Goal: Information Seeking & Learning: Check status

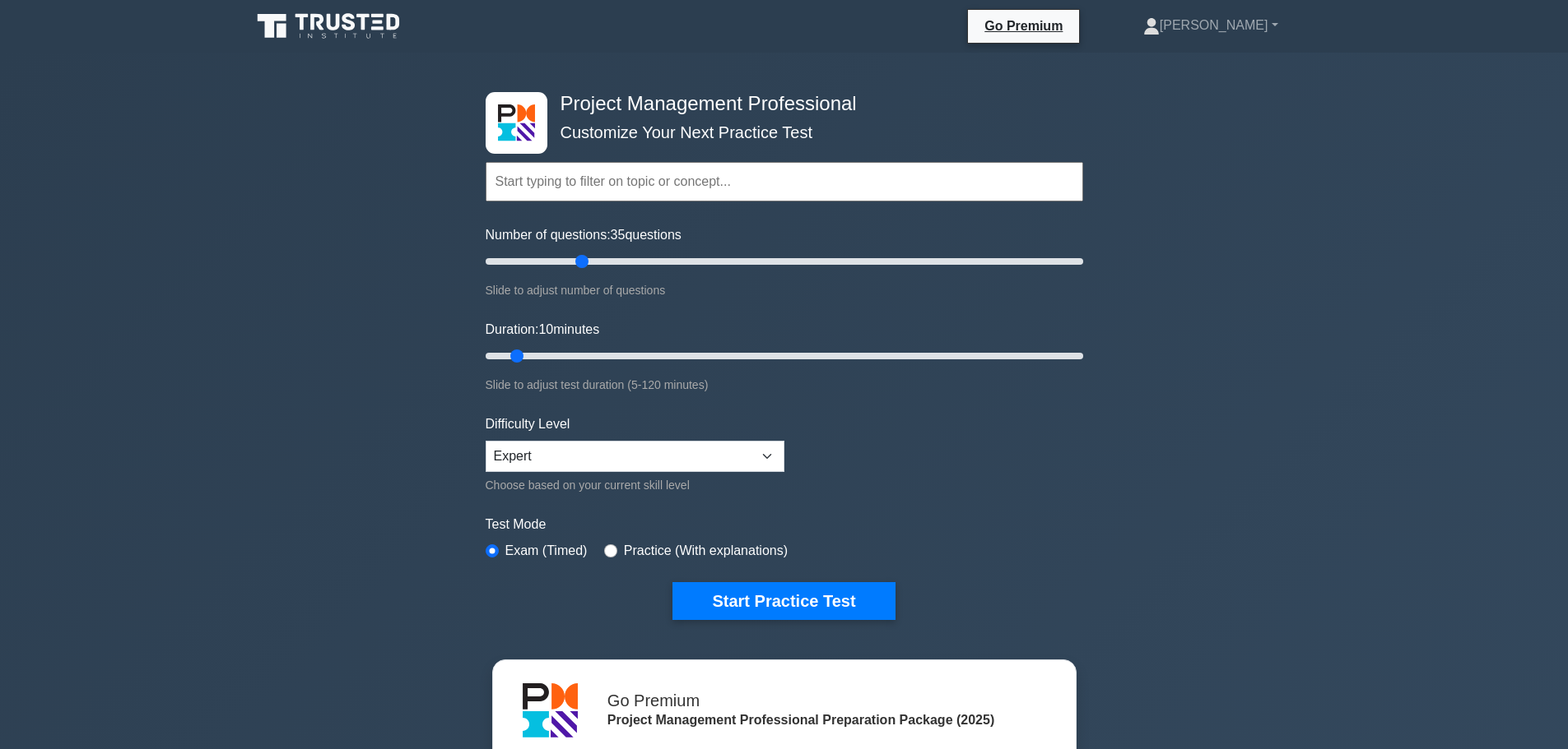
drag, startPoint x: 507, startPoint y: 262, endPoint x: 588, endPoint y: 270, distance: 81.4
type input "35"
click at [588, 270] on input "Number of questions: 35 questions" at bounding box center [784, 261] width 598 height 20
drag, startPoint x: 518, startPoint y: 355, endPoint x: 646, endPoint y: 357, distance: 128.0
type input "35"
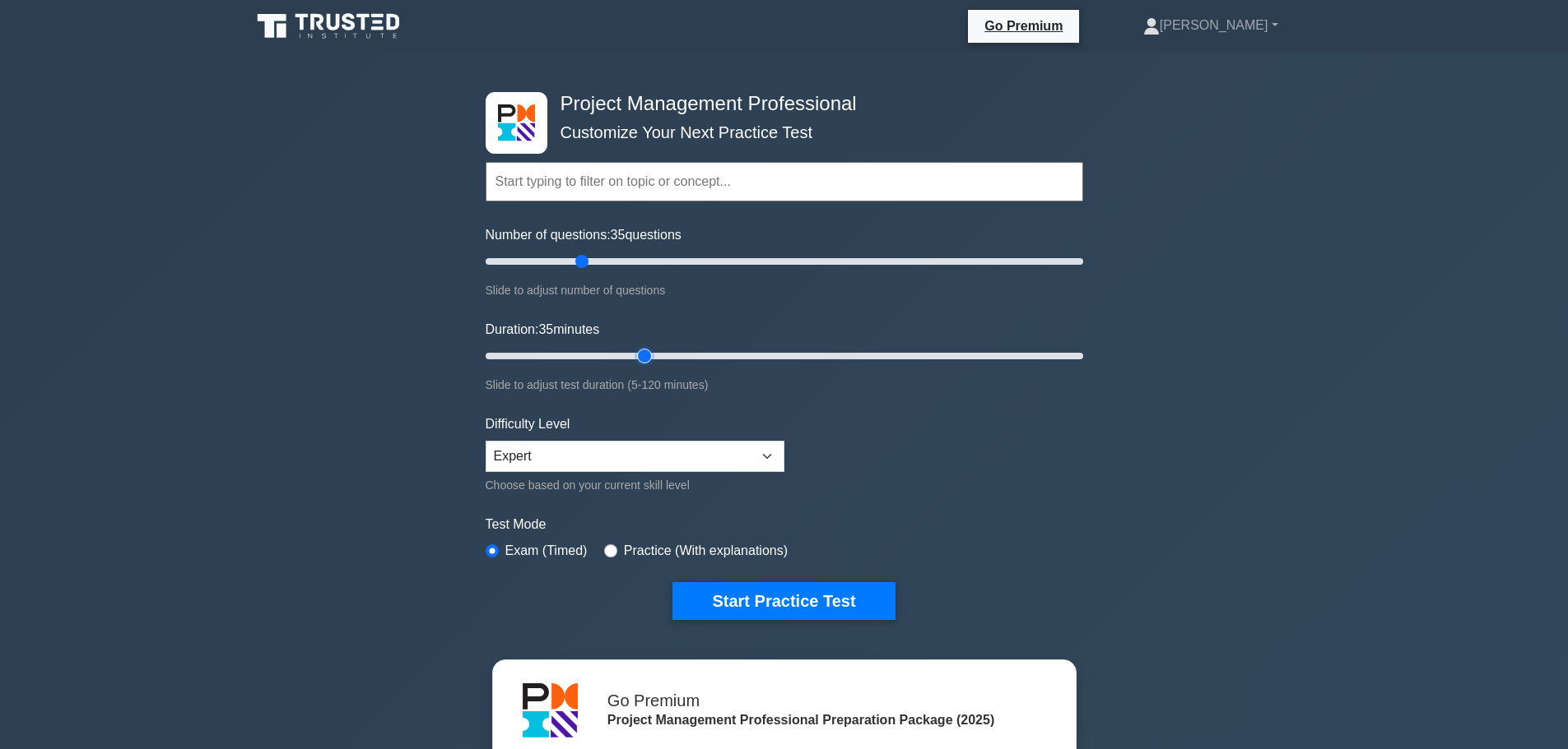
click at [646, 357] on input "Duration: 35 minutes" at bounding box center [784, 356] width 598 height 20
click at [779, 604] on button "Start Practice Test" at bounding box center [784, 600] width 223 height 37
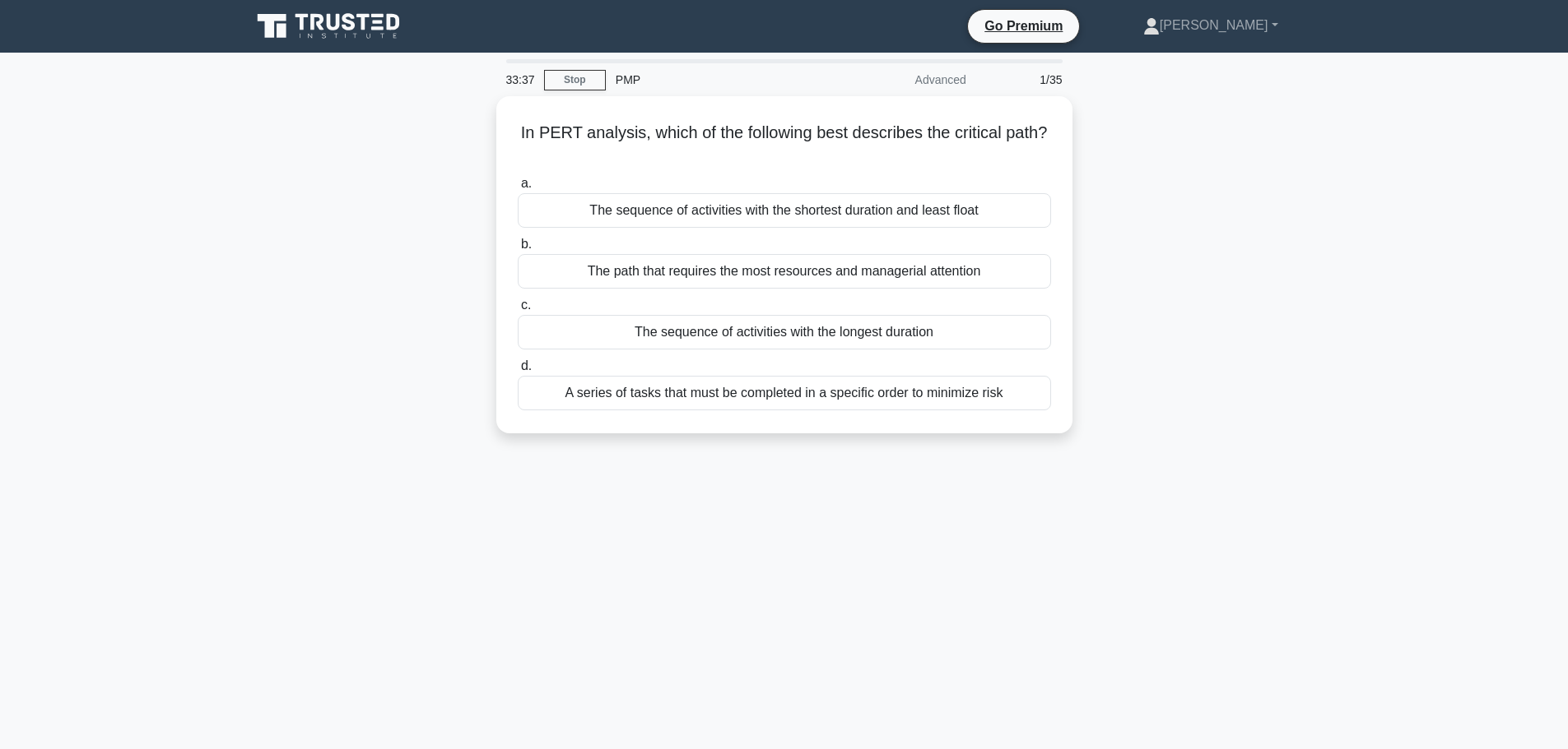
click at [1176, 339] on div "In PERT analysis, which of the following best describes the critical path? .spi…" at bounding box center [784, 274] width 1086 height 357
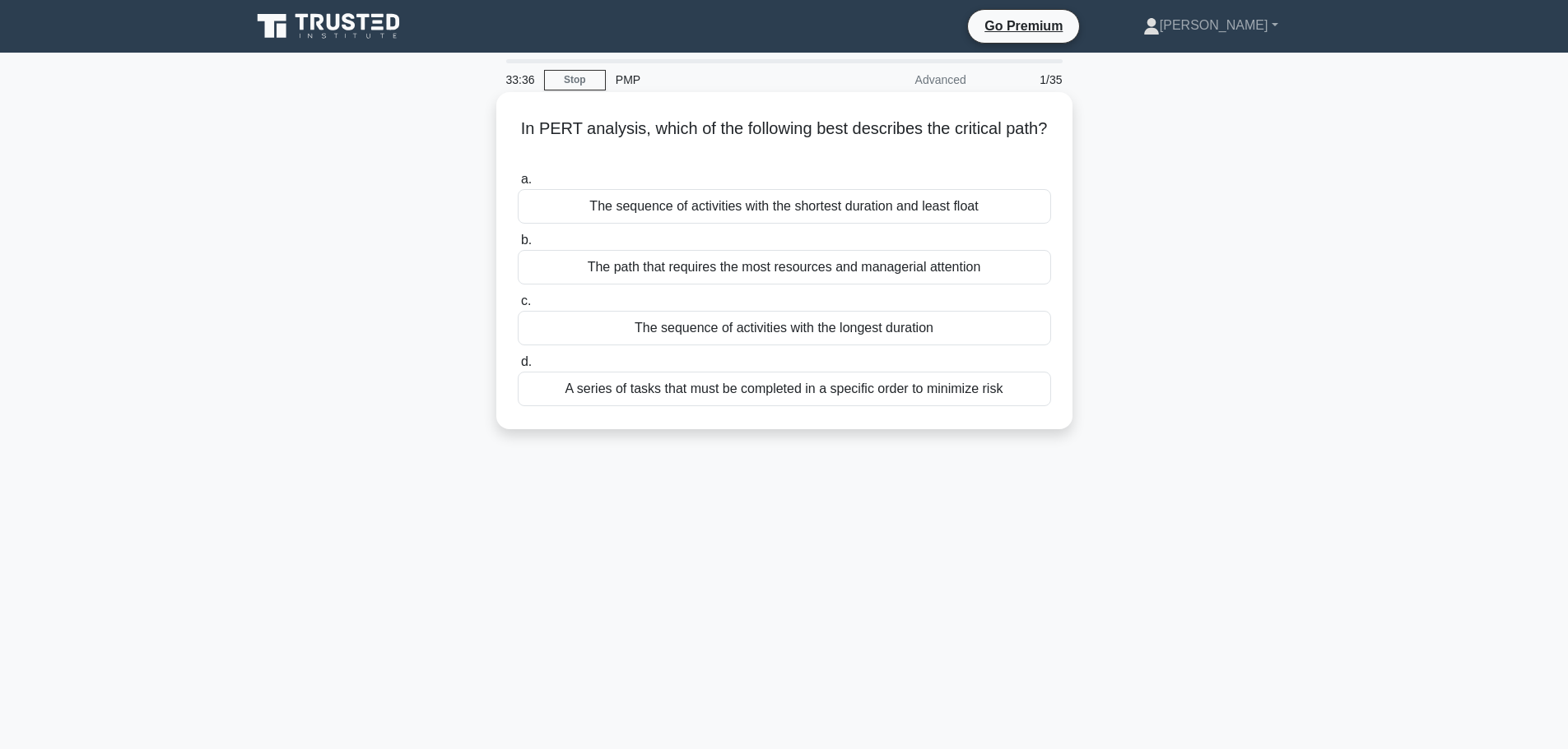
click at [964, 329] on div "The sequence of activities with the longest duration" at bounding box center [785, 328] width 534 height 35
click at [518, 307] on input "c. The sequence of activities with the longest duration" at bounding box center [518, 301] width 0 height 11
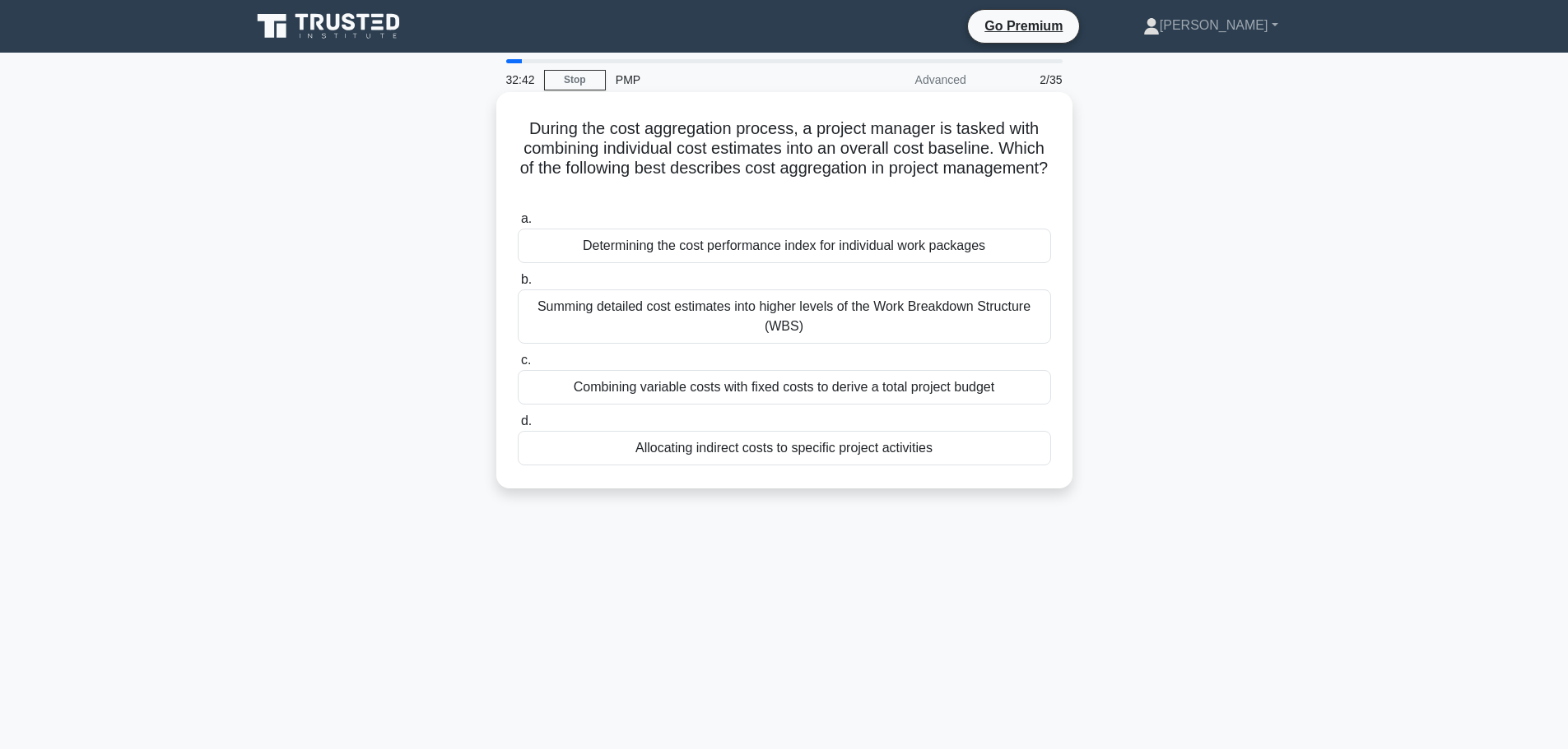
click at [963, 388] on div "Combining variable costs with fixed costs to derive a total project budget" at bounding box center [785, 387] width 534 height 35
click at [518, 366] on input "c. Combining variable costs with fixed costs to derive a total project budget" at bounding box center [518, 361] width 0 height 11
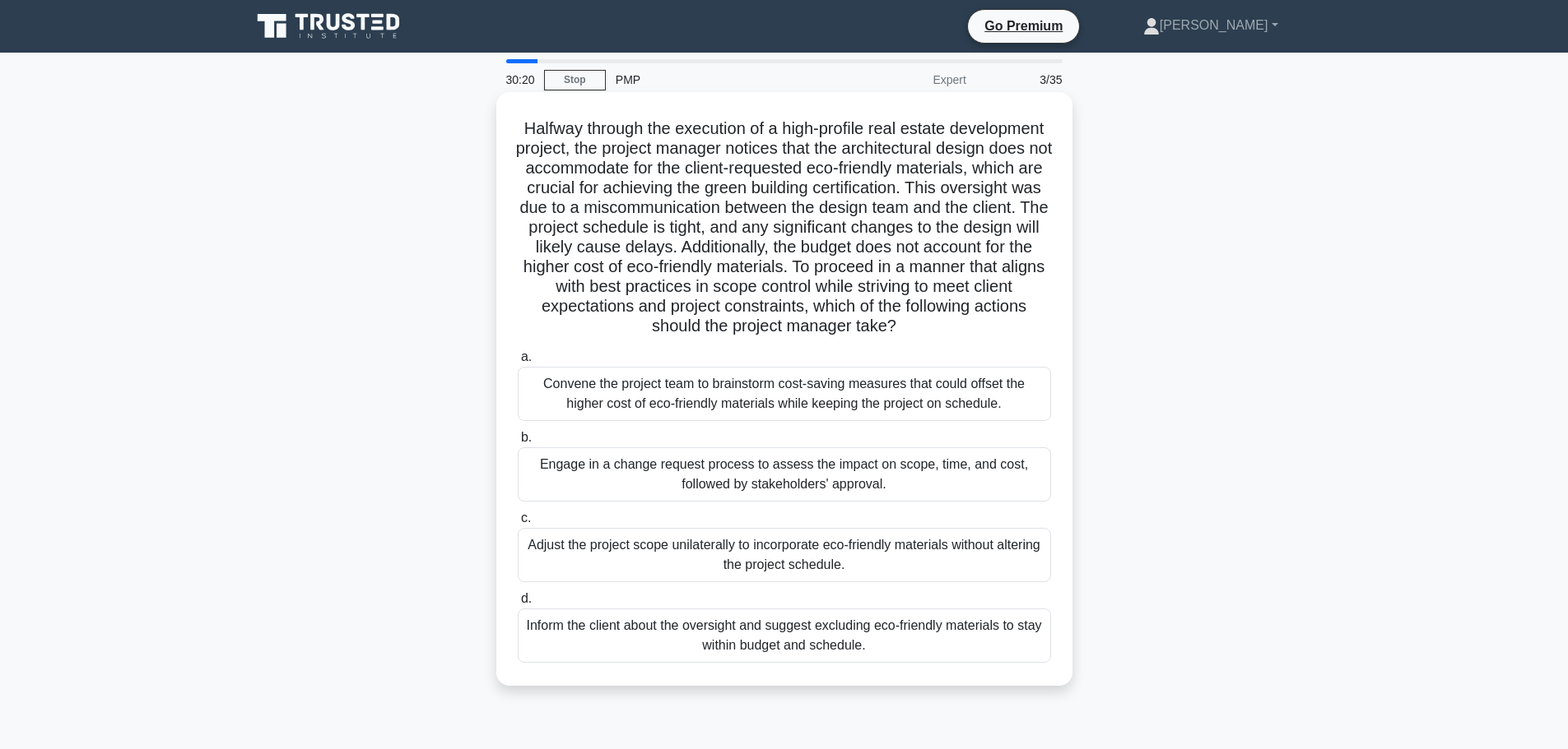
click at [1000, 421] on div "Convene the project team to brainstorm cost-saving measures that could offset t…" at bounding box center [785, 394] width 534 height 55
click at [518, 363] on input "a. Convene the project team to brainstorm cost-saving measures that could offse…" at bounding box center [518, 357] width 0 height 11
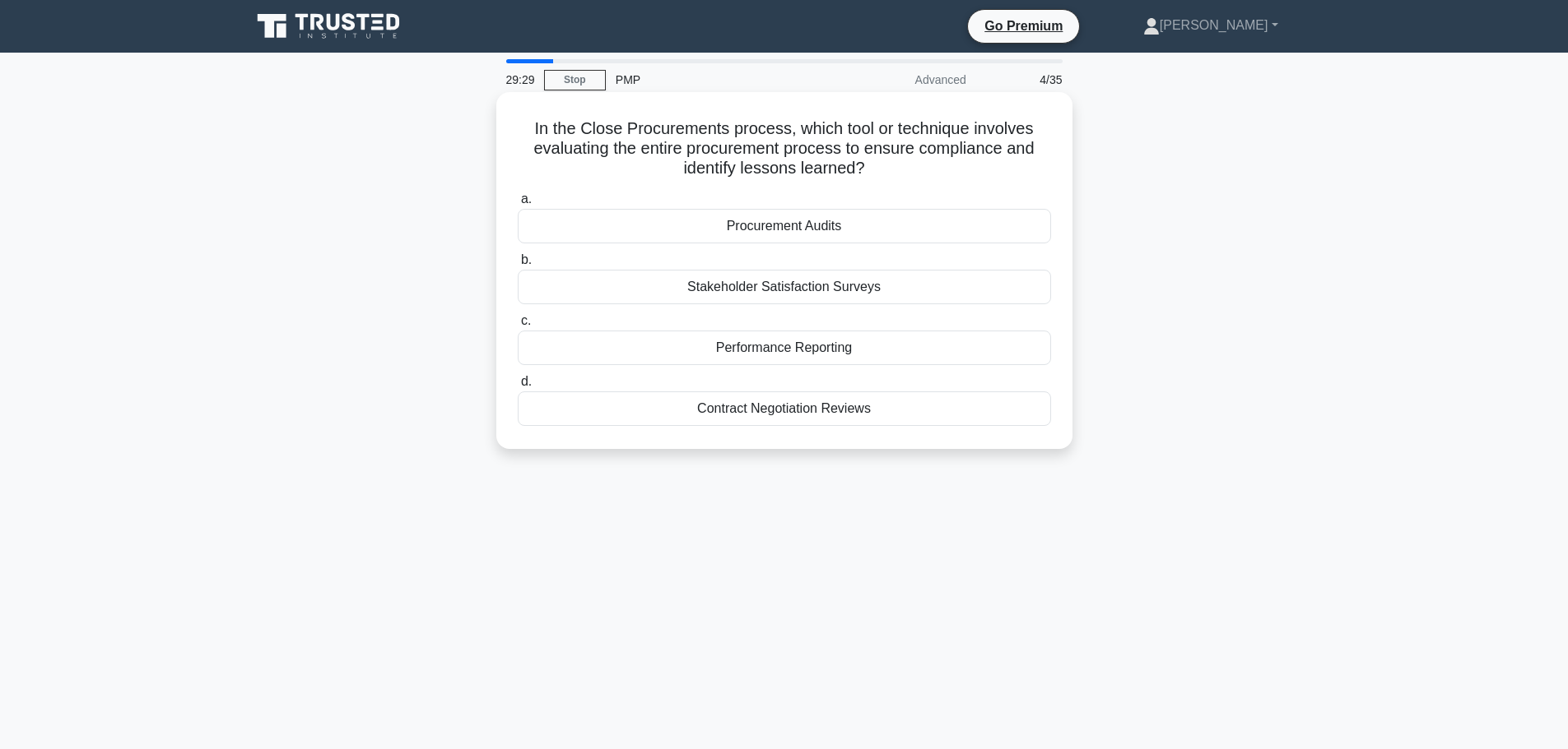
click at [918, 228] on div "Procurement Audits" at bounding box center [785, 226] width 534 height 35
click at [518, 205] on input "a. Procurement Audits" at bounding box center [518, 199] width 0 height 11
click at [898, 222] on div "Schedule daily video calls for updates" at bounding box center [785, 226] width 534 height 35
click at [518, 205] on input "a. Schedule daily video calls for updates" at bounding box center [518, 199] width 0 height 11
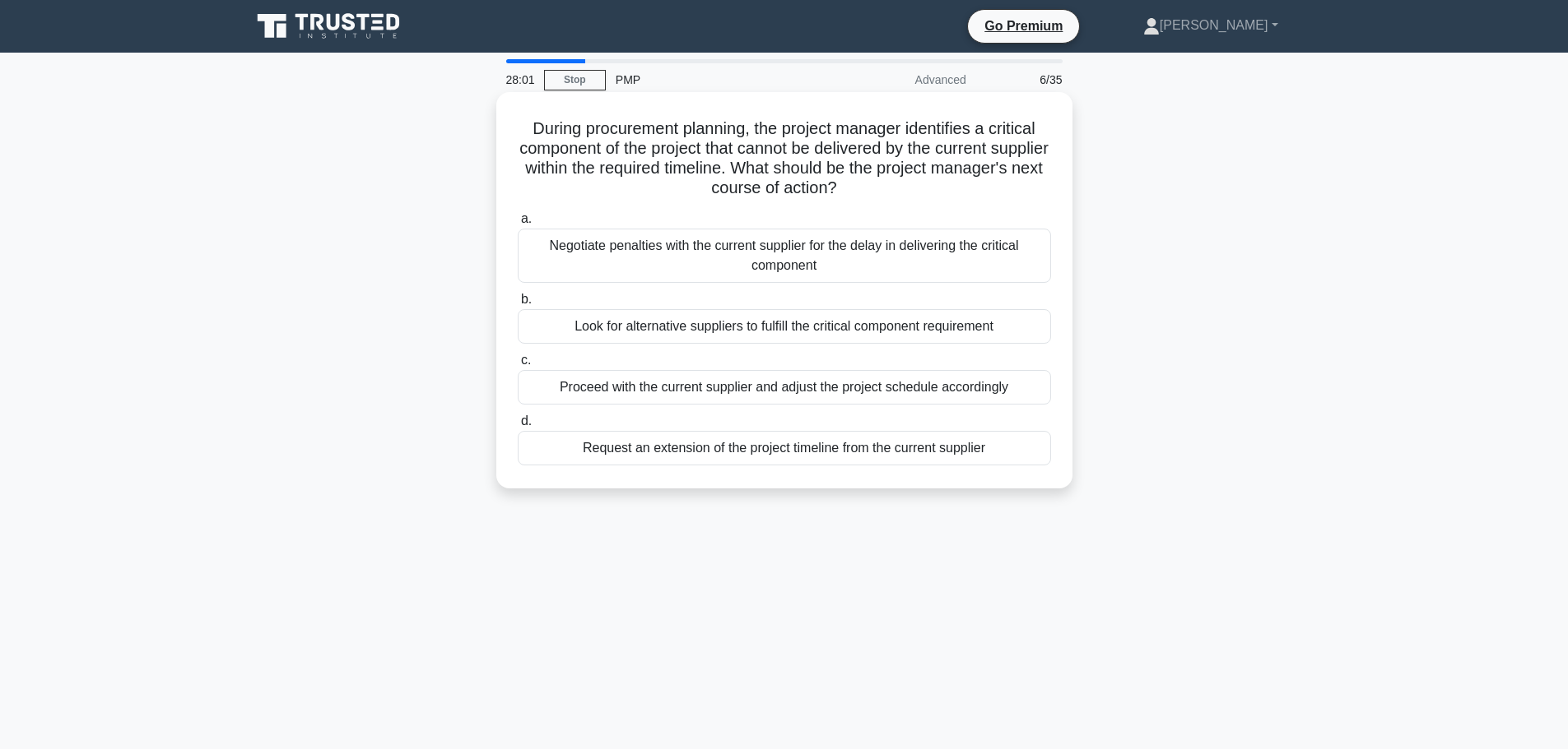
click at [981, 325] on div "Look for alternative suppliers to fulfill the critical component requirement" at bounding box center [785, 327] width 534 height 35
click at [518, 305] on input "b. Look for alternative suppliers to fulfill the critical component requirement" at bounding box center [518, 299] width 0 height 11
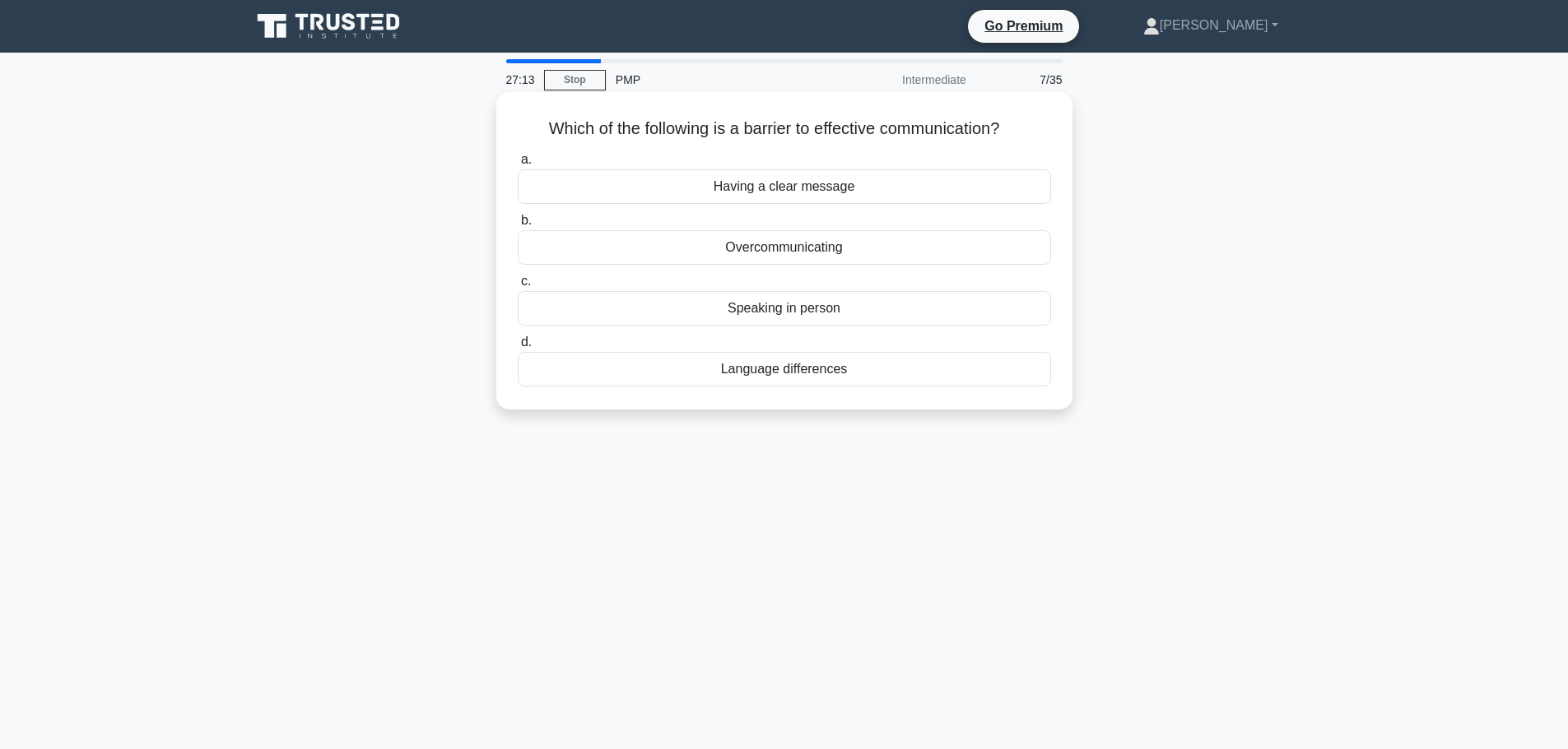
click at [890, 251] on div "Overcommunicating" at bounding box center [785, 247] width 534 height 35
click at [518, 226] on input "b. Overcommunicating" at bounding box center [518, 221] width 0 height 11
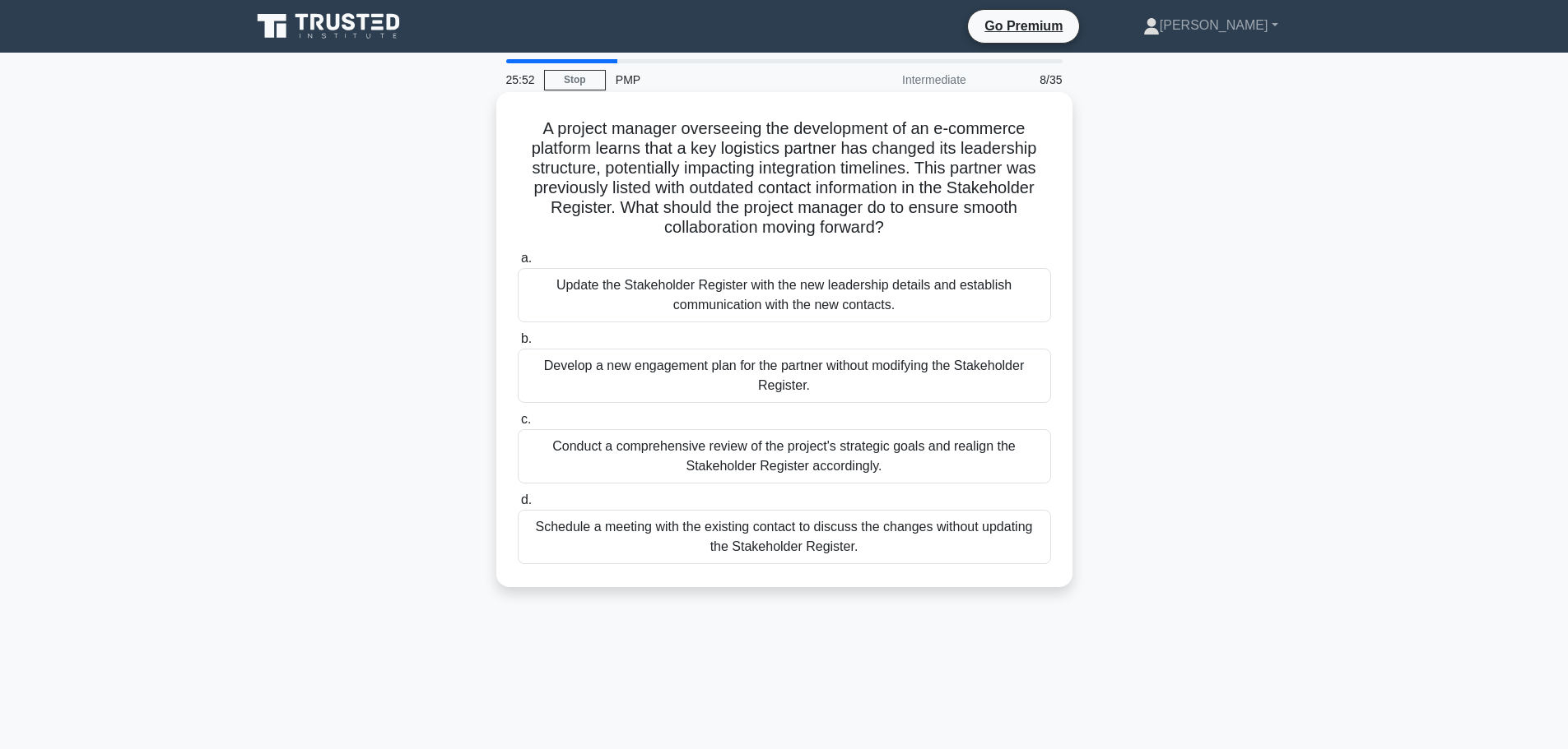
click at [958, 296] on div "Update the Stakeholder Register with the new leadership details and establish c…" at bounding box center [785, 295] width 534 height 55
click at [518, 264] on input "a. Update the Stakeholder Register with the new leadership details and establis…" at bounding box center [518, 258] width 0 height 11
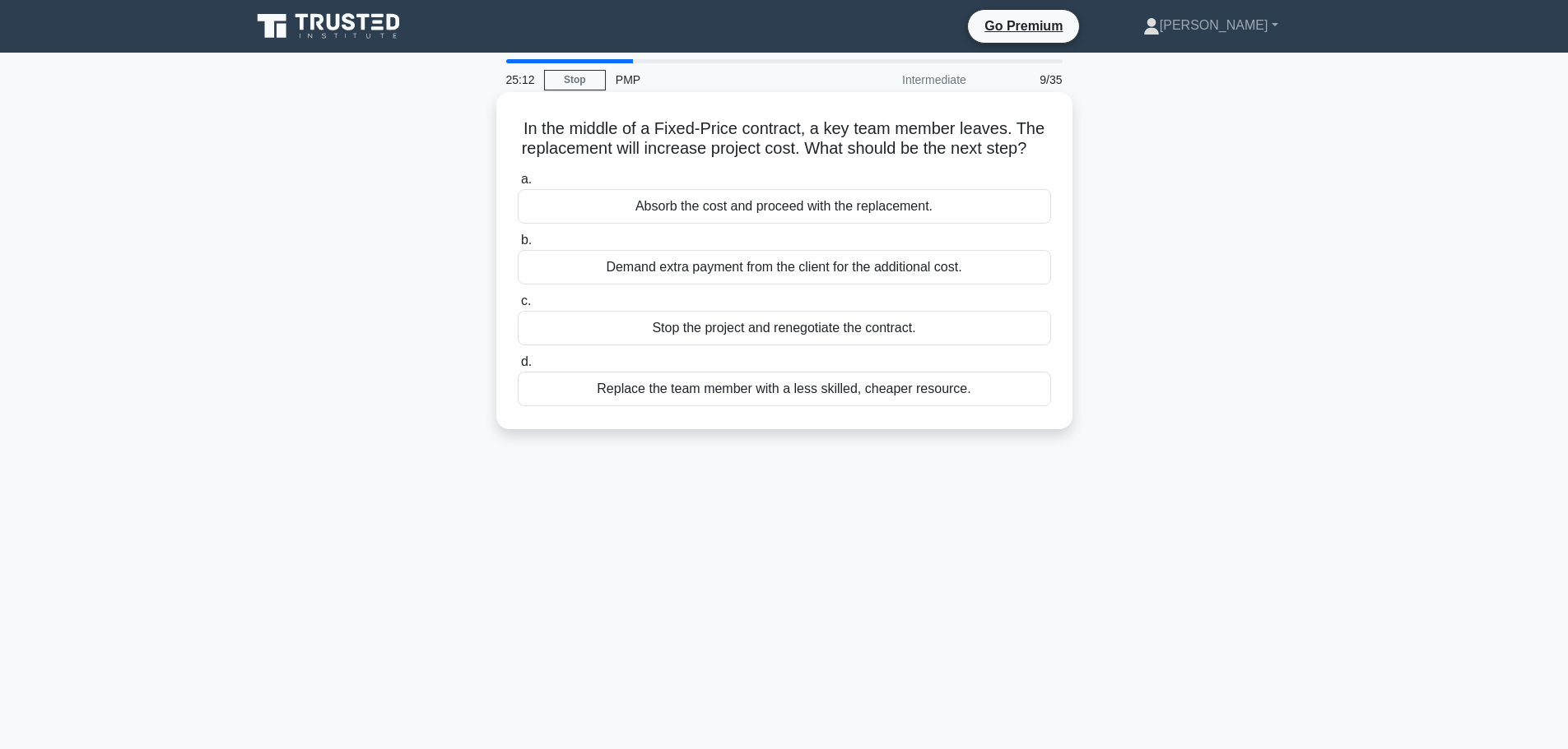
click at [952, 223] on div "Absorb the cost and proceed with the replacement." at bounding box center [785, 206] width 534 height 35
click at [518, 185] on input "a. Absorb the cost and proceed with the replacement." at bounding box center [518, 179] width 0 height 11
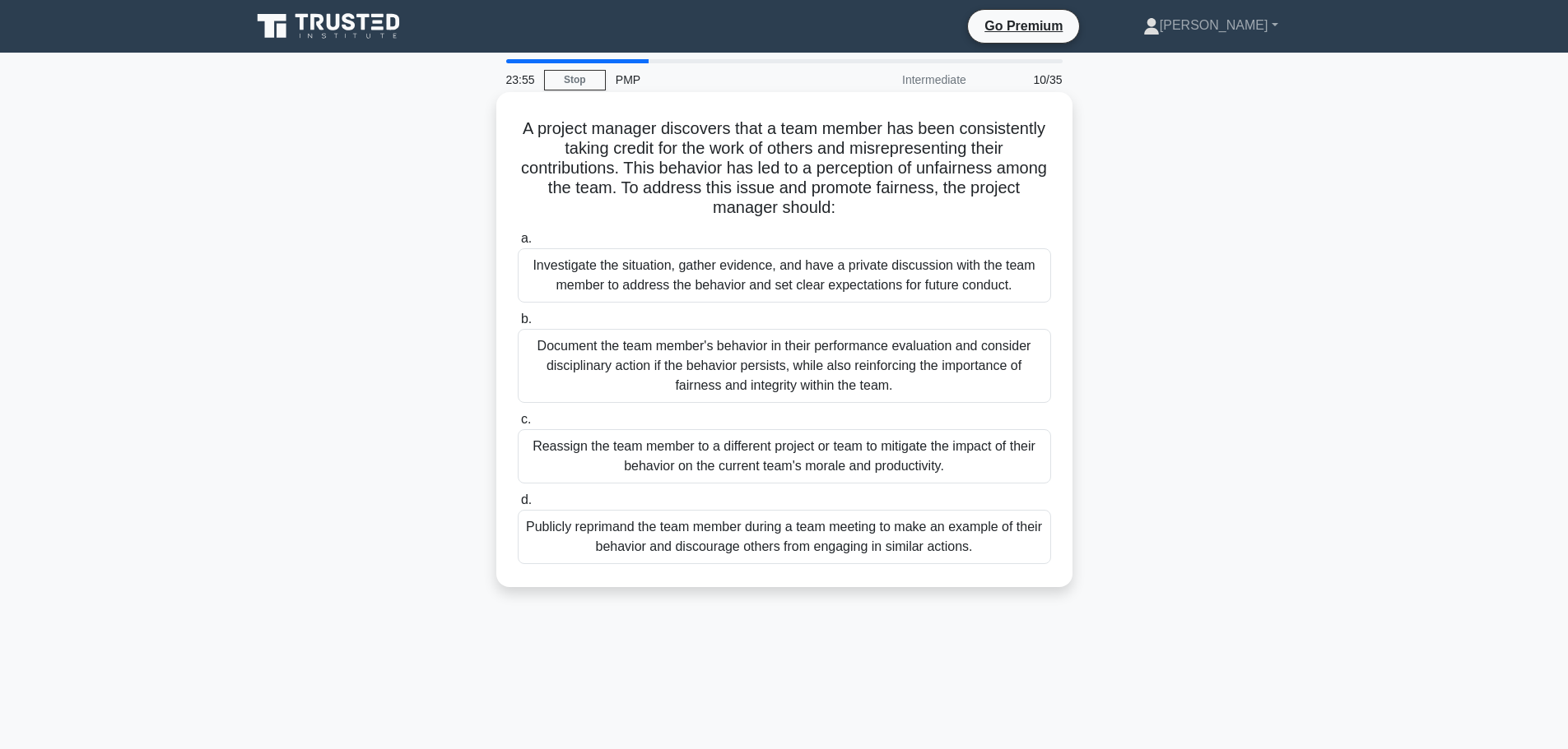
click at [947, 378] on div "Document the team member's behavior in their performance evaluation and conside…" at bounding box center [785, 365] width 534 height 74
click at [518, 325] on input "b. Document the team member's behavior in their performance evaluation and cons…" at bounding box center [518, 319] width 0 height 11
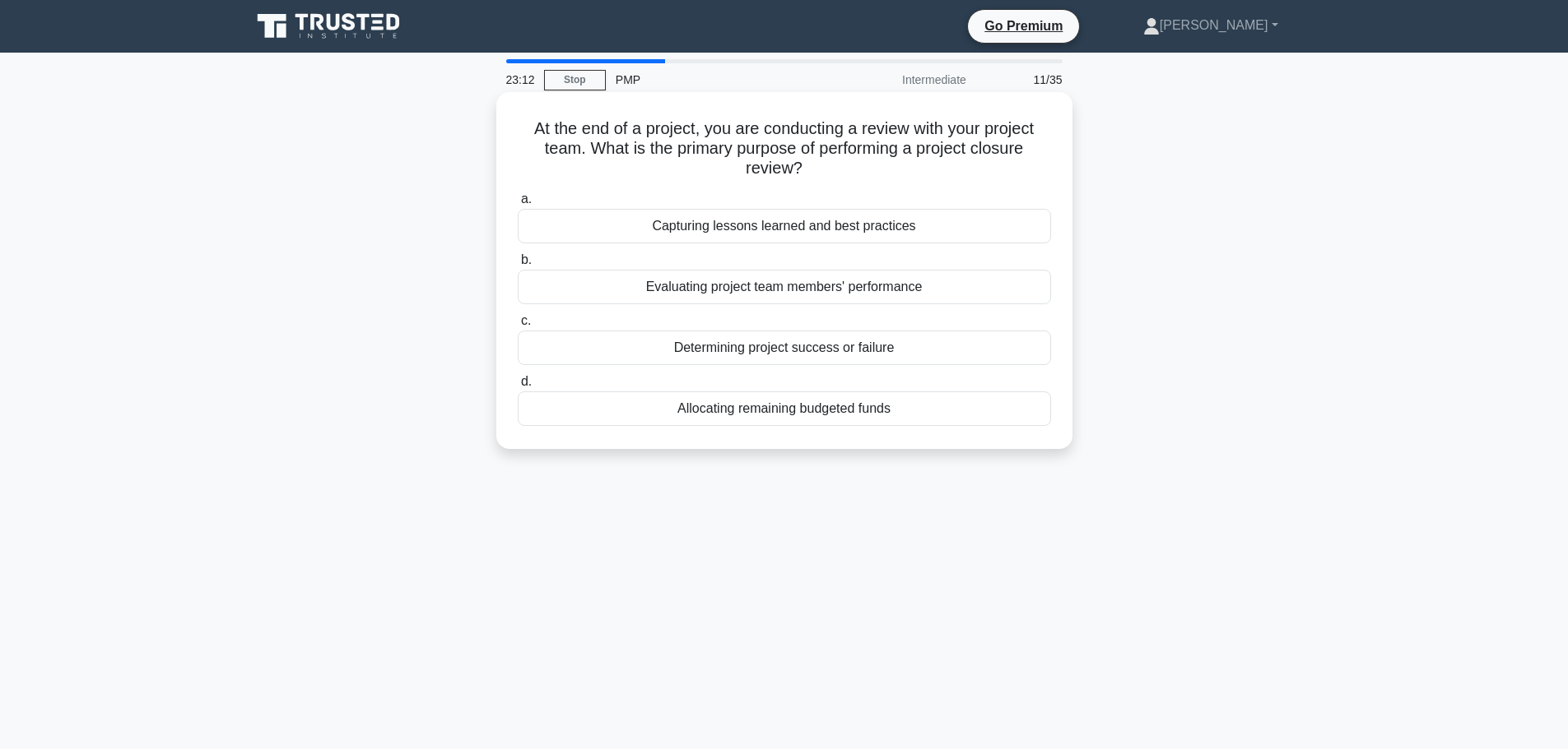
click at [992, 227] on div "Capturing lessons learned and best practices" at bounding box center [785, 226] width 534 height 35
click at [518, 205] on input "a. Capturing lessons learned and best practices" at bounding box center [518, 199] width 0 height 11
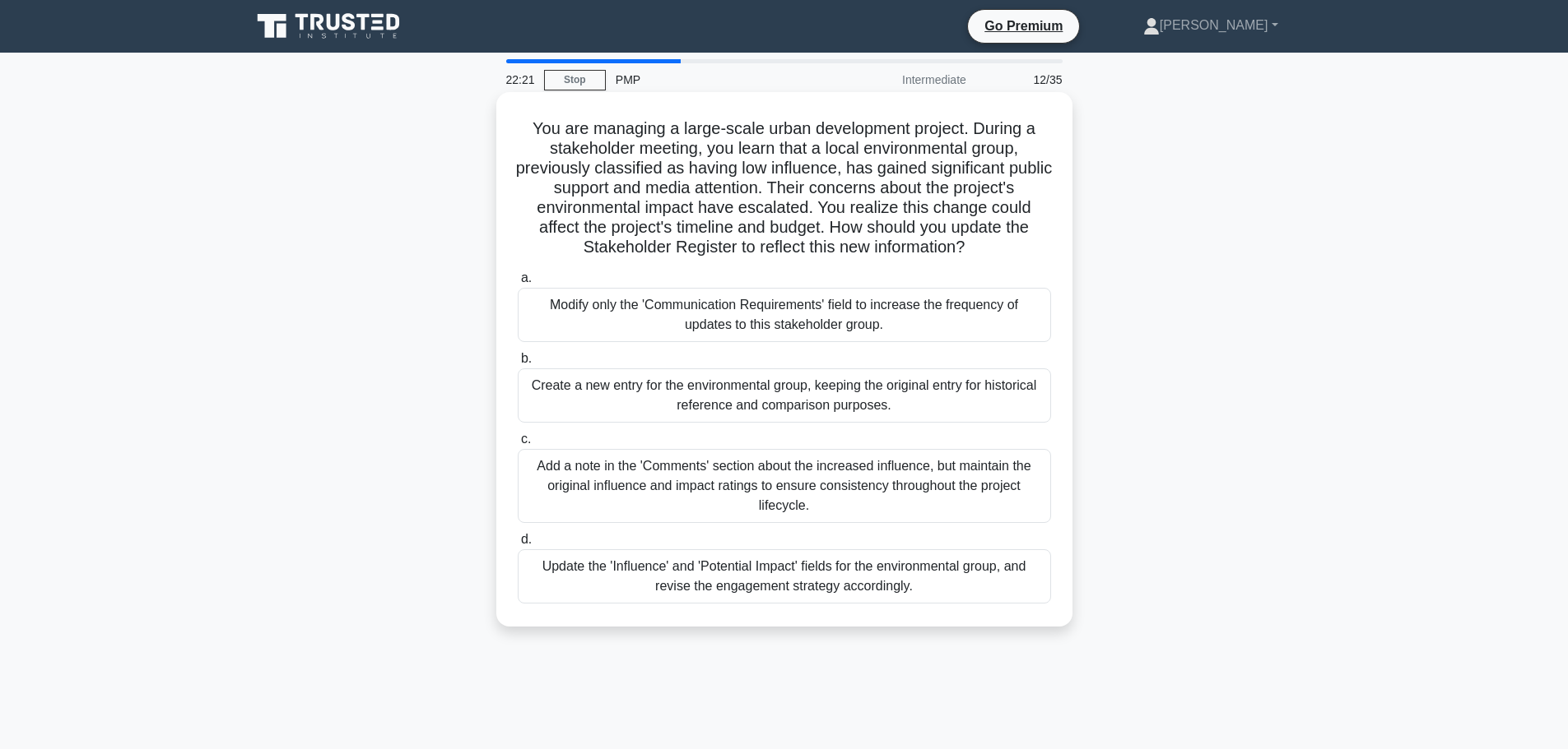
click at [958, 584] on div "Update the 'Influence' and 'Potential Impact' fields for the environmental grou…" at bounding box center [785, 576] width 534 height 55
click at [518, 546] on input "d. Update the 'Influence' and 'Potential Impact' fields for the environmental g…" at bounding box center [518, 540] width 0 height 11
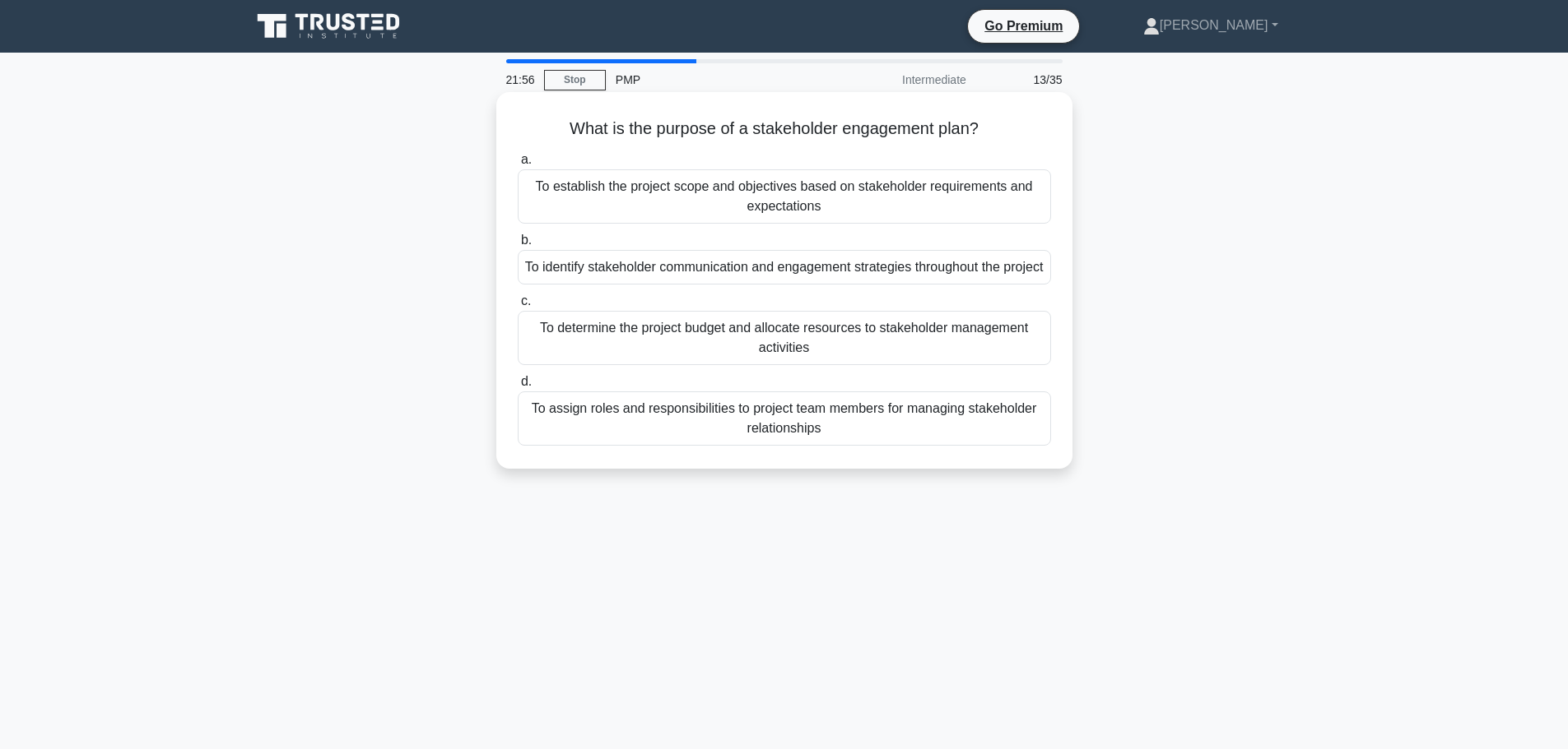
click at [854, 284] on div "To identify stakeholder communication and engagement strategies throughout the …" at bounding box center [785, 268] width 534 height 35
click at [518, 246] on input "b. To identify stakeholder communication and engagement strategies throughout t…" at bounding box center [518, 240] width 0 height 11
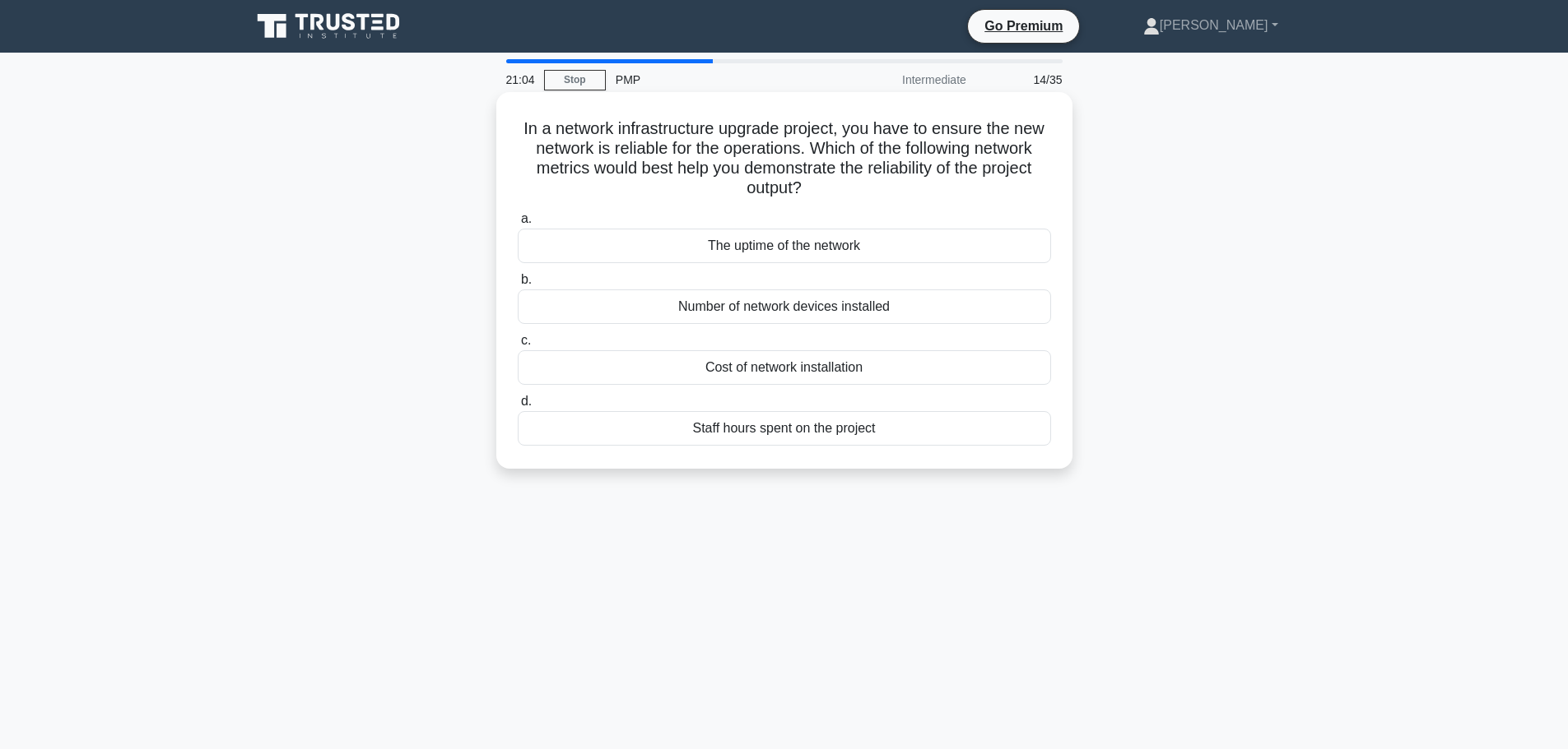
click at [902, 243] on div "The uptime of the network" at bounding box center [785, 246] width 534 height 35
click at [518, 224] on input "a. The uptime of the network" at bounding box center [518, 219] width 0 height 11
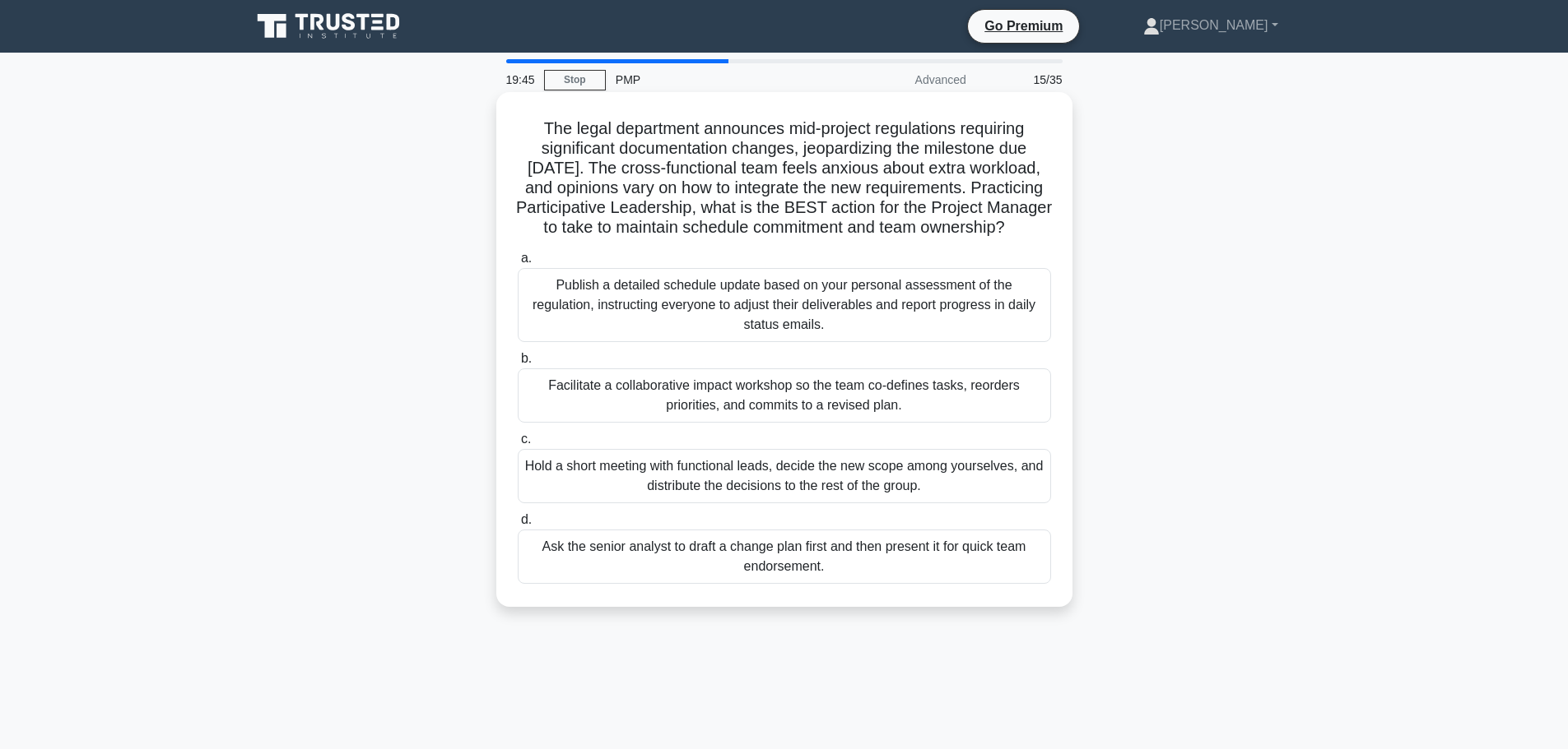
click at [756, 417] on div "Facilitate a collaborative impact workshop so the team co-defines tasks, reorde…" at bounding box center [785, 395] width 534 height 55
click at [518, 364] on input "b. Facilitate a collaborative impact workshop so the team co-defines tasks, reo…" at bounding box center [518, 359] width 0 height 11
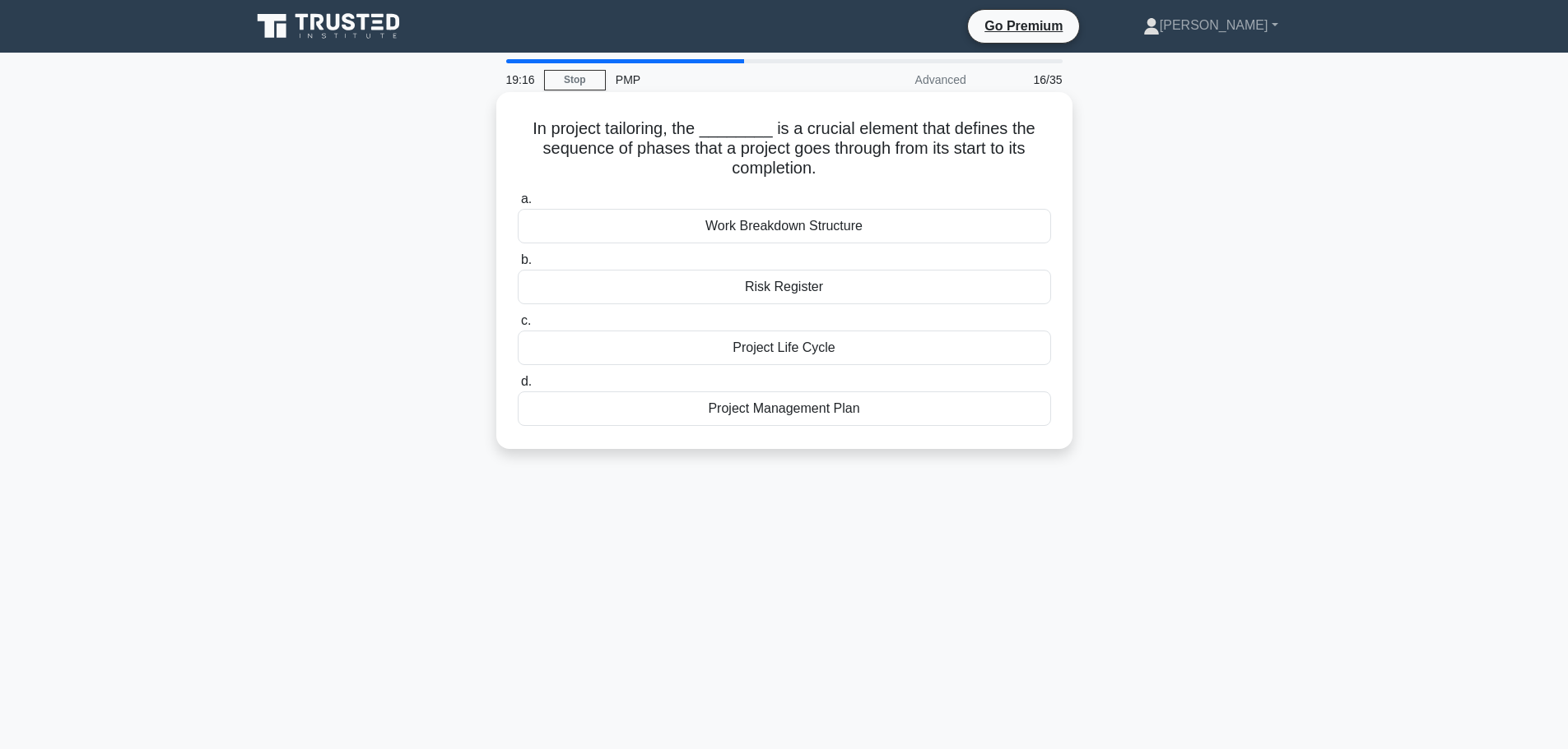
click at [899, 228] on div "Work Breakdown Structure" at bounding box center [785, 226] width 534 height 35
click at [518, 205] on input "a. Work Breakdown Structure" at bounding box center [518, 199] width 0 height 11
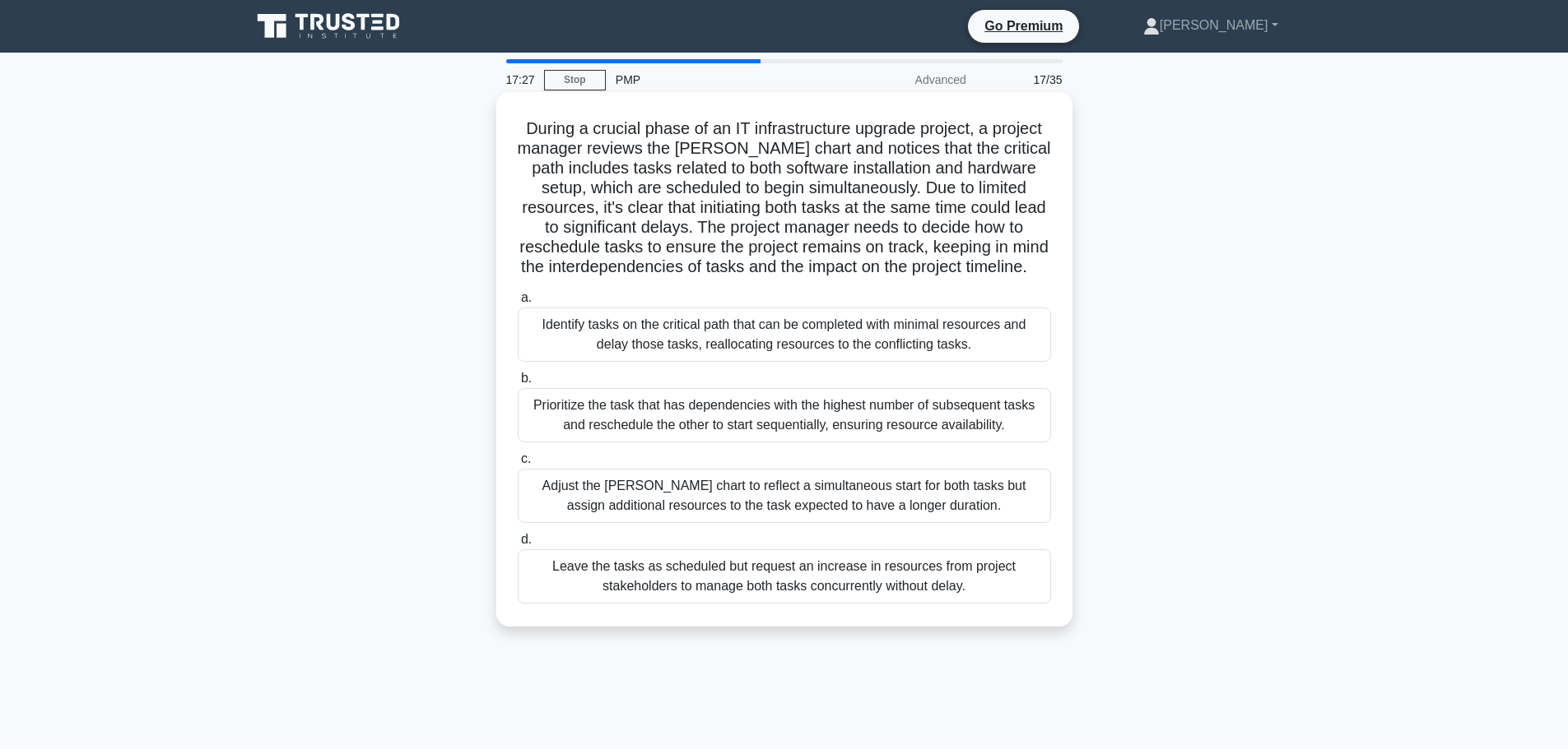
click at [1026, 427] on div "Prioritize the task that has dependencies with the highest number of subsequent…" at bounding box center [785, 415] width 534 height 55
click at [518, 385] on input "b. Prioritize the task that has dependencies with the highest number of subsequ…" at bounding box center [518, 378] width 0 height 11
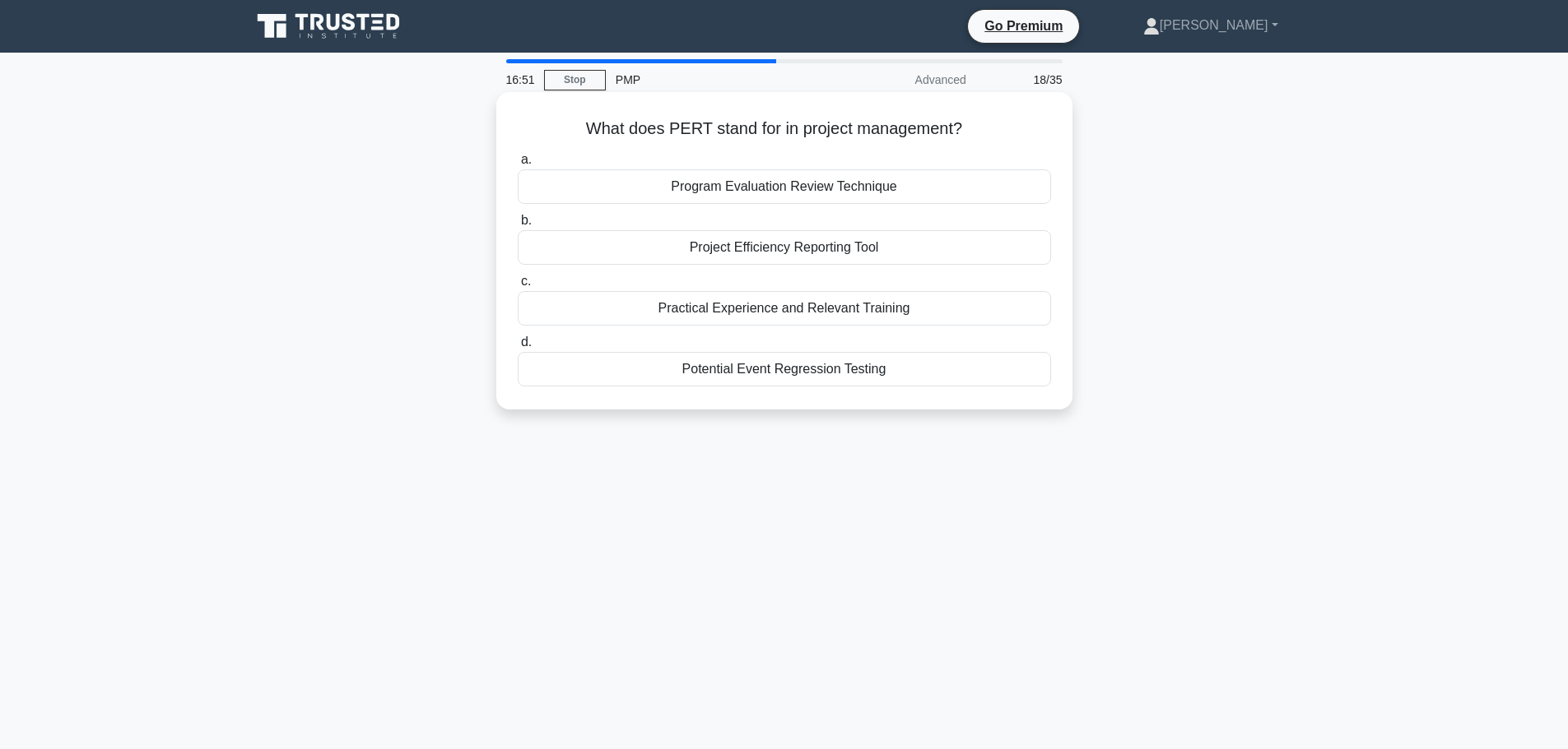
click at [818, 188] on div "Program Evaluation Review Technique" at bounding box center [785, 187] width 534 height 35
click at [518, 165] on input "a. Program Evaluation Review Technique" at bounding box center [518, 159] width 0 height 11
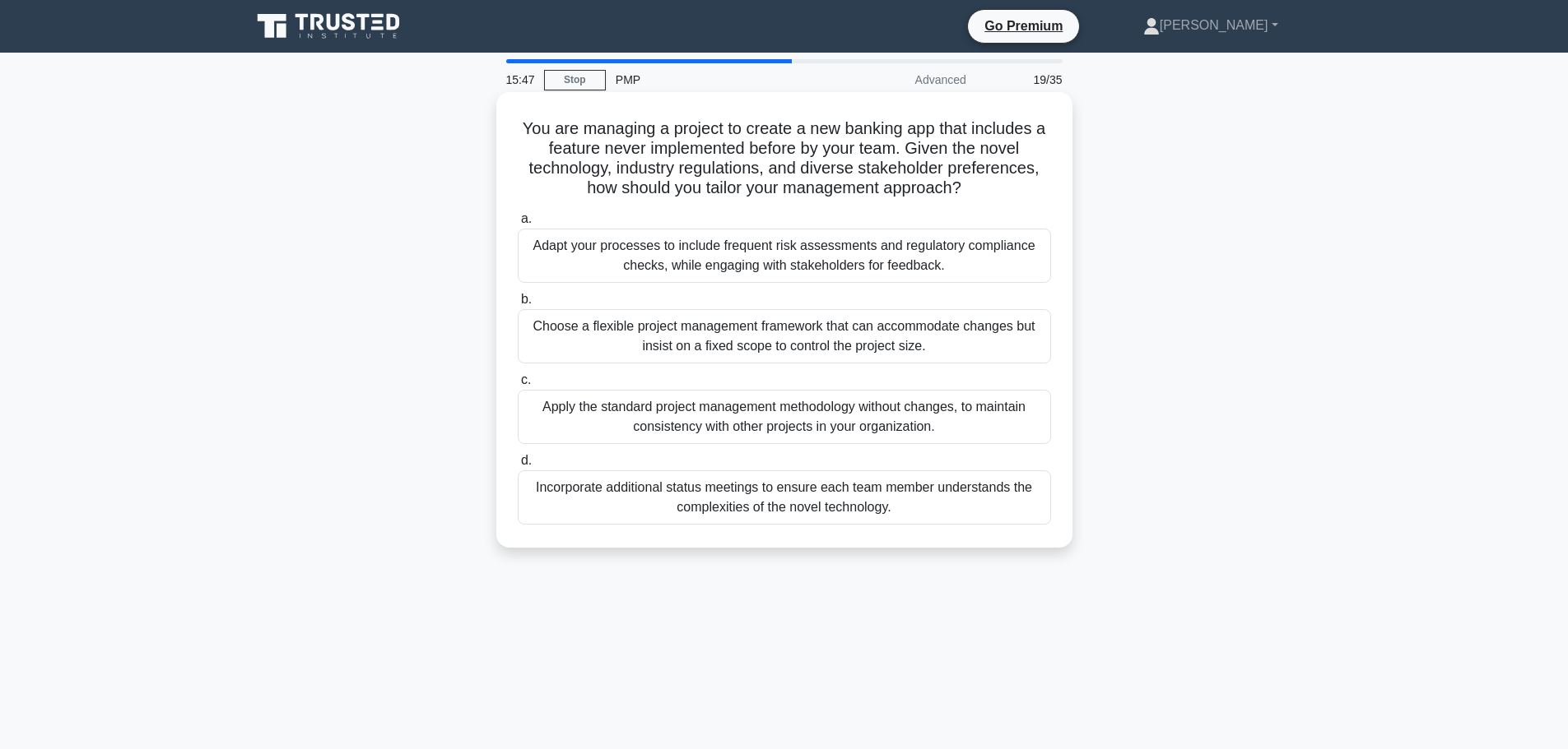
click at [961, 343] on div "Choose a flexible project management framework that can accommodate changes but…" at bounding box center [785, 337] width 534 height 55
click at [518, 305] on input "b. Choose a flexible project management framework that can accommodate changes …" at bounding box center [518, 299] width 0 height 11
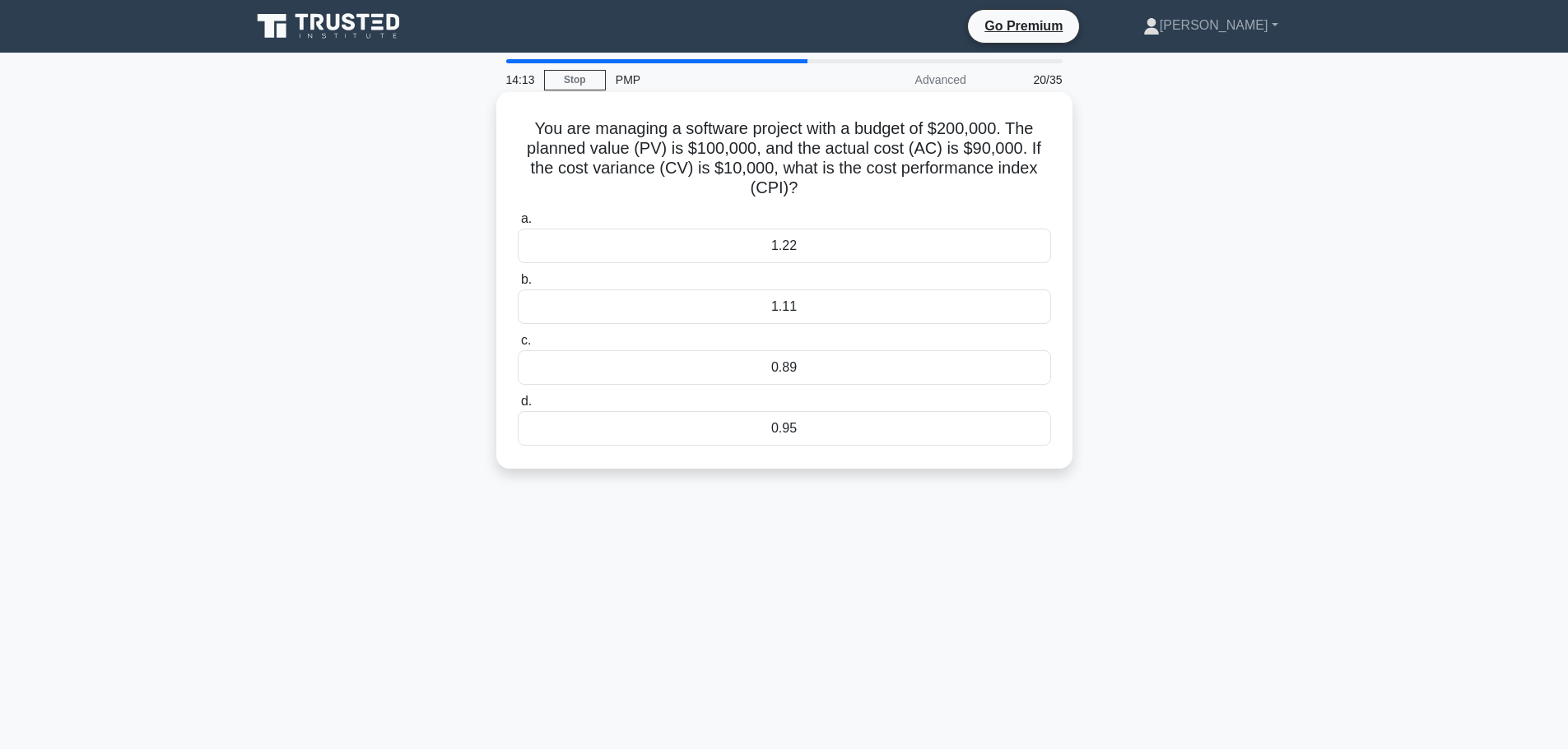
click at [900, 308] on div "1.11" at bounding box center [785, 307] width 534 height 35
click at [518, 286] on input "b. 1.11" at bounding box center [518, 280] width 0 height 11
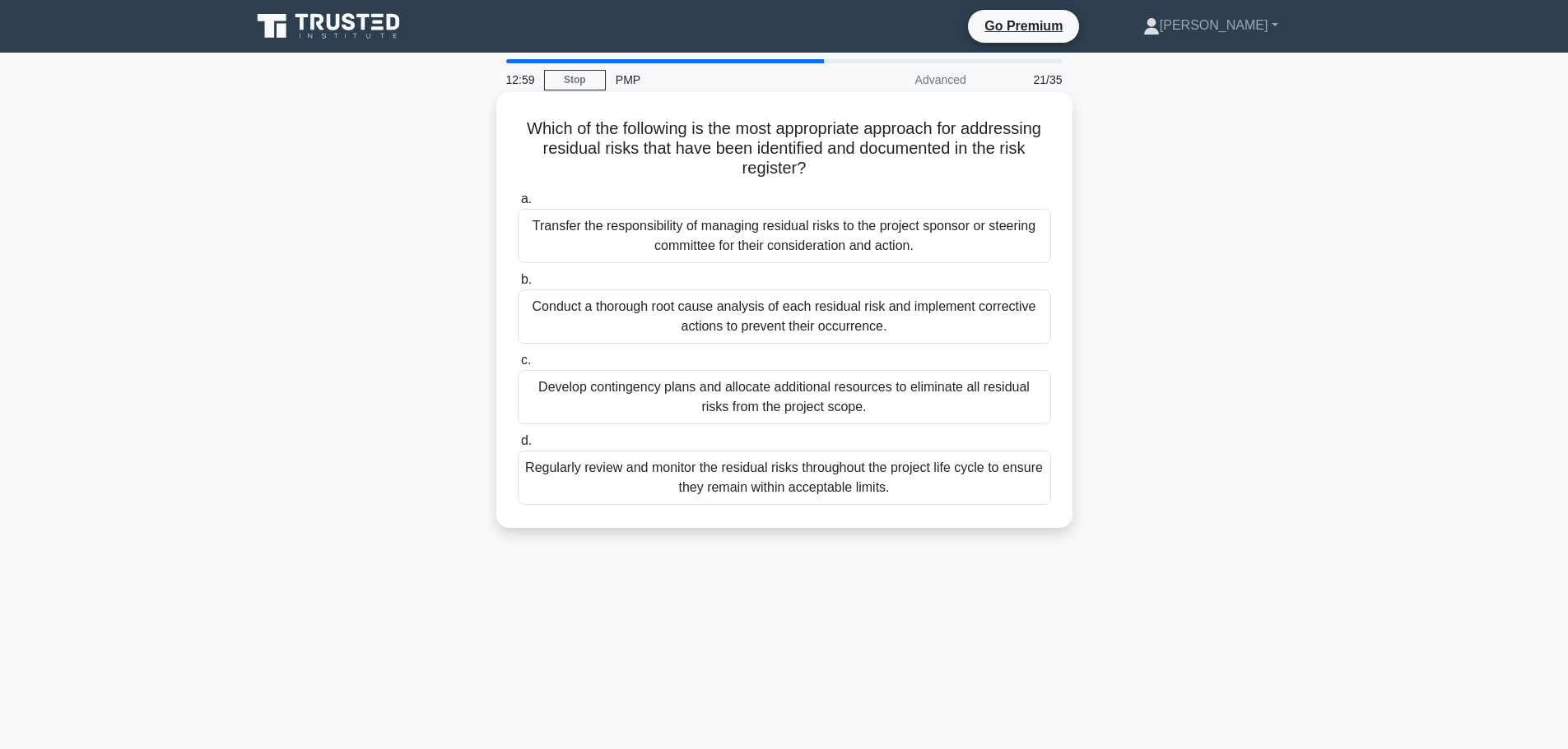
click at [917, 481] on div "Regularly review and monitor the residual risks throughout the project life cyc…" at bounding box center [785, 478] width 534 height 55
click at [518, 447] on input "d. Regularly review and monitor the residual risks throughout the project life …" at bounding box center [518, 441] width 0 height 11
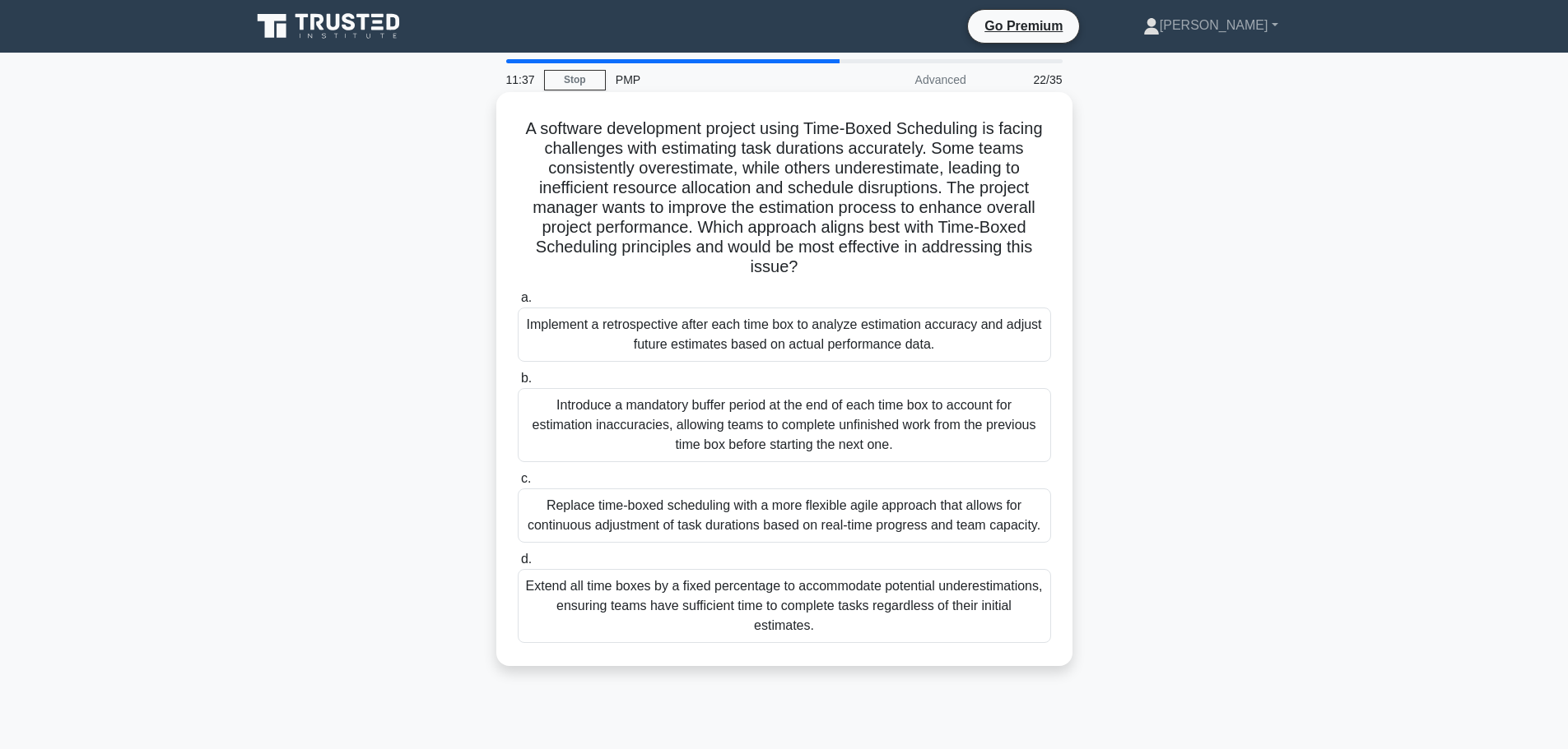
click at [990, 518] on div "Replace time-boxed scheduling with a more flexible agile approach that allows f…" at bounding box center [785, 516] width 534 height 55
click at [518, 484] on input "c. Replace time-boxed scheduling with a more flexible agile approach that allow…" at bounding box center [518, 479] width 0 height 11
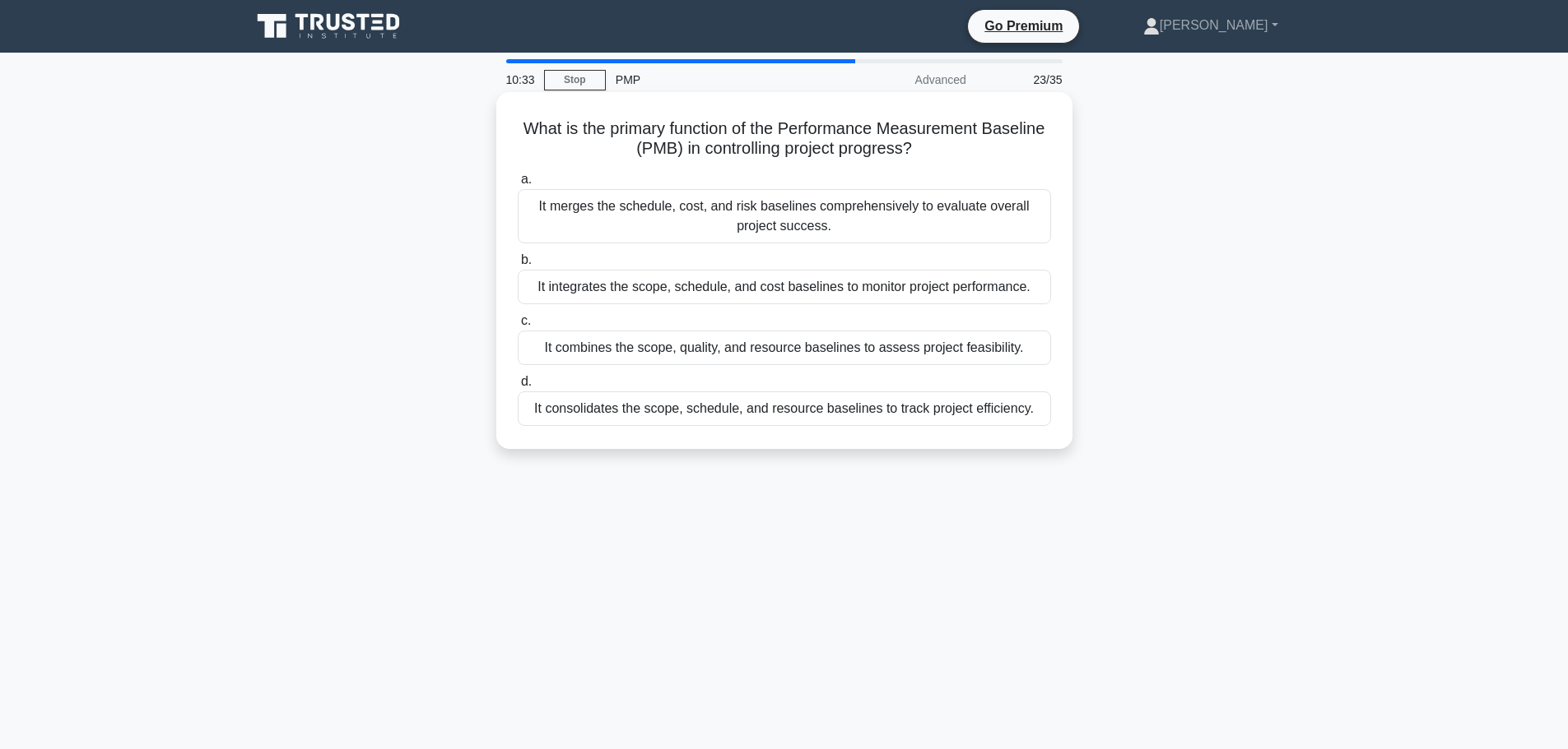
click at [989, 216] on div "It merges the schedule, cost, and risk baselines comprehensively to evaluate ov…" at bounding box center [785, 216] width 534 height 55
click at [518, 185] on input "a. It merges the schedule, cost, and risk baselines comprehensively to evaluate…" at bounding box center [518, 179] width 0 height 11
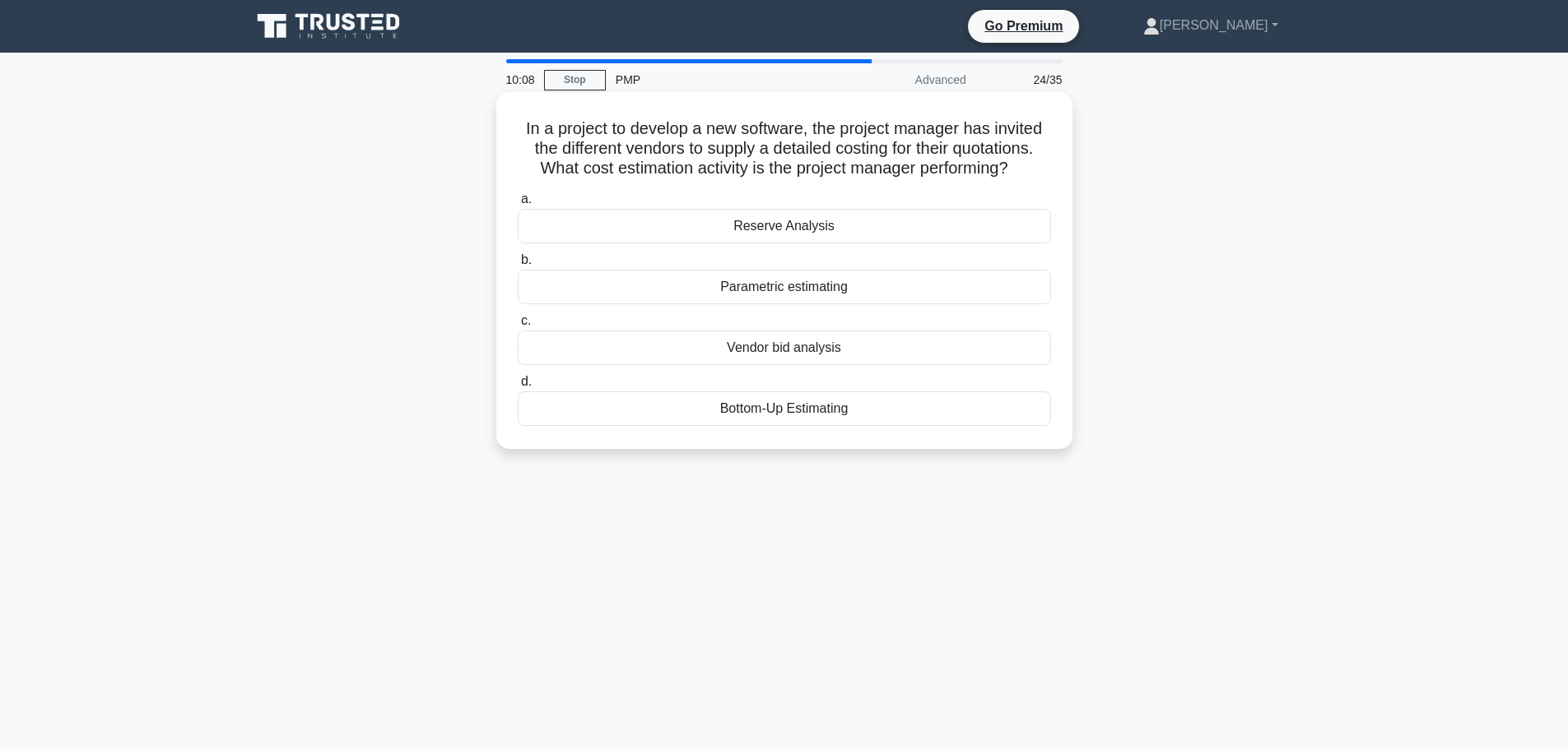
click at [936, 353] on div "Vendor bid analysis" at bounding box center [785, 348] width 534 height 35
click at [518, 327] on input "c. Vendor bid analysis" at bounding box center [518, 320] width 0 height 11
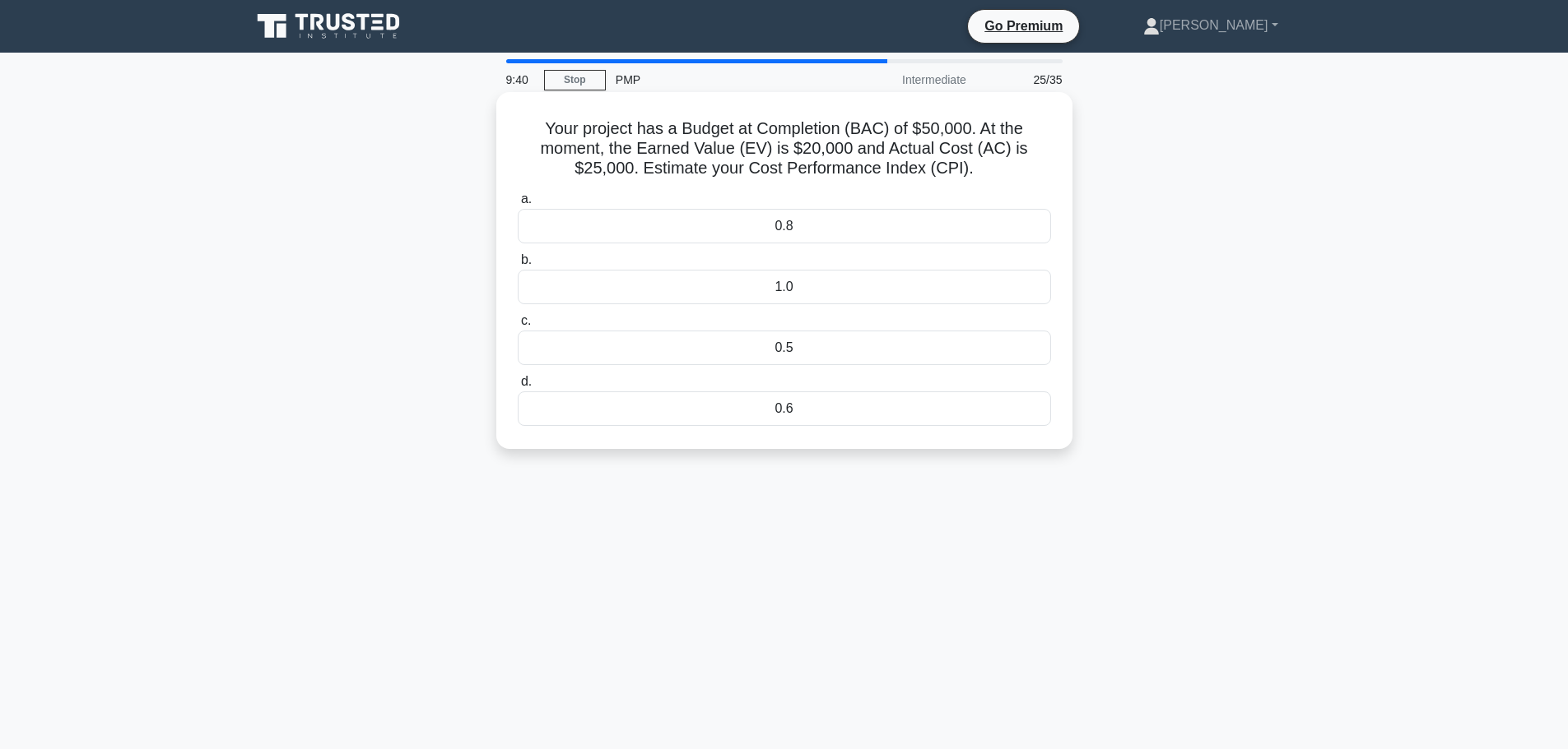
click at [835, 228] on div "0.8" at bounding box center [785, 226] width 534 height 35
click at [518, 205] on input "a. 0.8" at bounding box center [518, 199] width 0 height 11
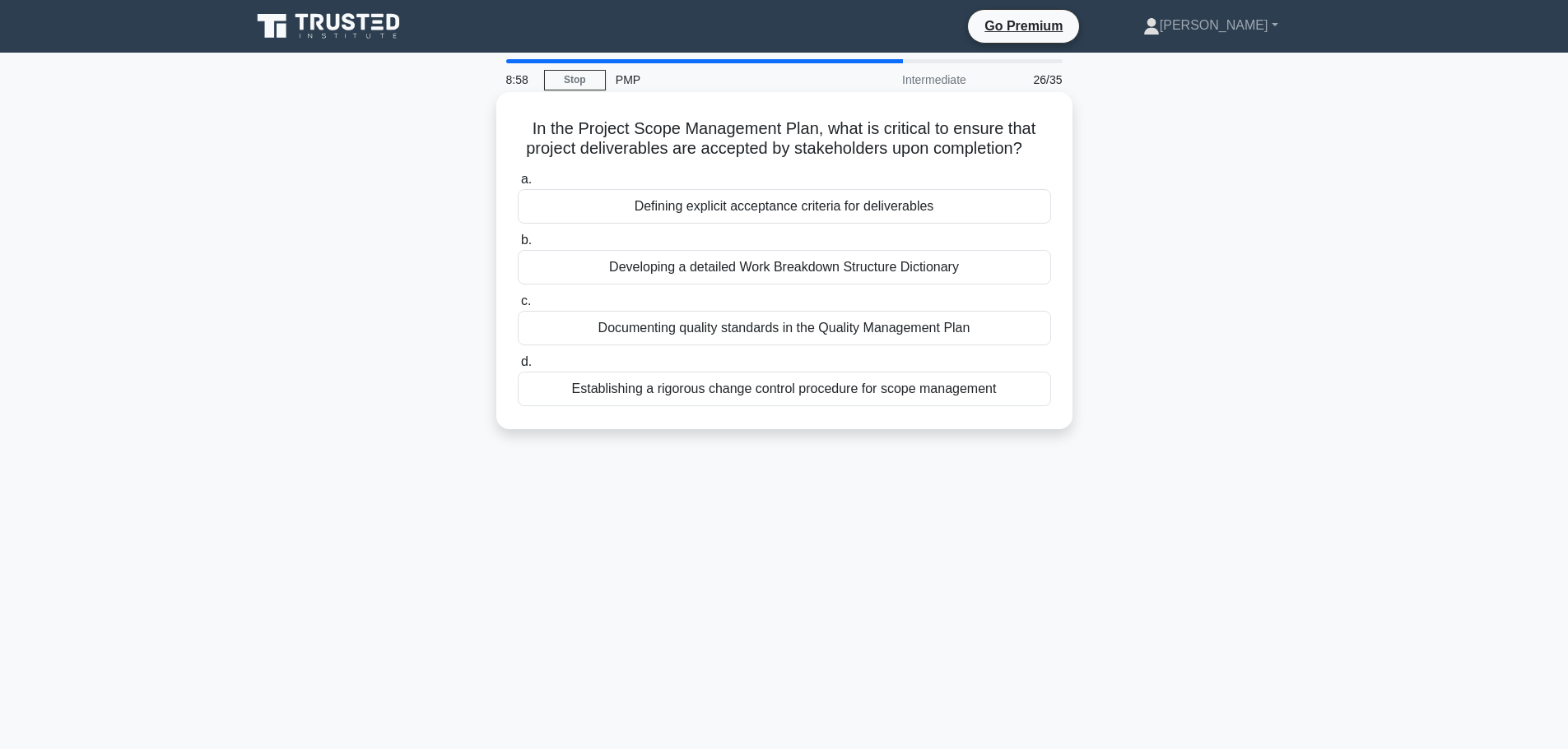
click at [826, 209] on div "Defining explicit acceptance criteria for deliverables" at bounding box center [785, 206] width 534 height 35
click at [518, 185] on input "a. Defining explicit acceptance criteria for deliverables" at bounding box center [518, 179] width 0 height 11
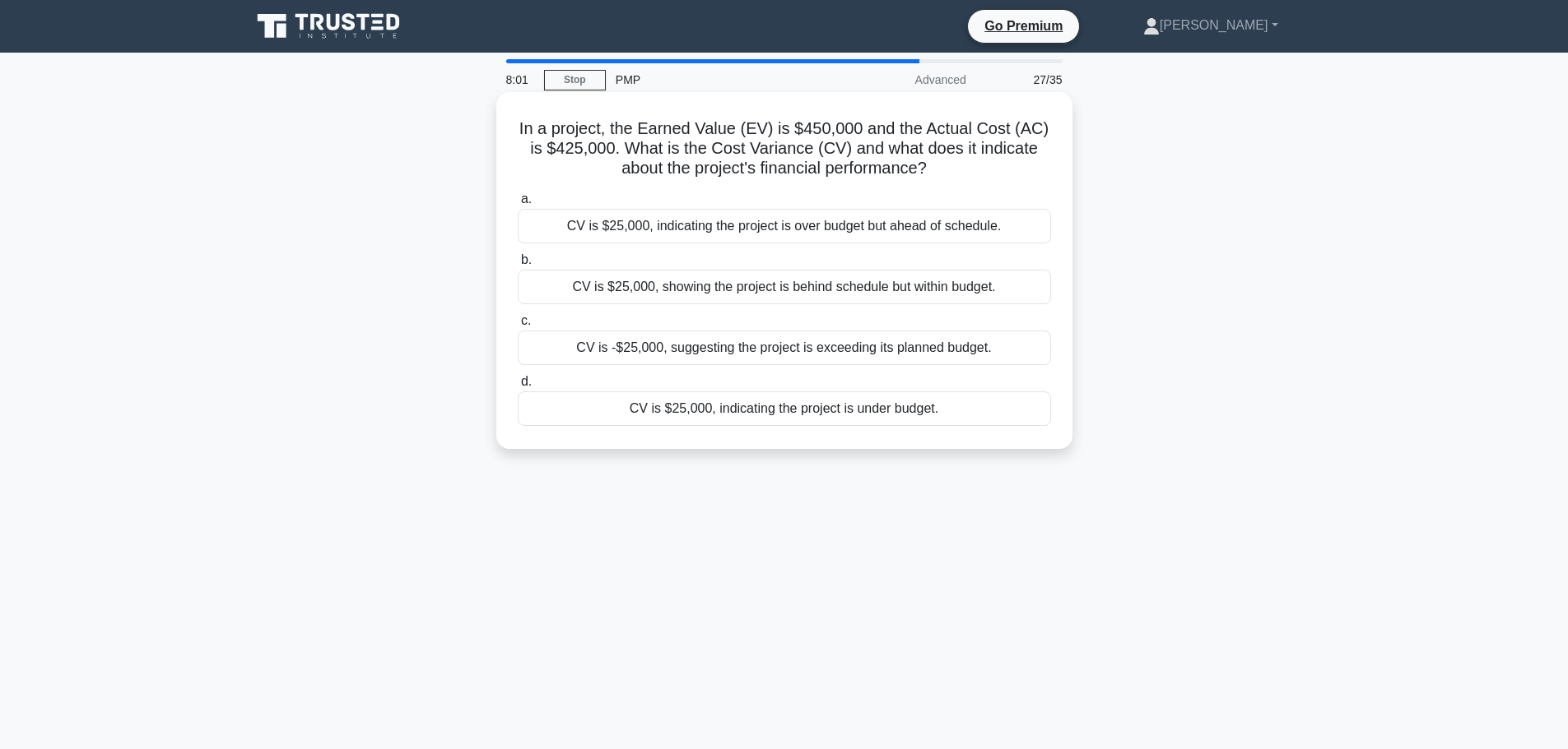
click at [958, 412] on div "CV is $25,000, indicating the project is under budget." at bounding box center [785, 409] width 534 height 35
click at [518, 387] on input "d. CV is $25,000, indicating the project is under budget." at bounding box center [518, 382] width 0 height 11
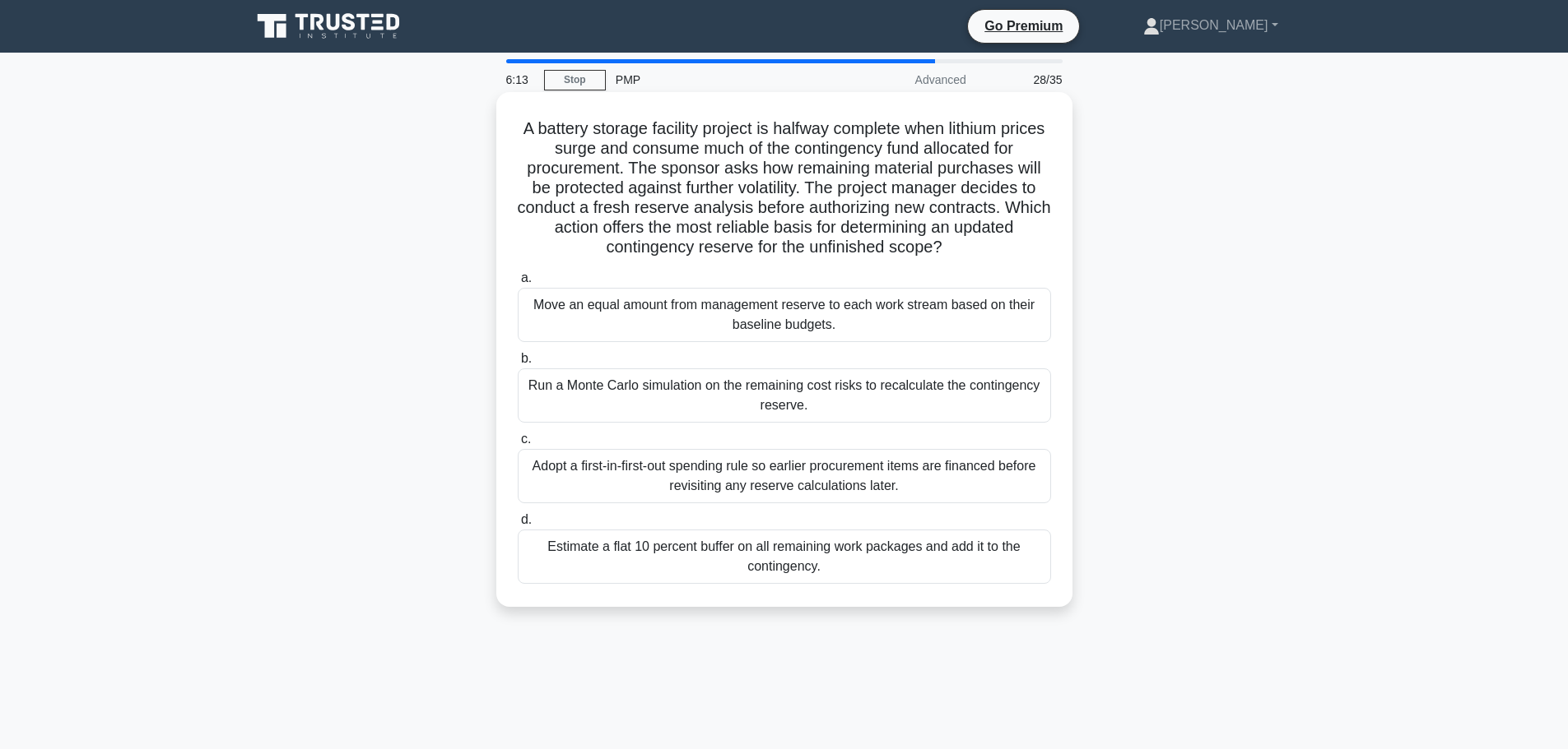
click at [907, 476] on div "Adopt a first-in-first-out spending rule so earlier procurement items are finan…" at bounding box center [785, 476] width 534 height 55
click at [518, 445] on input "c. Adopt a first-in-first-out spending rule so earlier procurement items are fi…" at bounding box center [518, 439] width 0 height 11
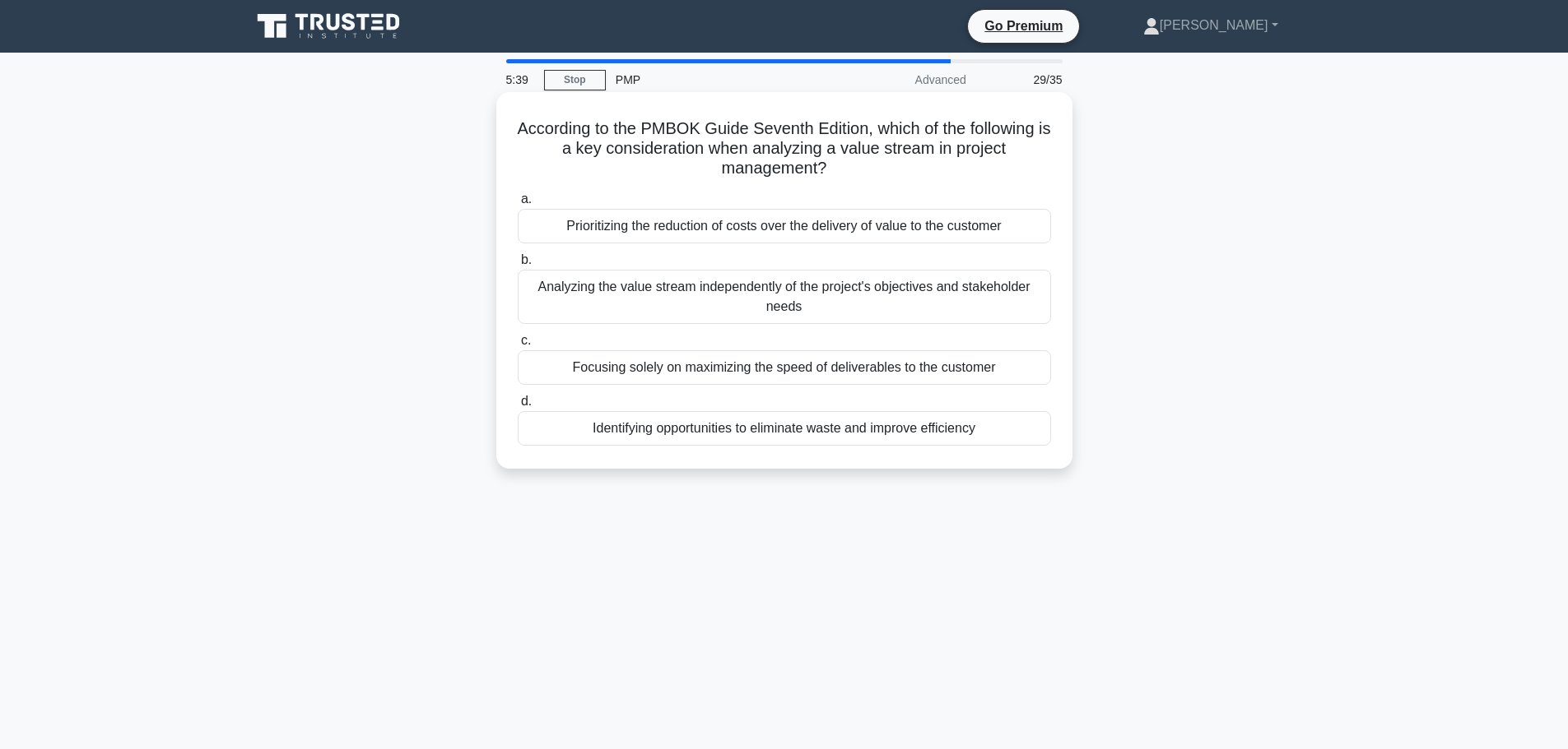
click at [985, 430] on div "Identifying opportunities to eliminate waste and improve efficiency" at bounding box center [785, 429] width 534 height 35
click at [518, 408] on input "d. Identifying opportunities to eliminate waste and improve efficiency" at bounding box center [518, 401] width 0 height 11
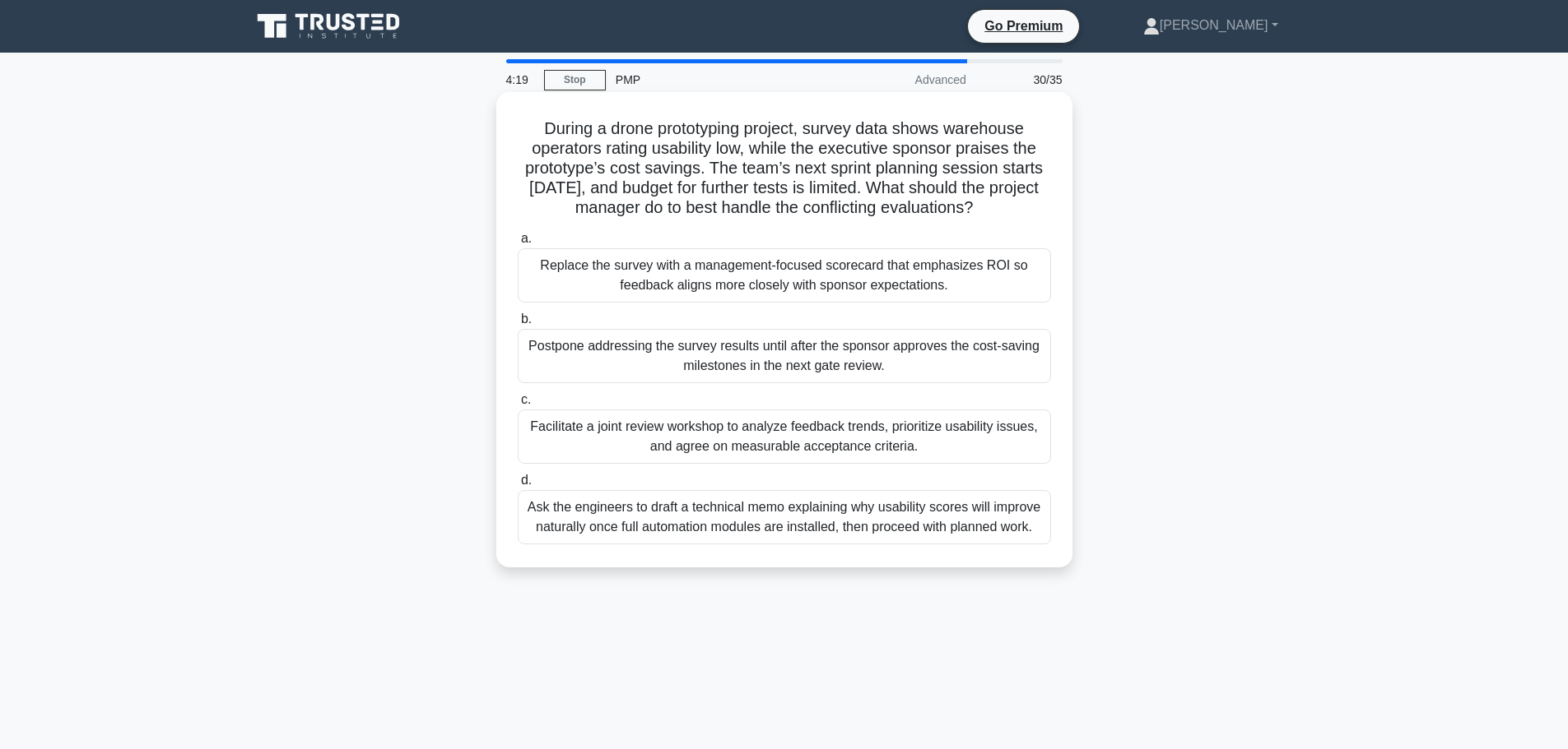
click at [962, 433] on div "Facilitate a joint review workshop to analyze feedback trends, prioritize usabi…" at bounding box center [785, 436] width 534 height 55
click at [518, 406] on input "c. Facilitate a joint review workshop to analyze feedback trends, prioritize us…" at bounding box center [518, 400] width 0 height 11
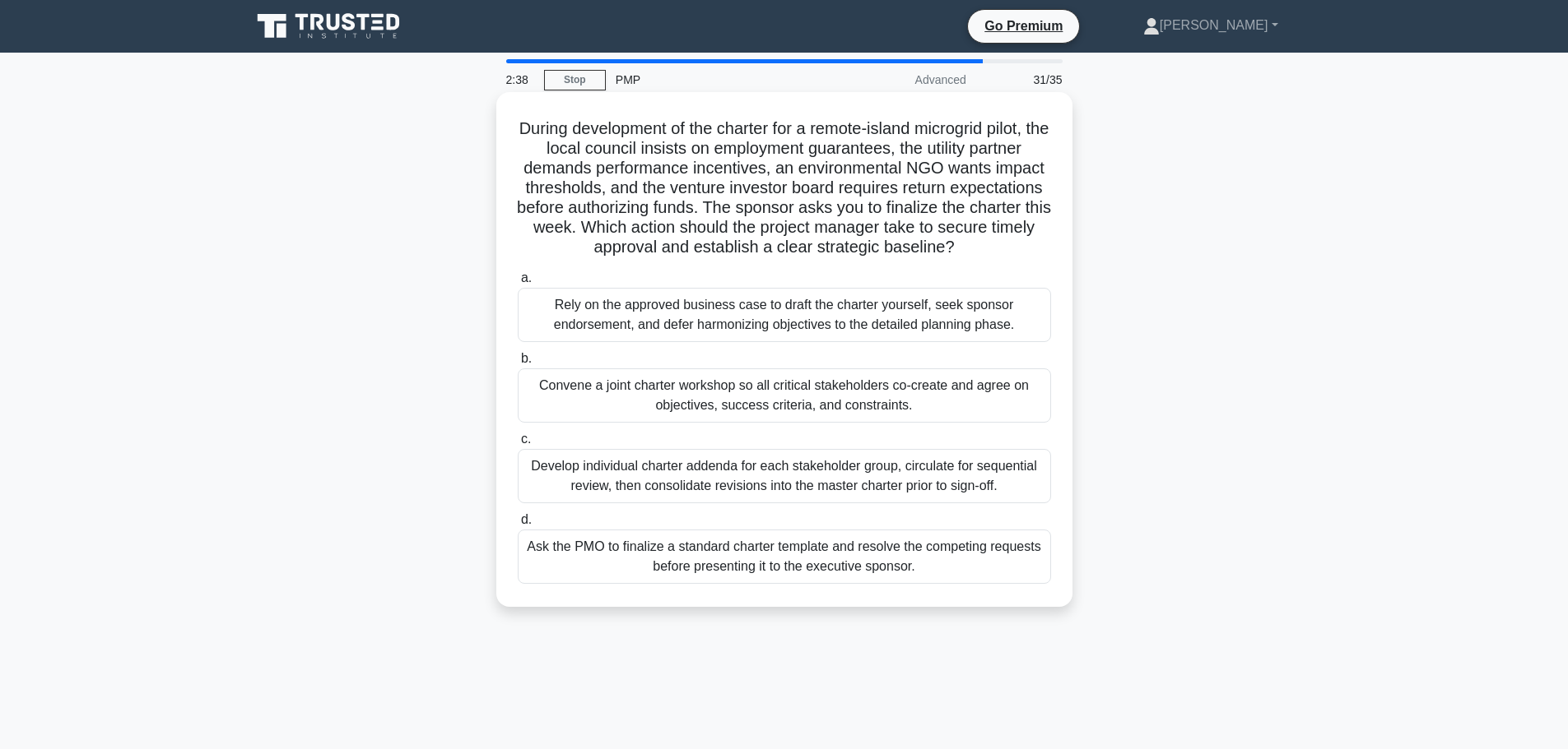
click at [988, 391] on div "Convene a joint charter workshop so all critical stakeholders co-create and agr…" at bounding box center [785, 395] width 534 height 55
click at [518, 364] on input "b. Convene a joint charter workshop so all critical stakeholders co-create and …" at bounding box center [518, 359] width 0 height 11
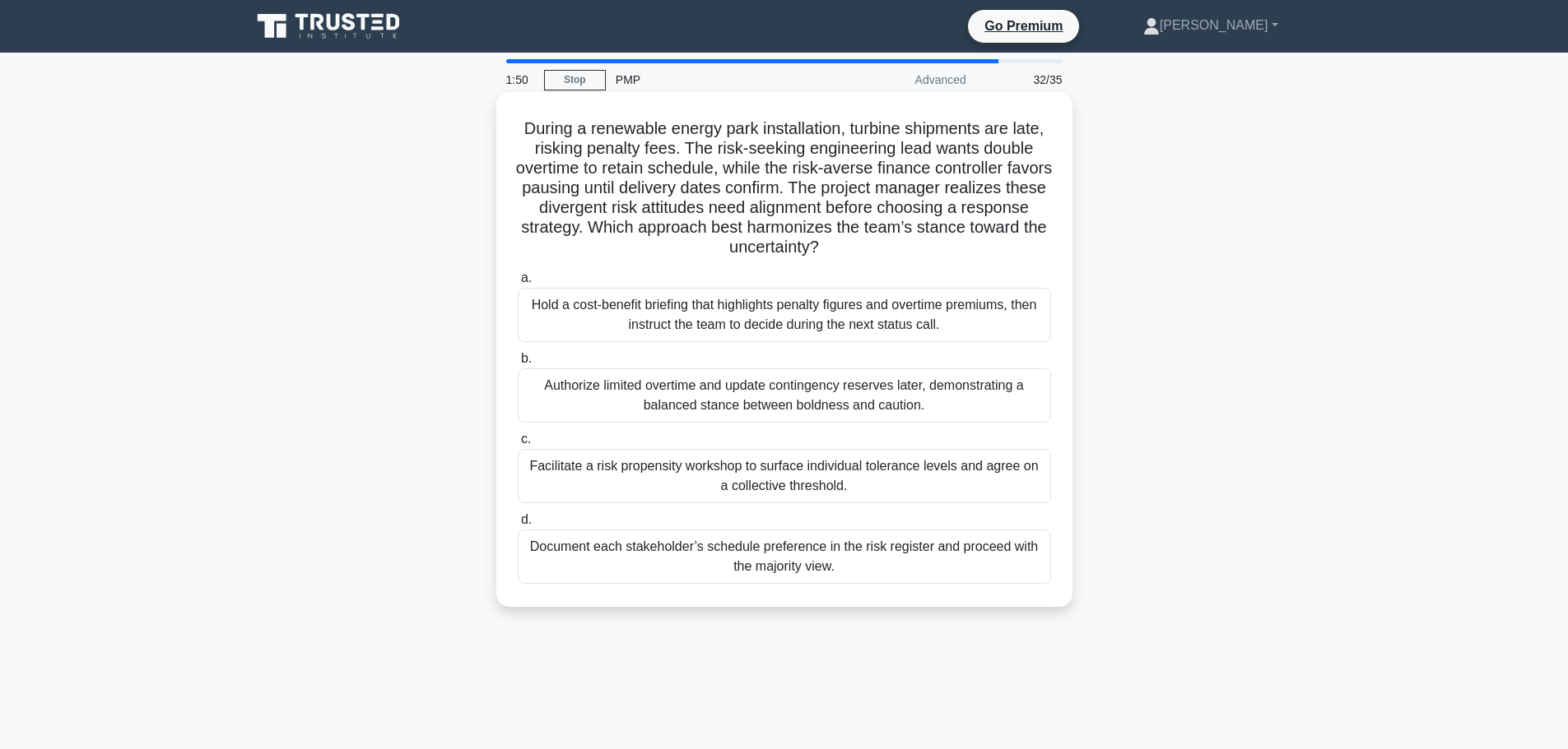
click at [918, 396] on div "Authorize limited overtime and update contingency reserves later, demonstrating…" at bounding box center [785, 395] width 534 height 55
click at [518, 364] on input "b. Authorize limited overtime and update contingency reserves later, demonstrat…" at bounding box center [518, 359] width 0 height 11
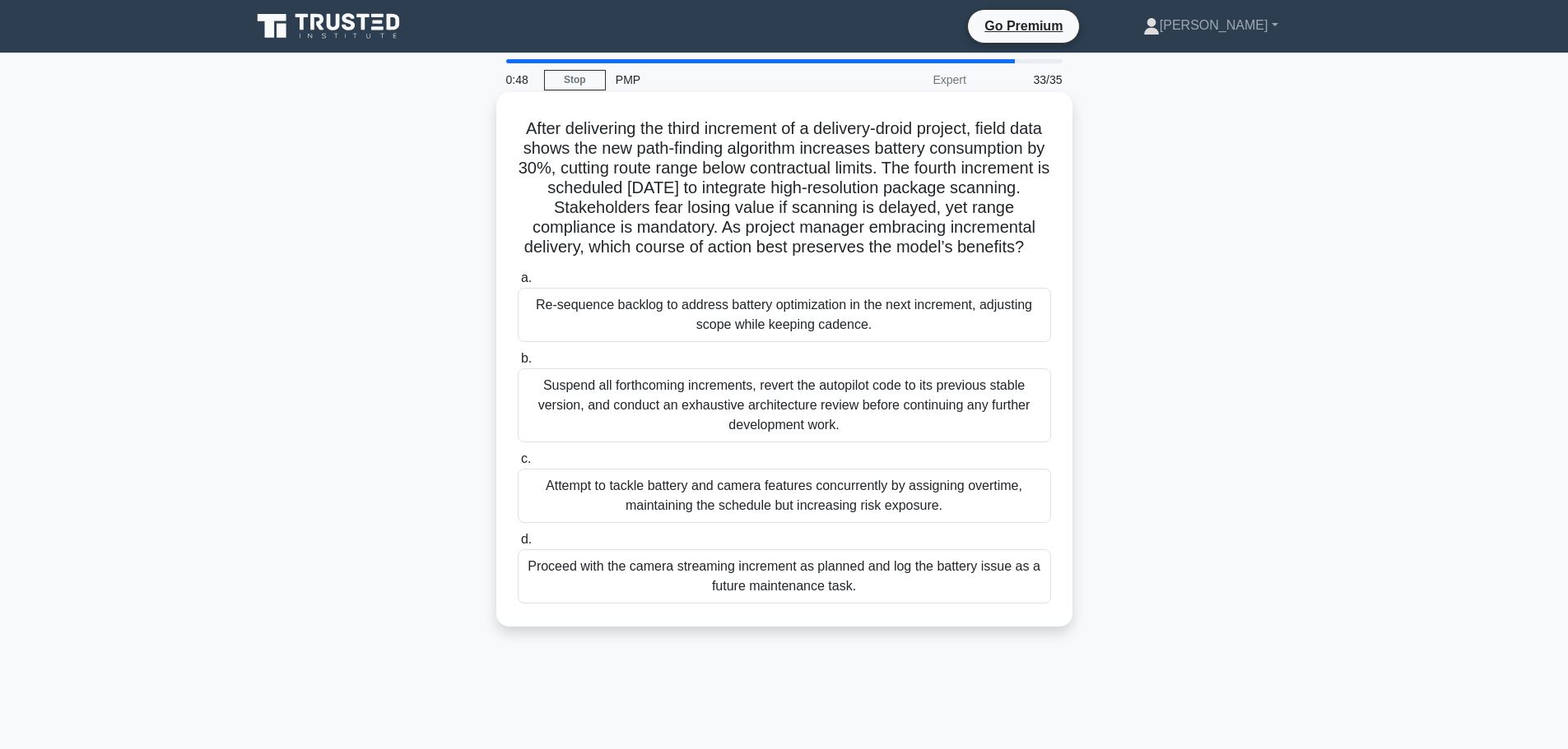
click at [856, 432] on div "Suspend all forthcoming increments, revert the autopilot code to its previous s…" at bounding box center [785, 405] width 534 height 74
click at [518, 364] on input "b. Suspend all forthcoming increments, revert the autopilot code to its previou…" at bounding box center [518, 359] width 0 height 11
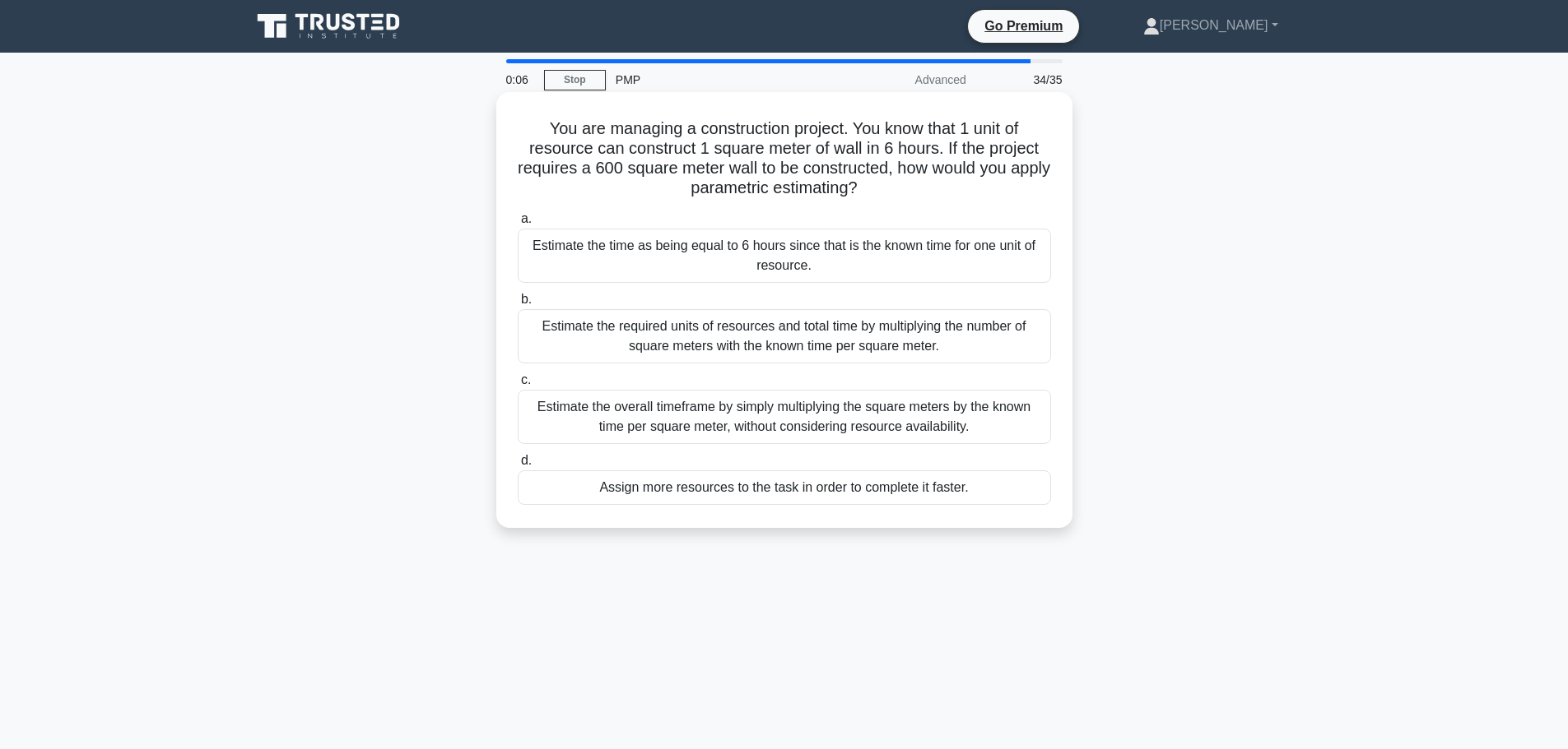
click at [977, 420] on div "Estimate the overall timeframe by simply multiplying the square meters by the k…" at bounding box center [785, 417] width 534 height 55
click at [518, 386] on input "c. Estimate the overall timeframe by simply multiplying the square meters by th…" at bounding box center [518, 380] width 0 height 11
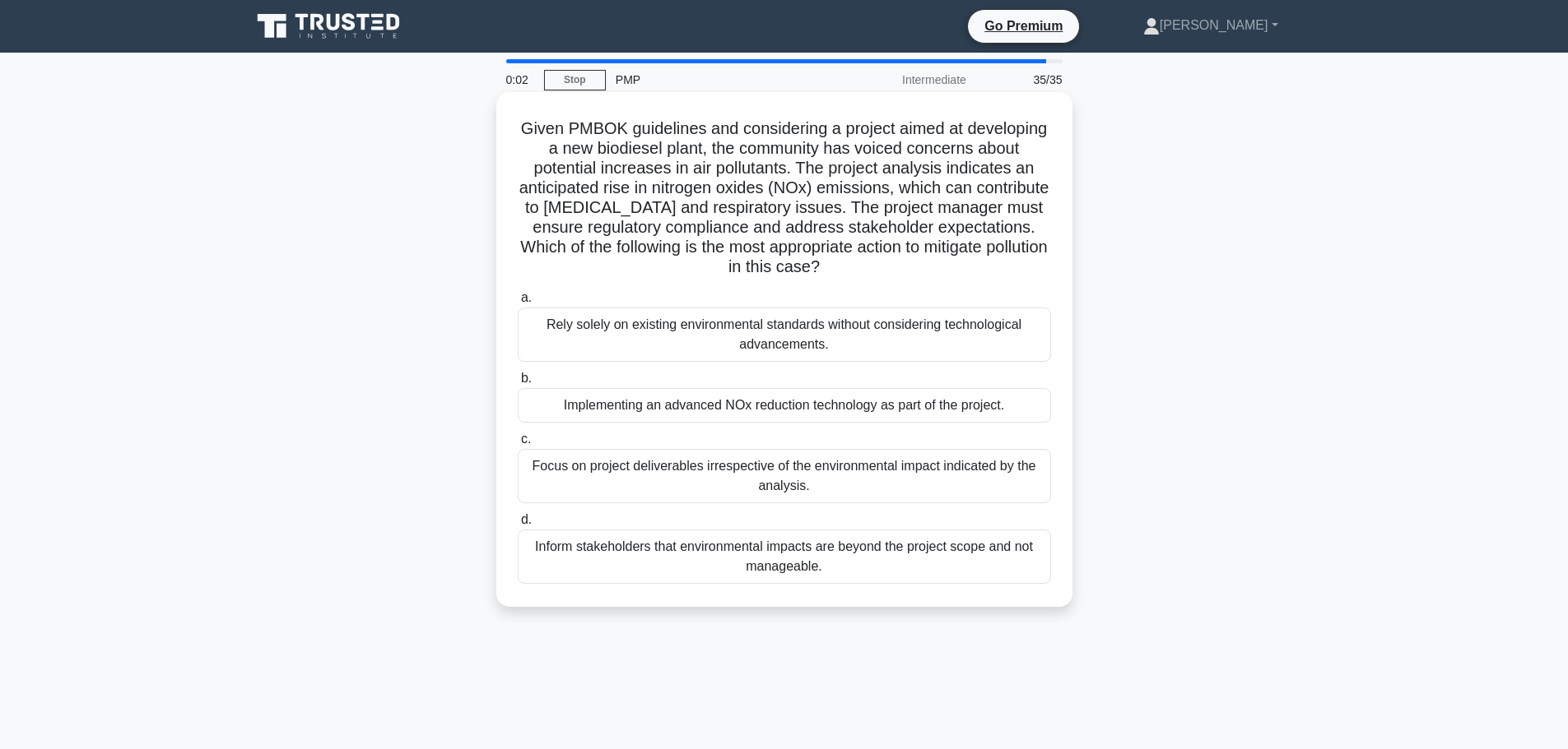
click at [860, 563] on div "Inform stakeholders that environmental impacts are beyond the project scope and…" at bounding box center [785, 556] width 534 height 55
click at [518, 526] on input "d. Inform stakeholders that environmental impacts are beyond the project scope …" at bounding box center [518, 520] width 0 height 11
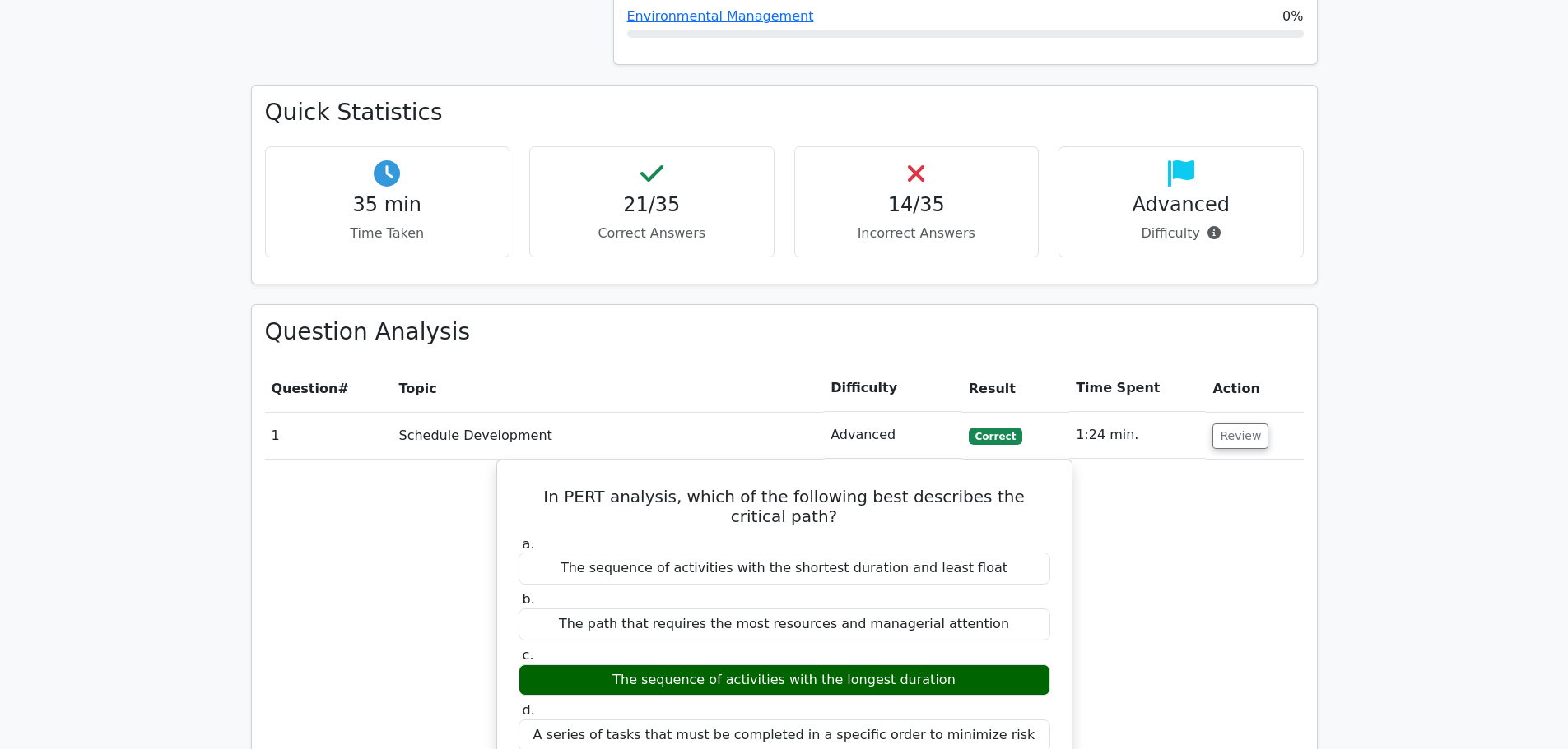
scroll to position [1727, 0]
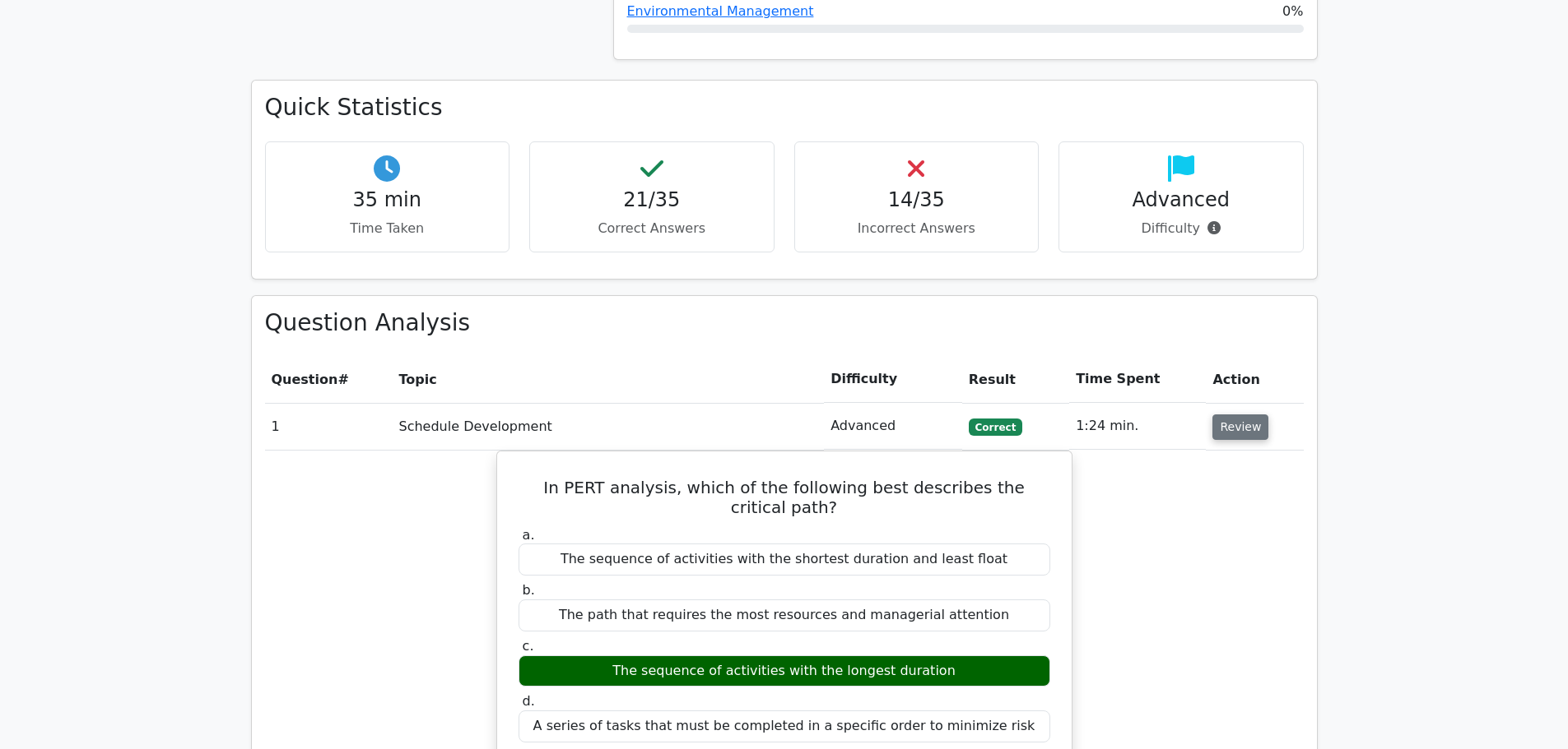
click at [1237, 414] on button "Review" at bounding box center [1241, 427] width 56 height 26
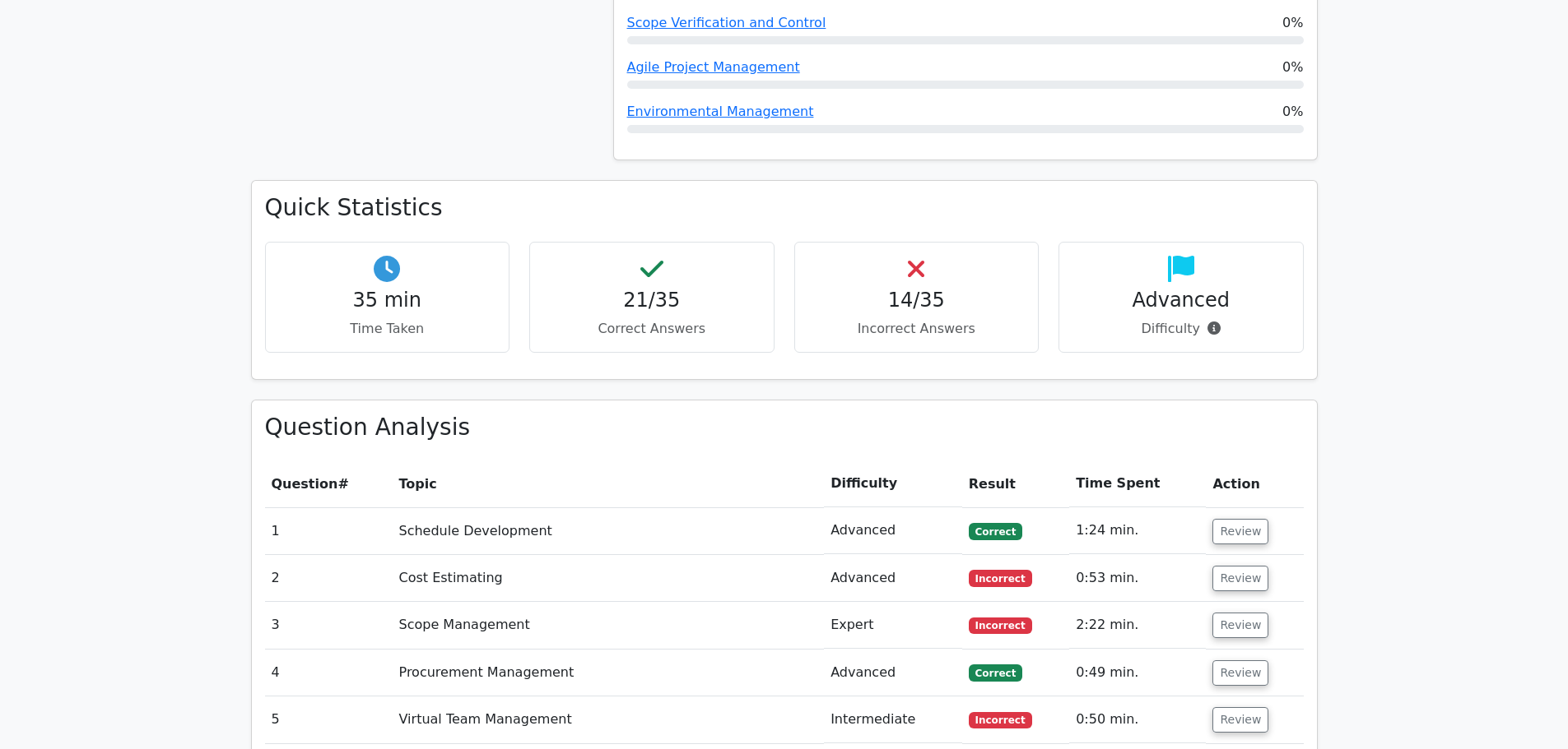
scroll to position [1874, 0]
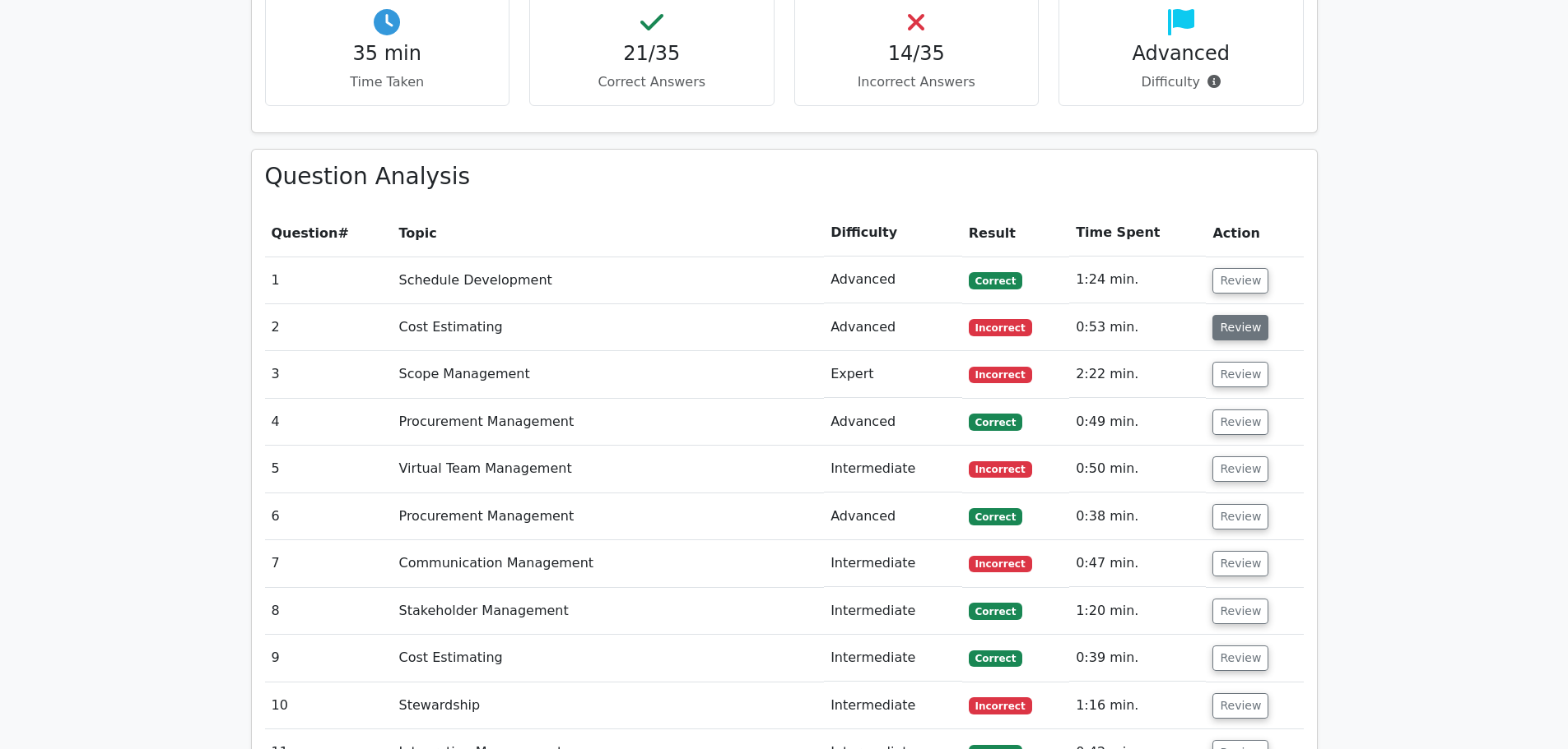
click at [1228, 316] on button "Review" at bounding box center [1241, 328] width 56 height 26
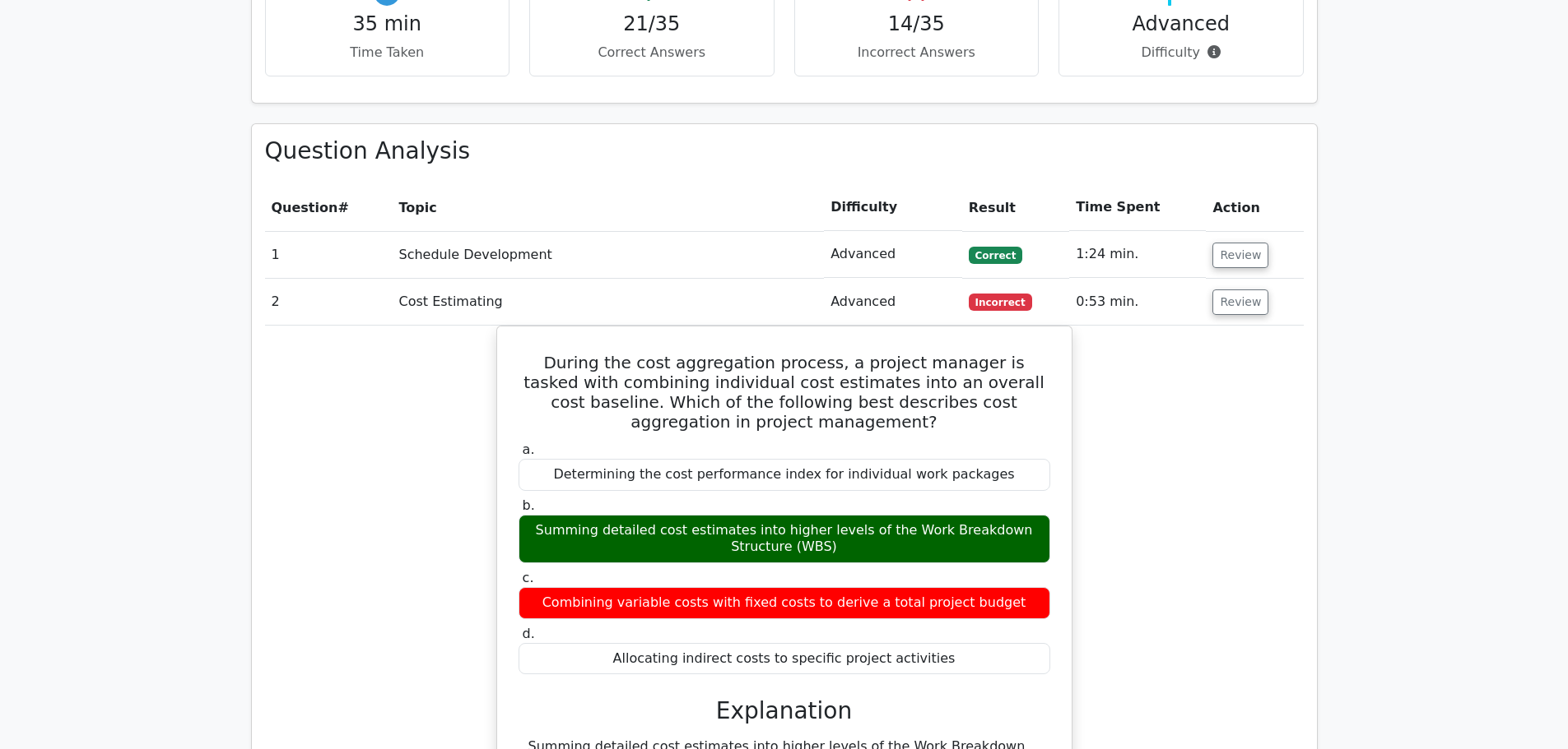
scroll to position [1956, 0]
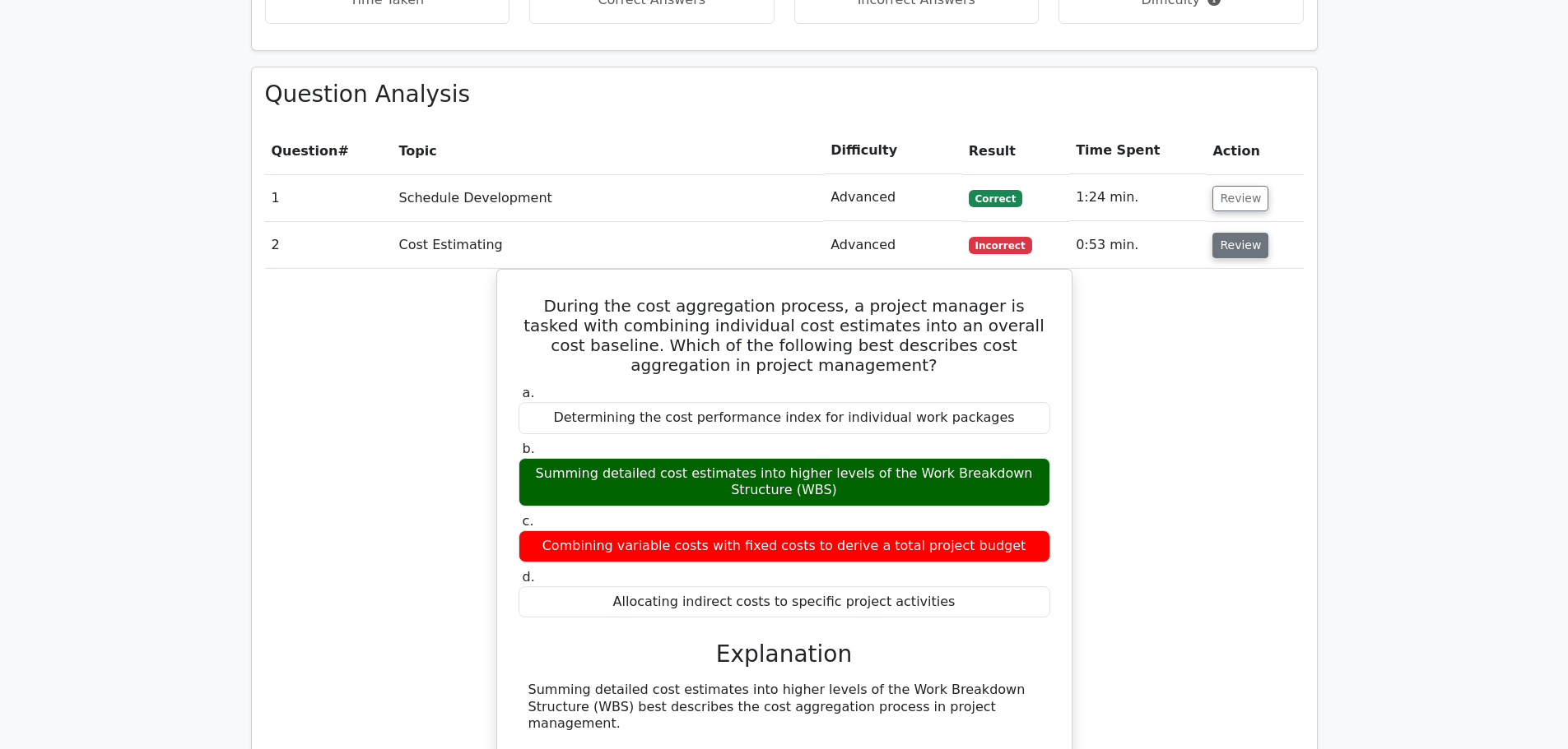
click at [1245, 233] on button "Review" at bounding box center [1241, 246] width 56 height 26
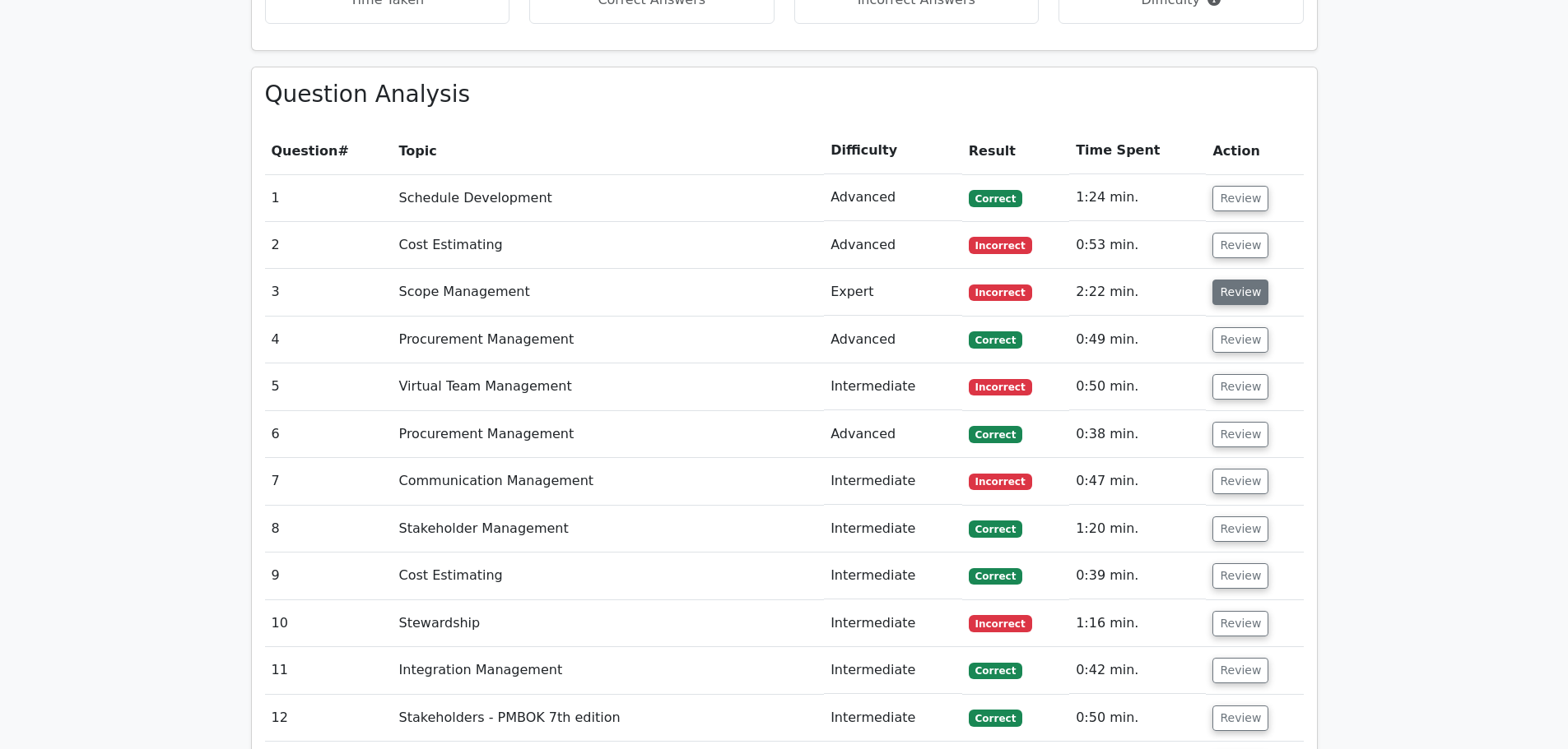
click at [1240, 280] on button "Review" at bounding box center [1241, 293] width 56 height 26
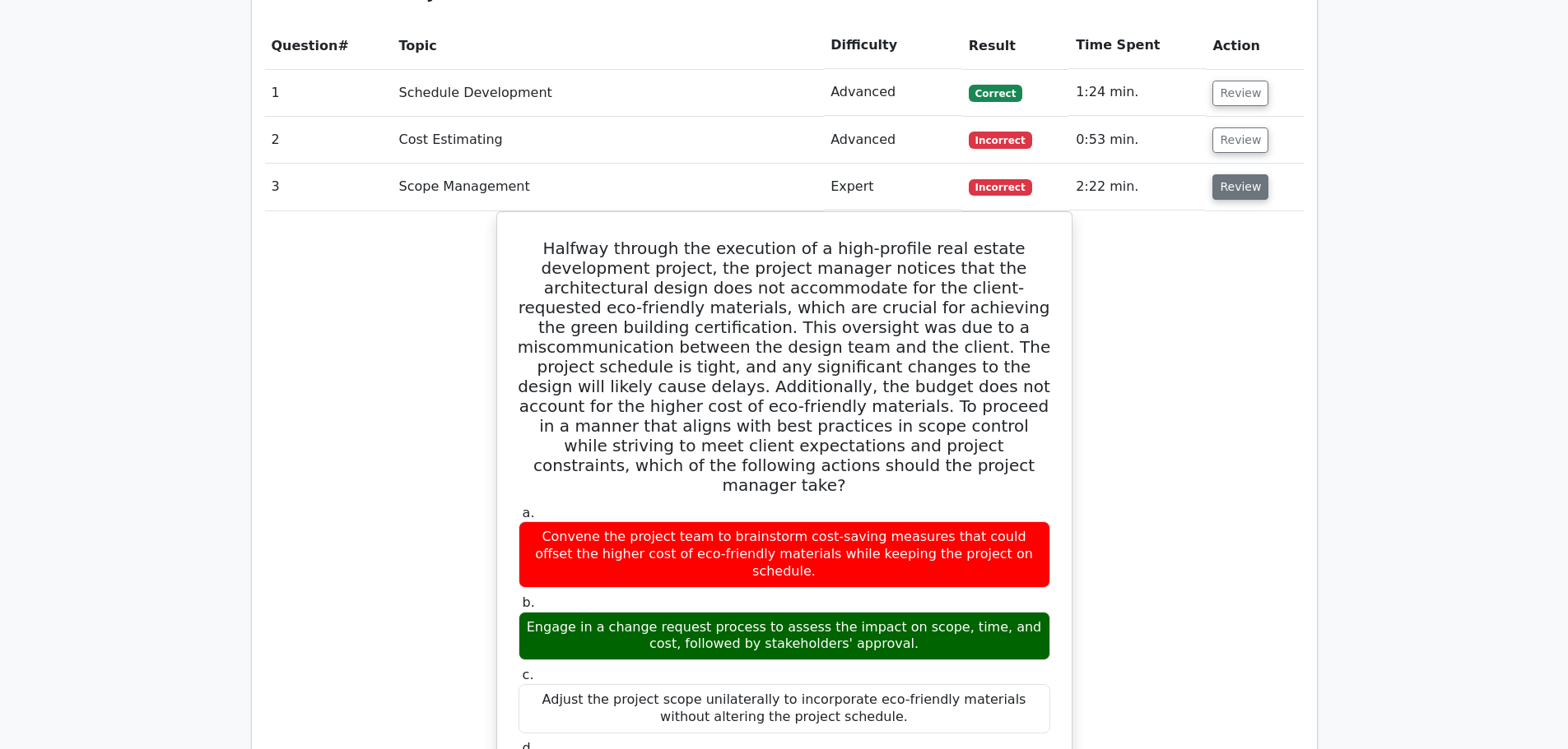
scroll to position [2121, 0]
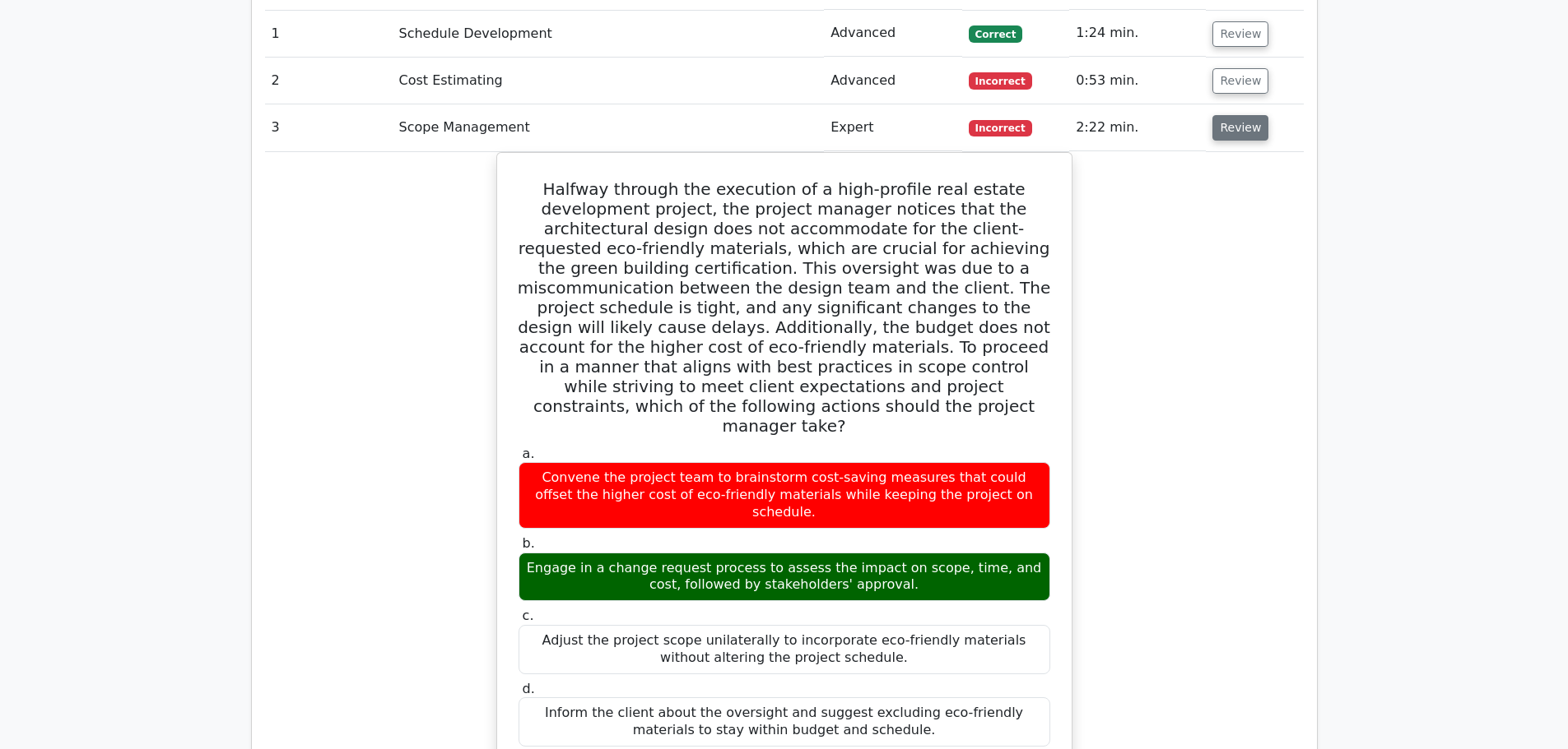
click at [1239, 115] on button "Review" at bounding box center [1241, 128] width 56 height 26
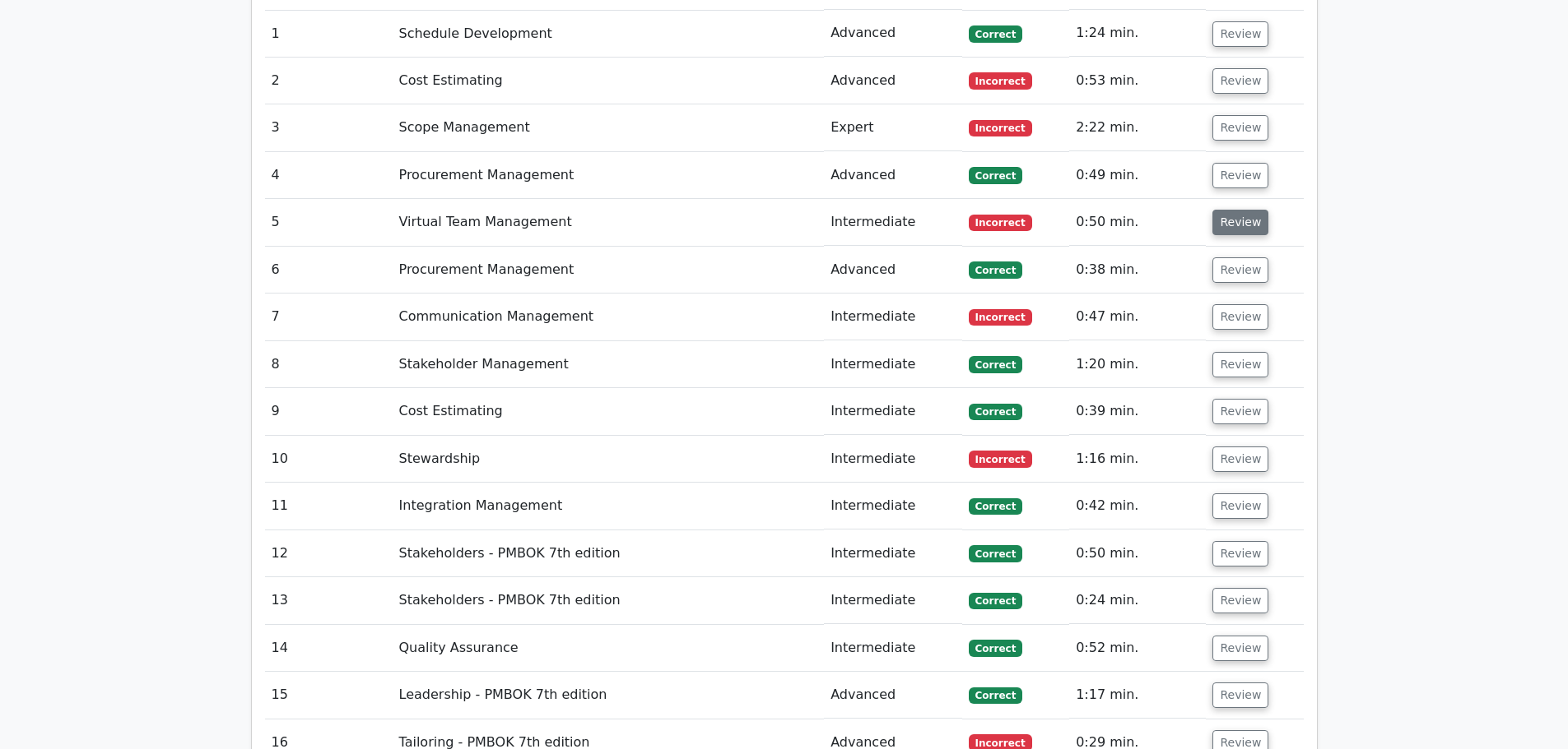
click at [1227, 210] on button "Review" at bounding box center [1241, 222] width 56 height 26
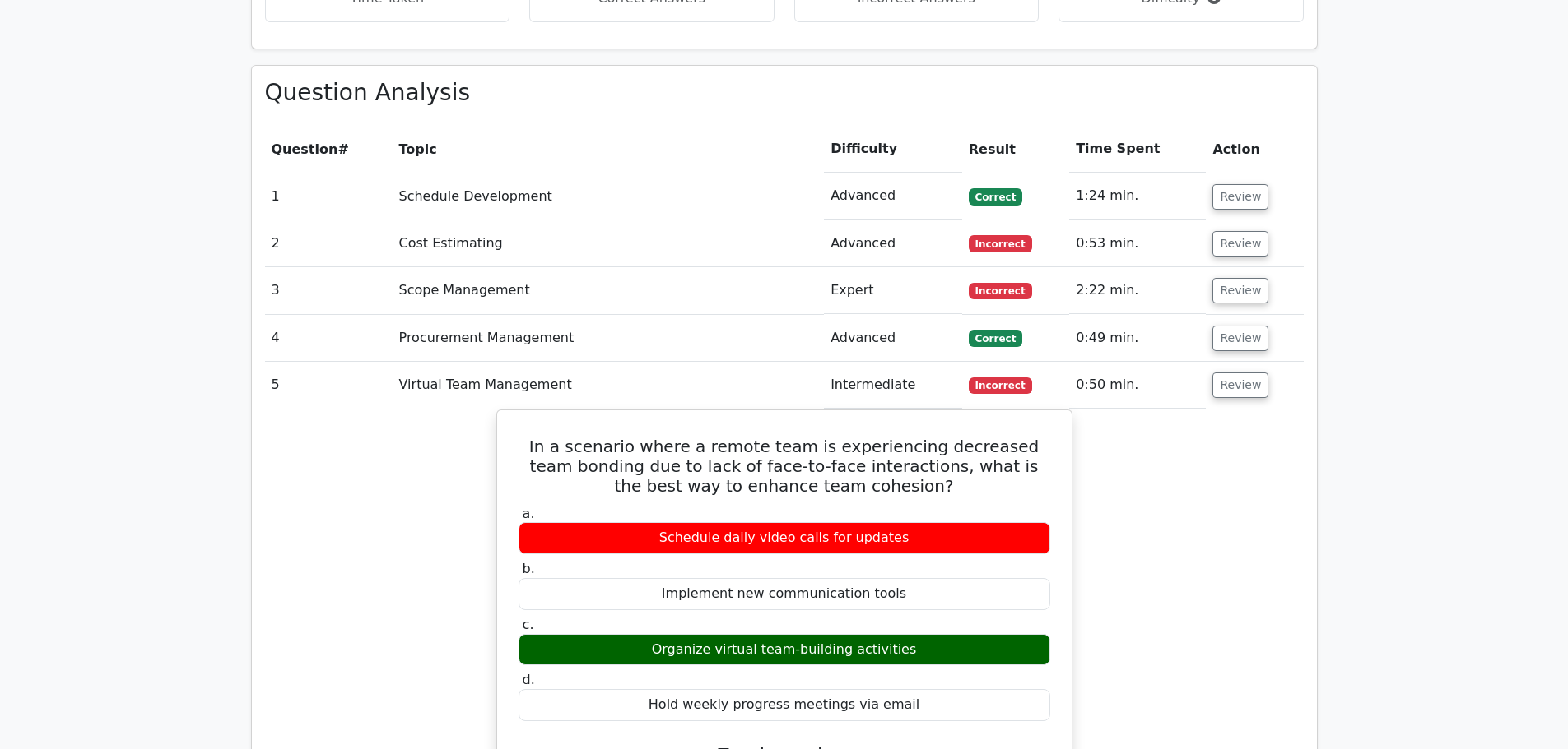
scroll to position [1956, 0]
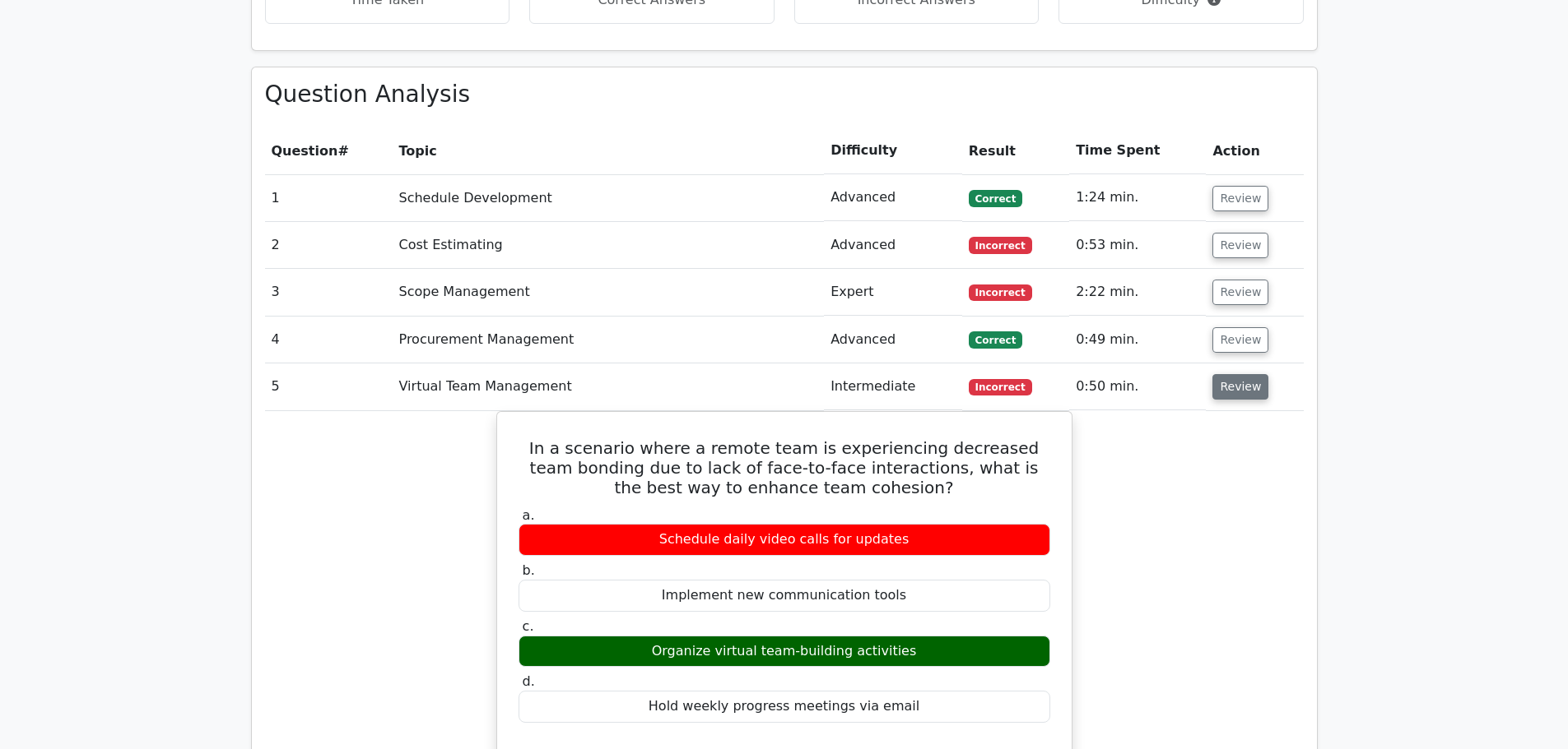
click at [1227, 374] on button "Review" at bounding box center [1241, 386] width 56 height 26
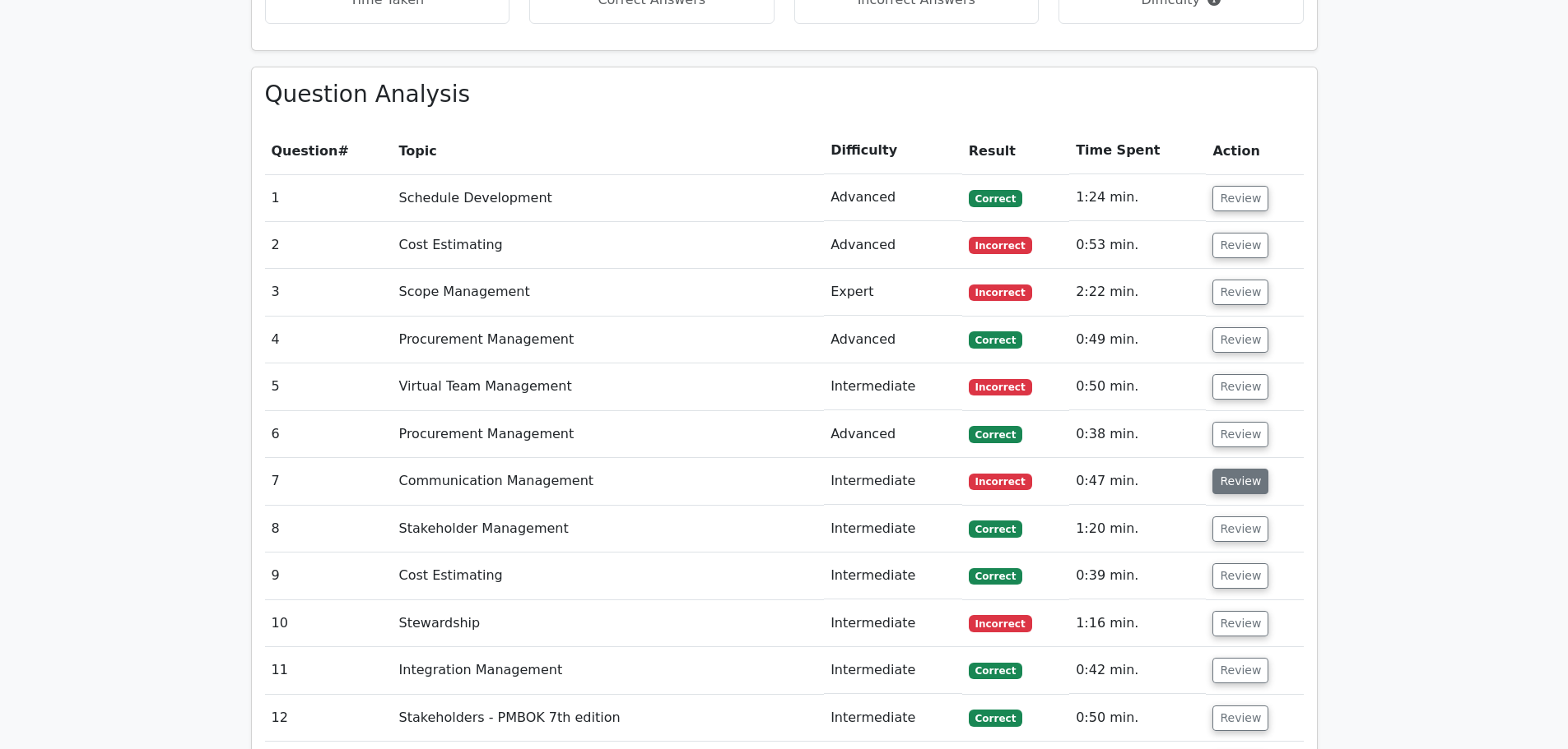
click at [1240, 469] on button "Review" at bounding box center [1241, 481] width 56 height 26
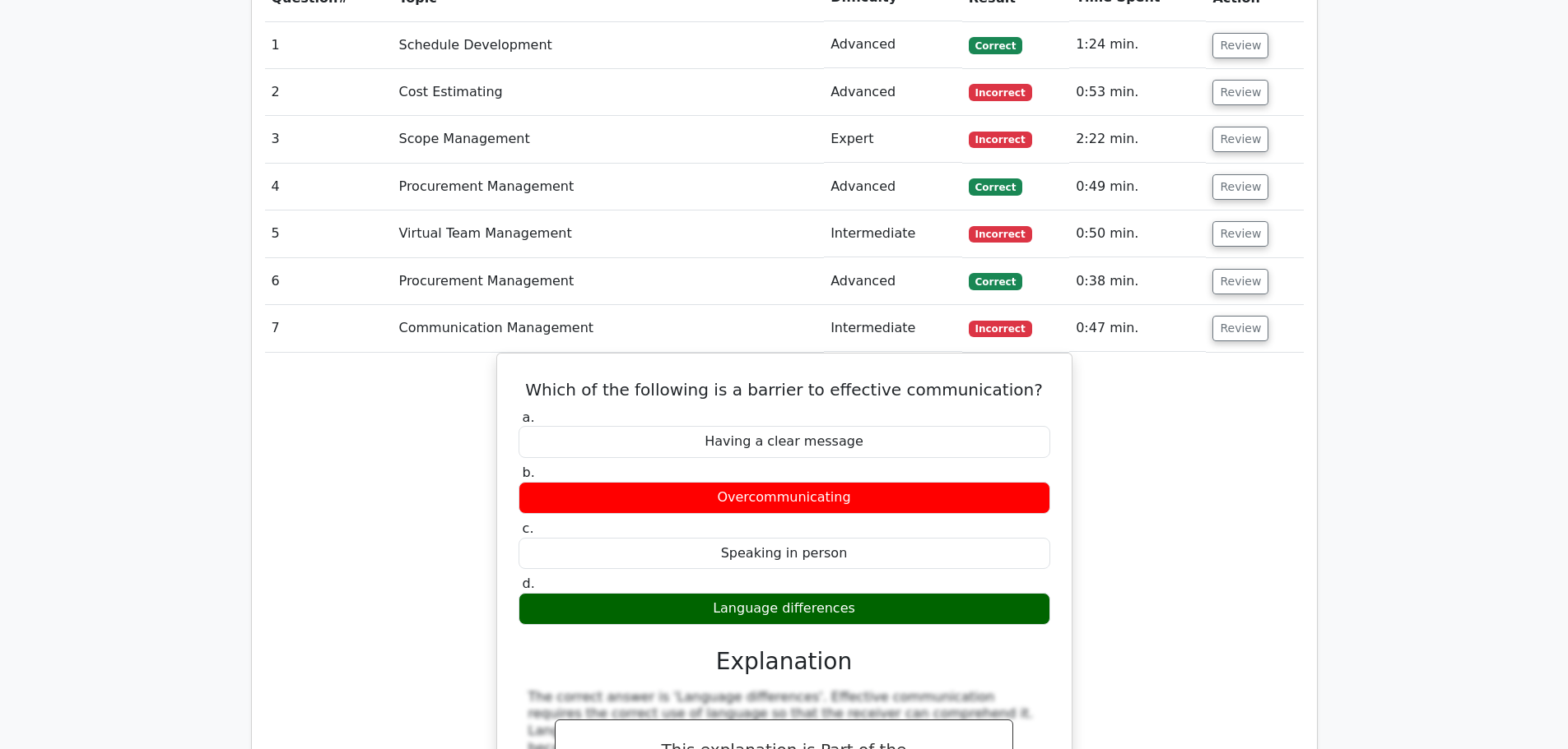
scroll to position [2121, 0]
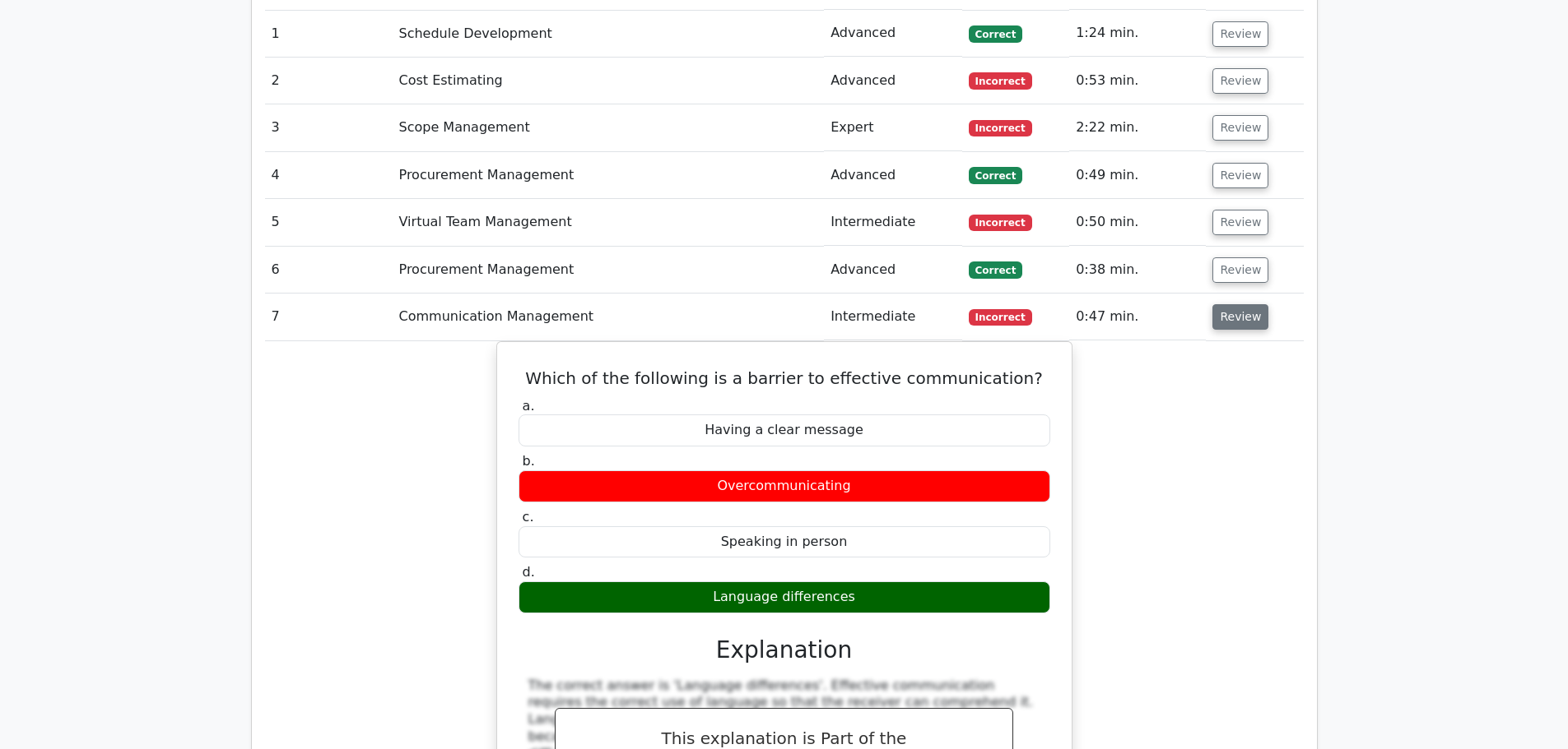
click at [1230, 304] on button "Review" at bounding box center [1241, 316] width 56 height 26
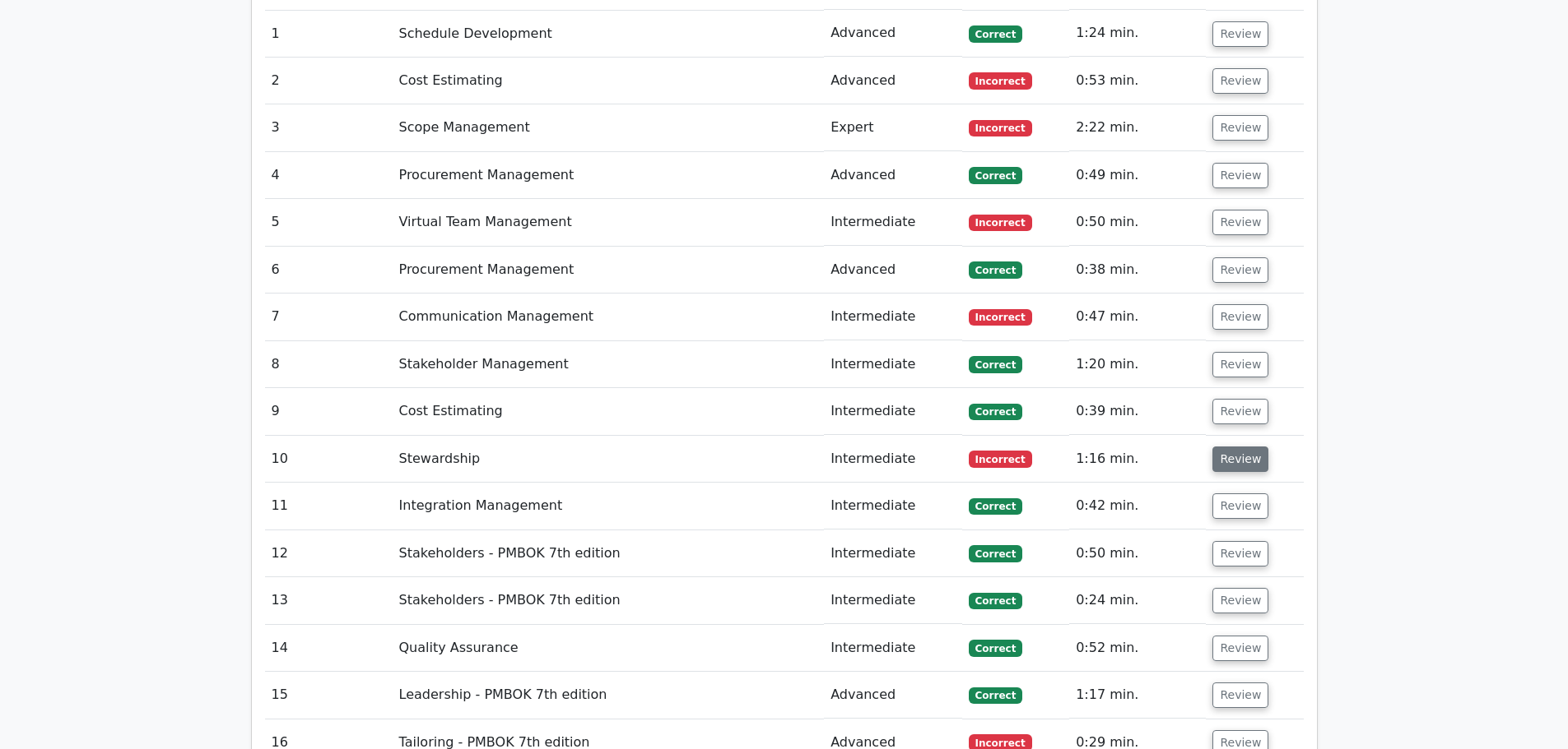
click at [1224, 447] on button "Review" at bounding box center [1241, 459] width 56 height 26
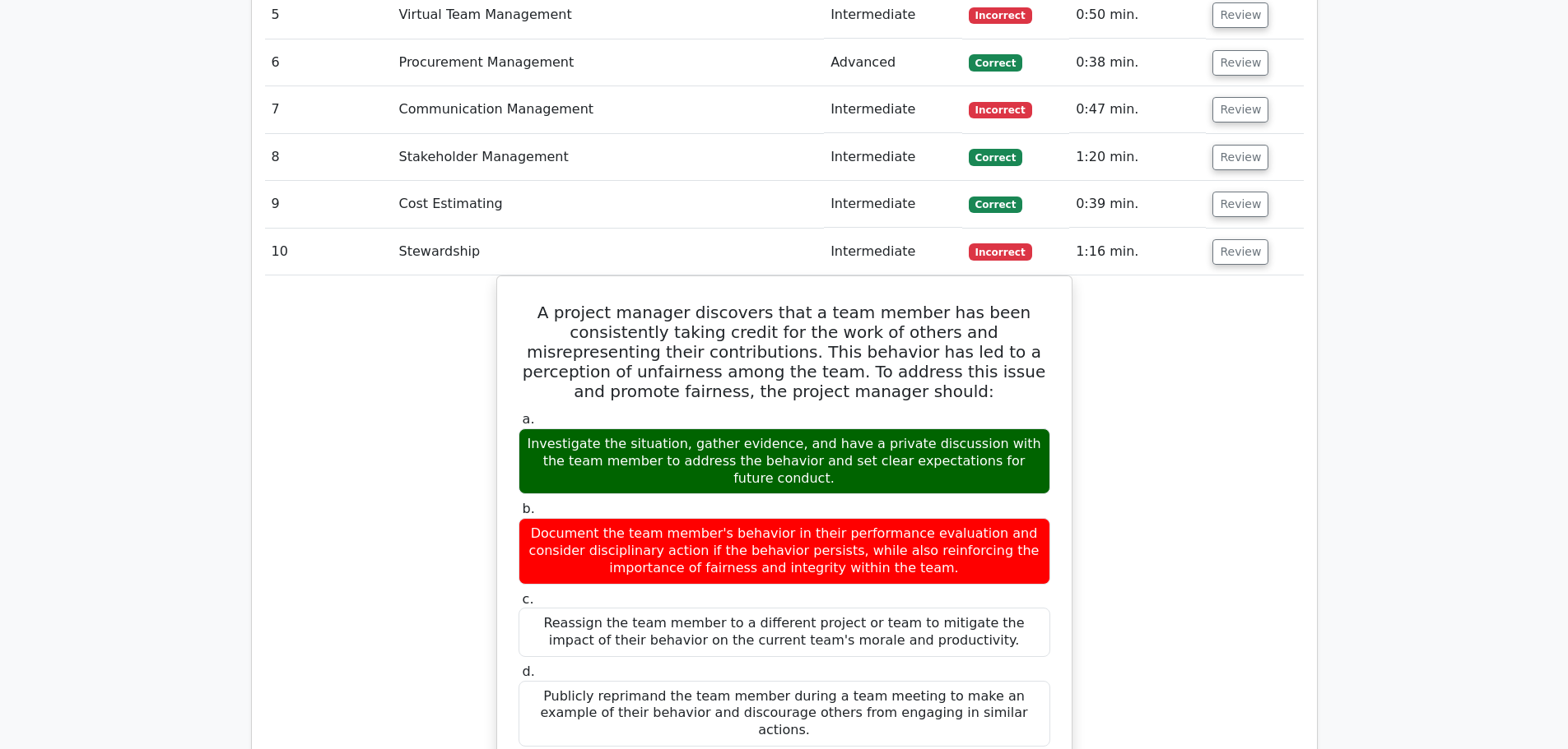
scroll to position [2368, 0]
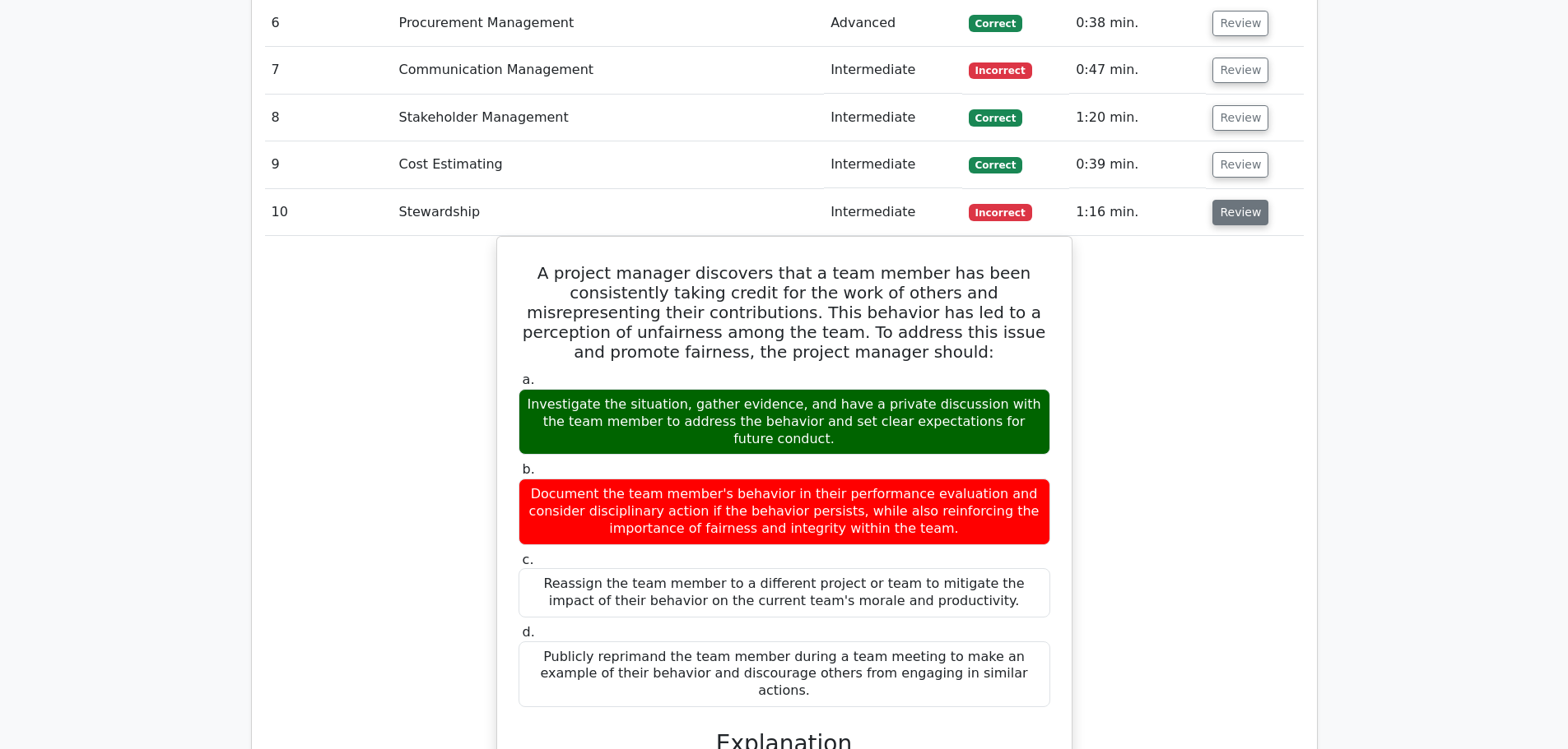
click at [1247, 199] on button "Review" at bounding box center [1241, 212] width 56 height 26
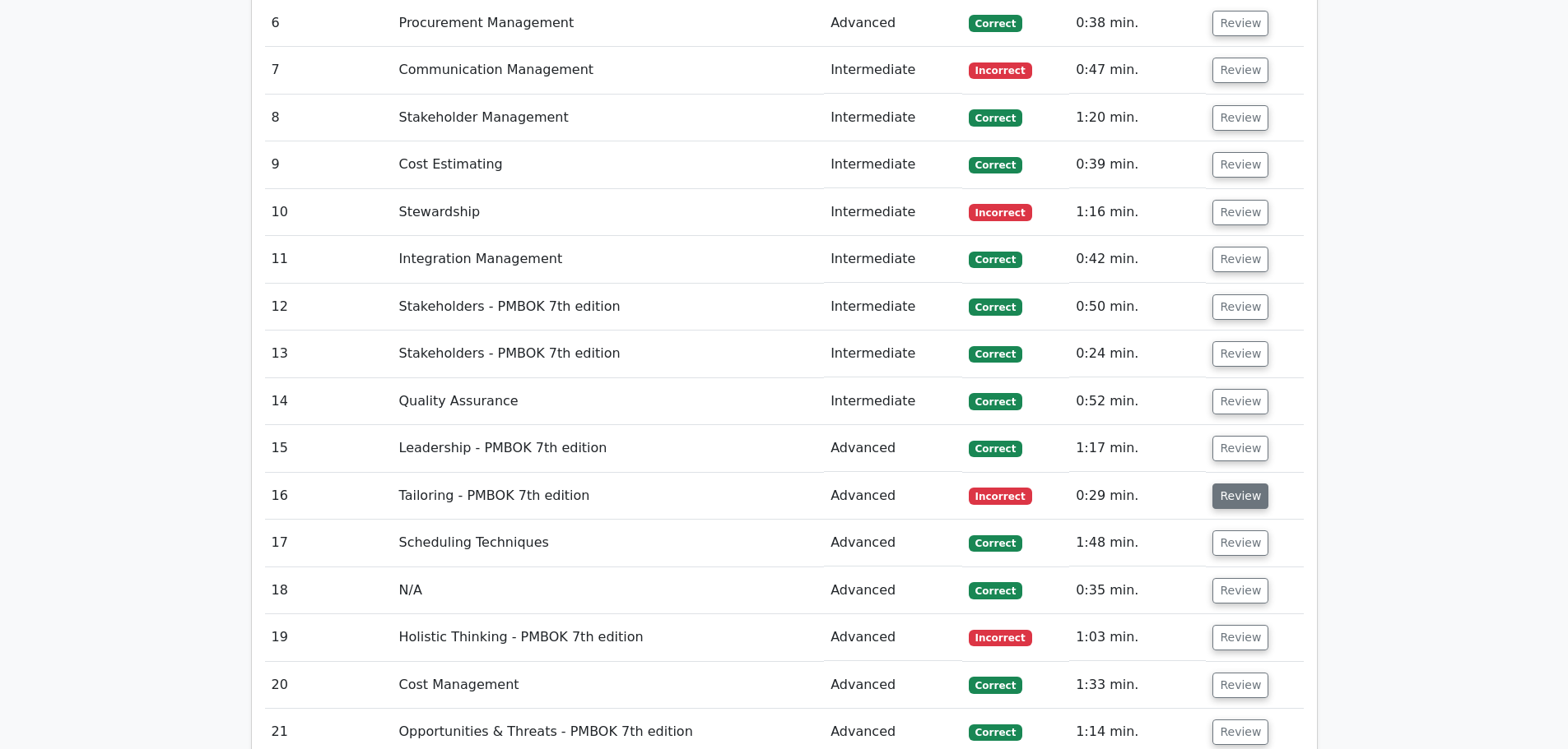
click at [1236, 483] on button "Review" at bounding box center [1241, 496] width 56 height 26
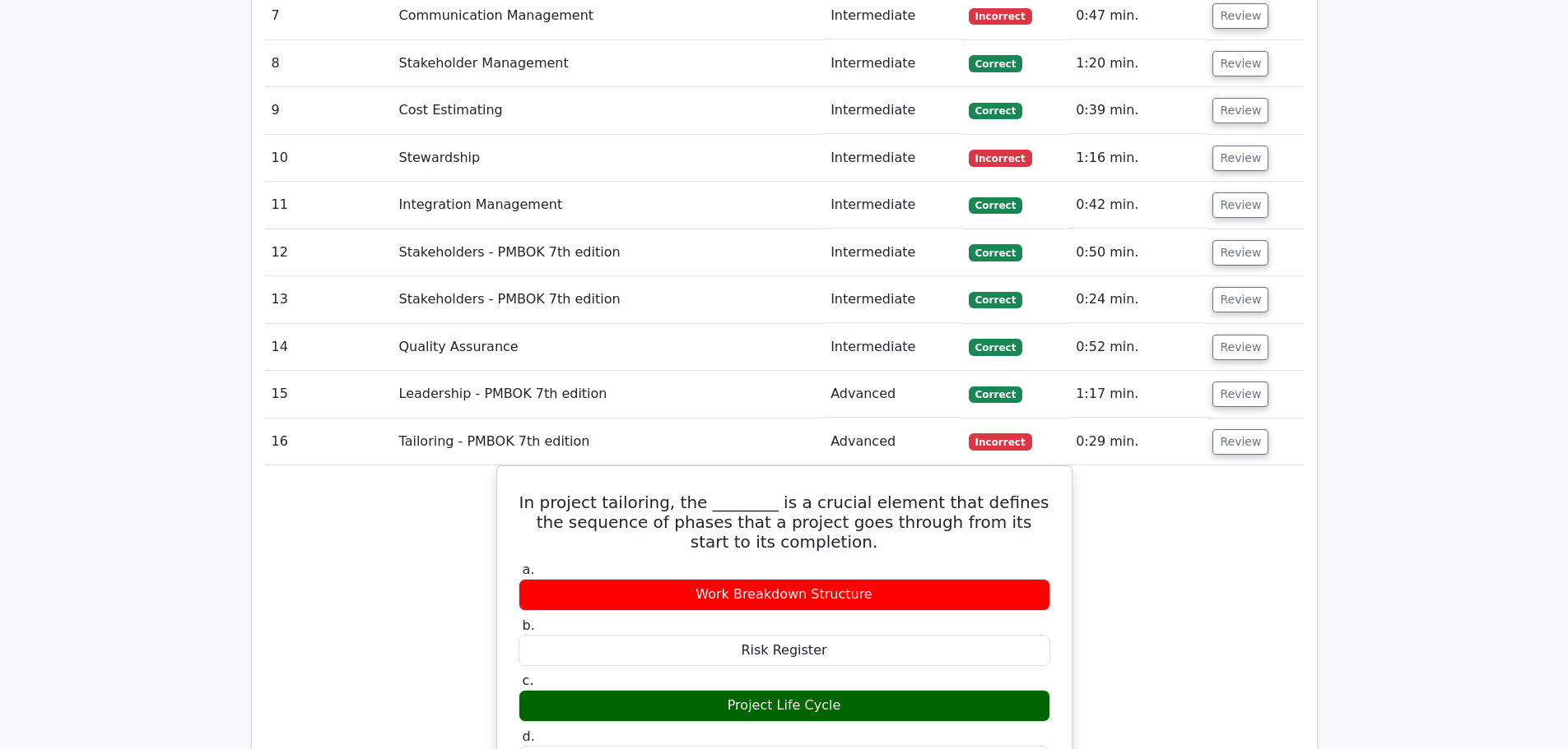
scroll to position [2532, 0]
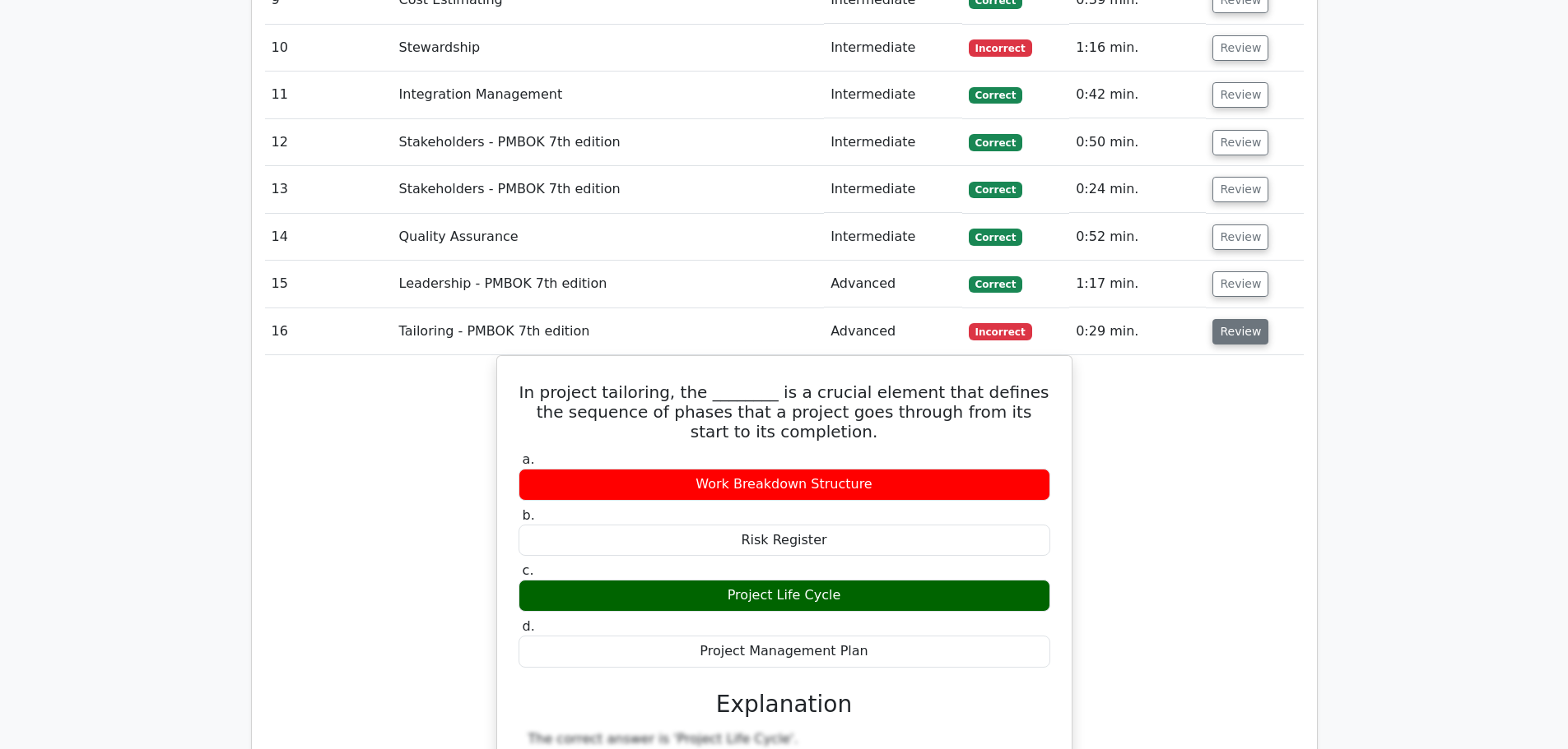
click at [1248, 319] on button "Review" at bounding box center [1241, 332] width 56 height 26
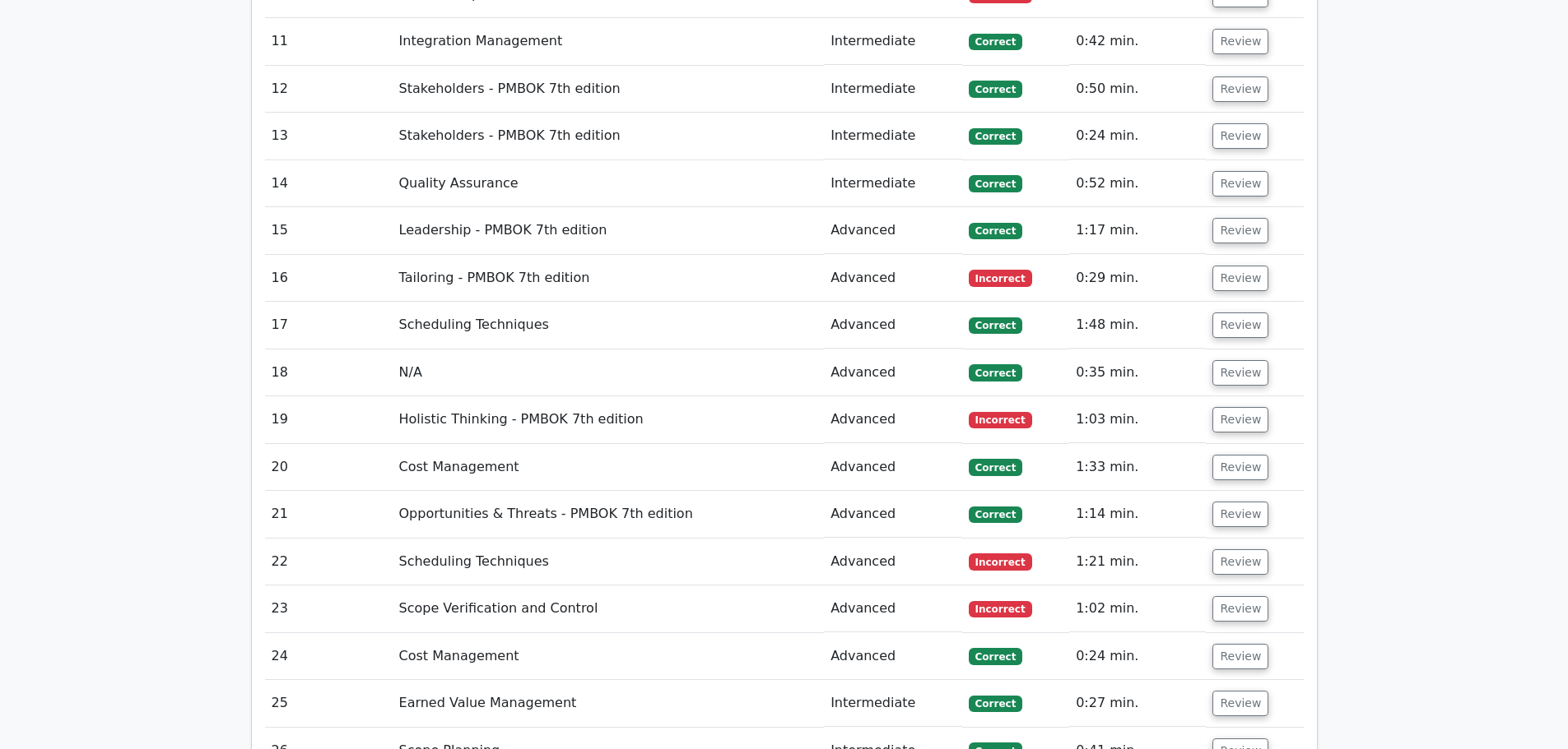
scroll to position [2614, 0]
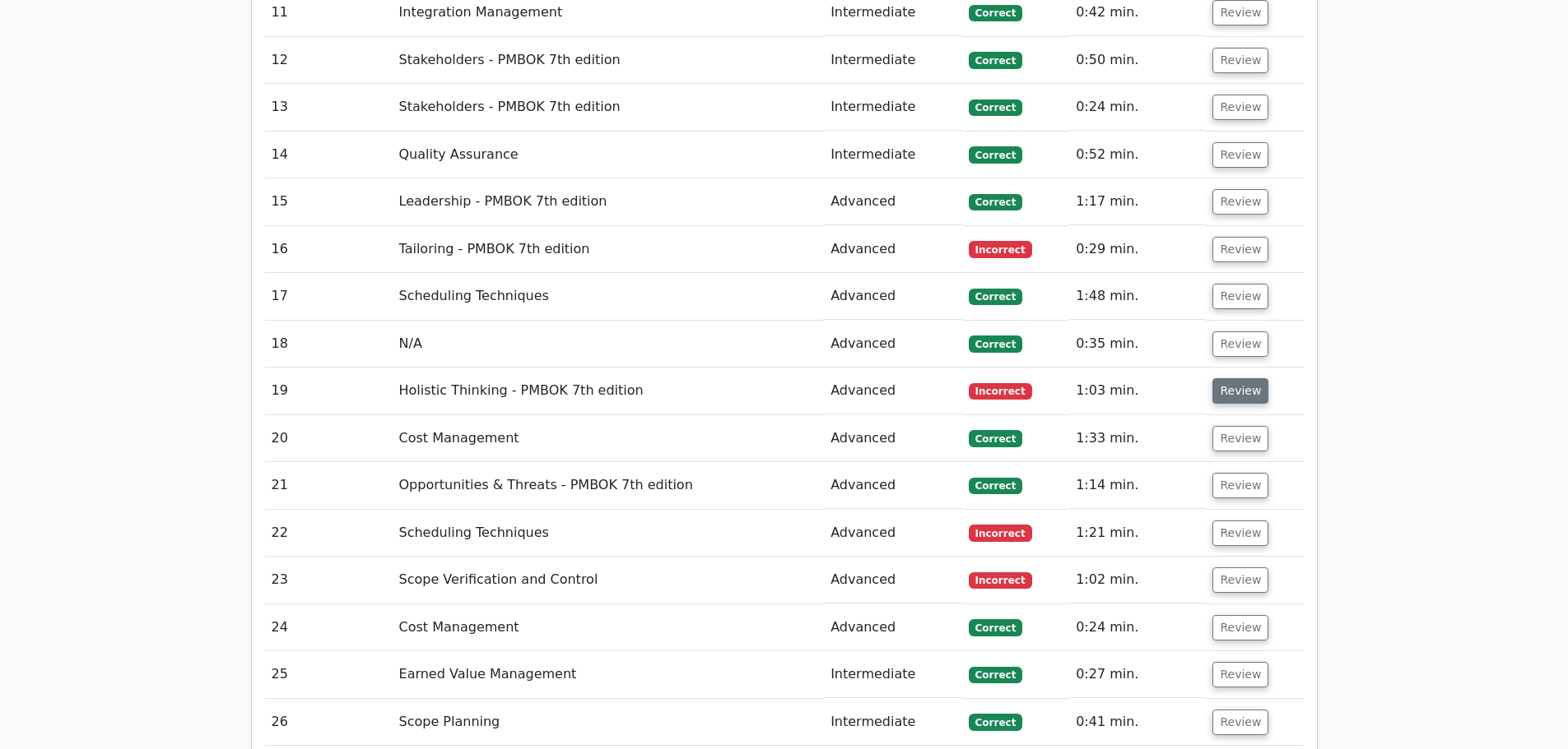
click at [1253, 379] on button "Review" at bounding box center [1241, 391] width 56 height 26
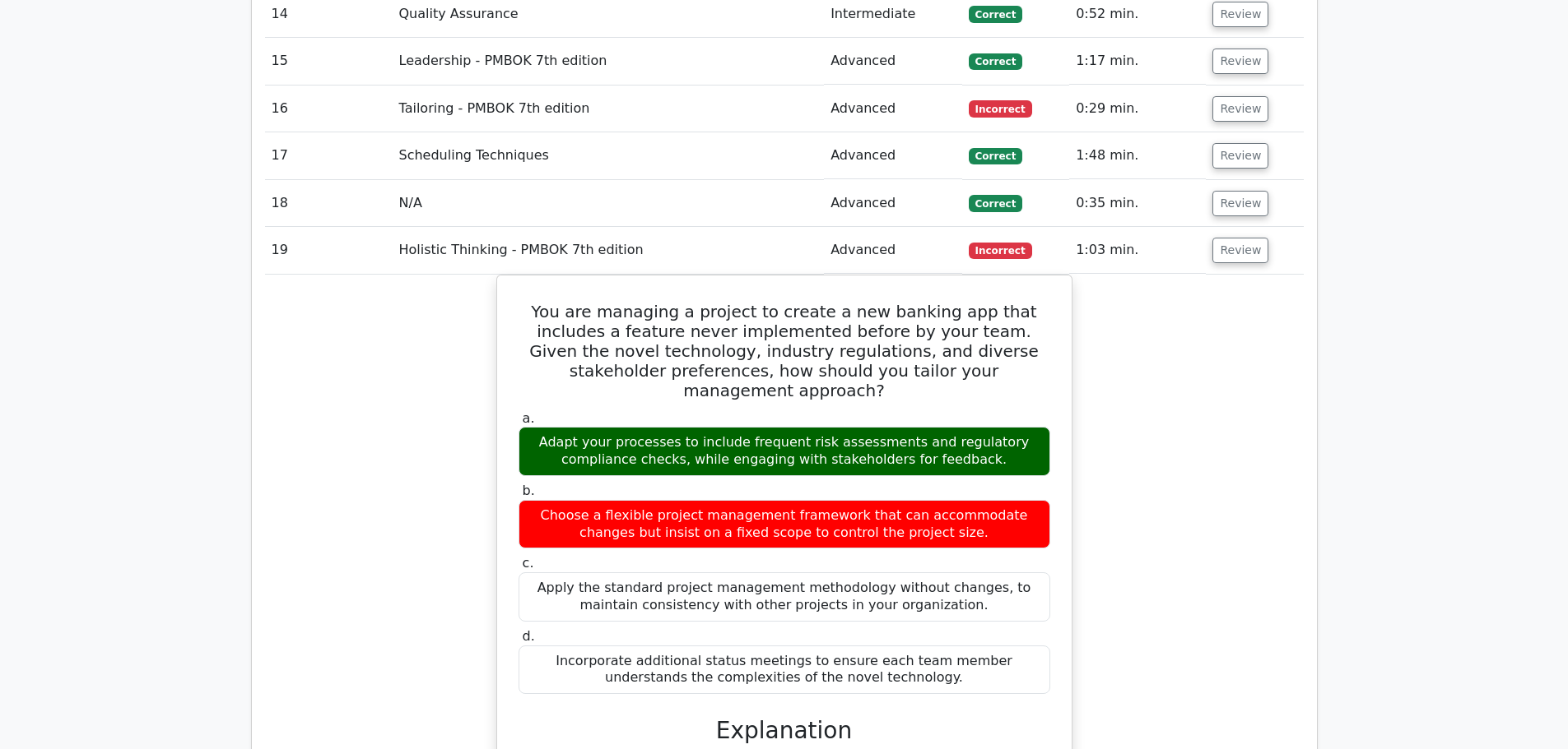
scroll to position [2779, 0]
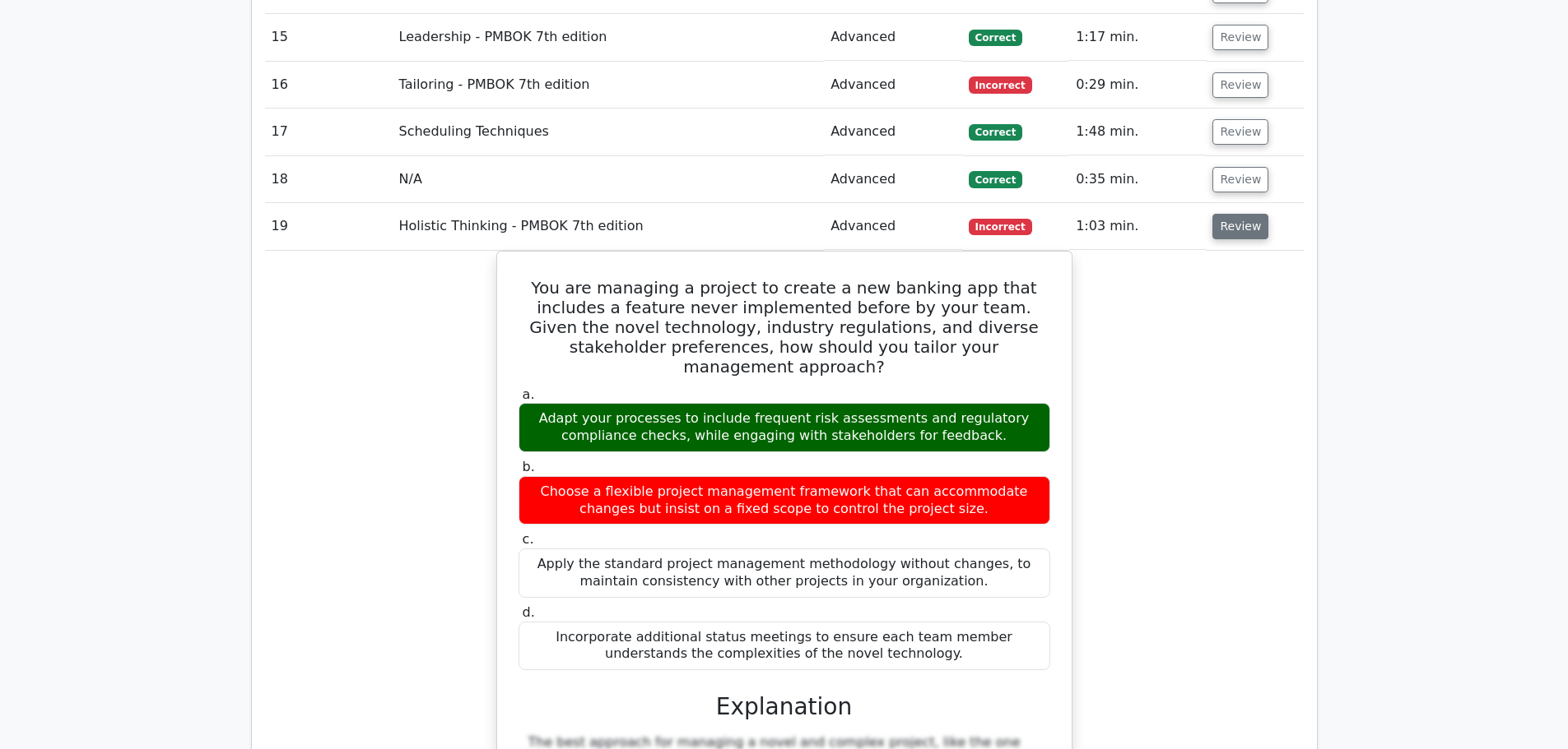
click at [1243, 214] on button "Review" at bounding box center [1241, 226] width 56 height 26
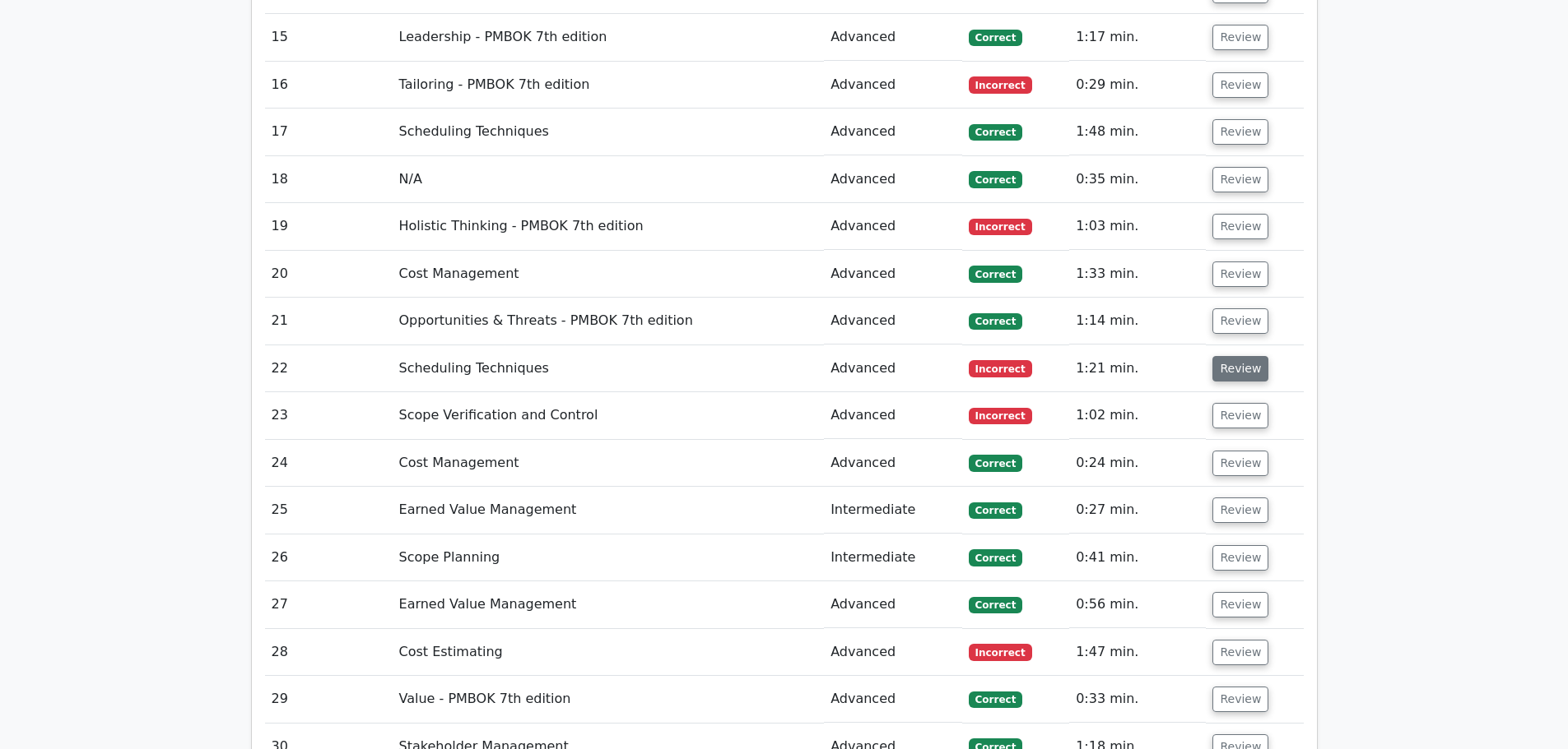
click at [1236, 356] on button "Review" at bounding box center [1241, 368] width 56 height 26
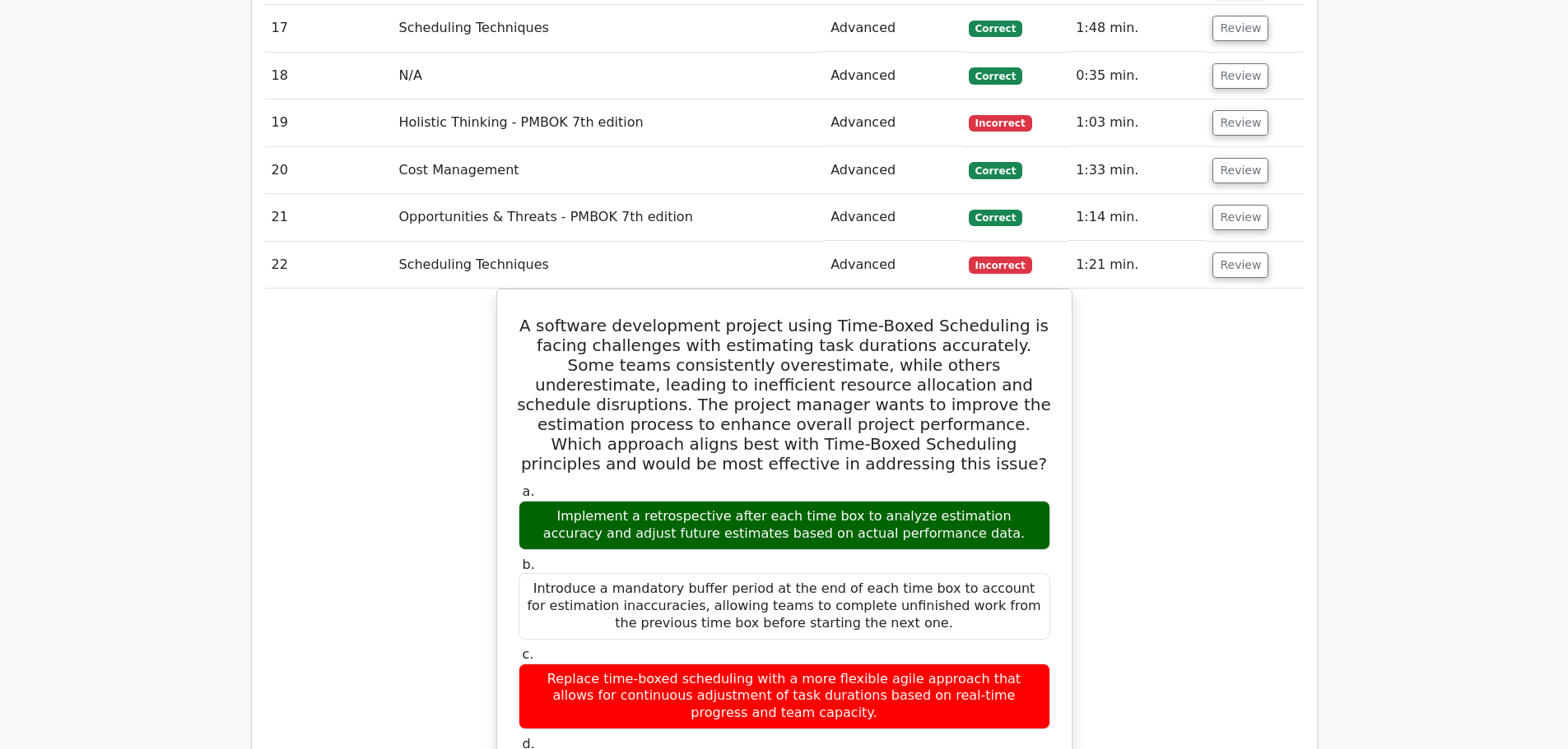
scroll to position [2943, 0]
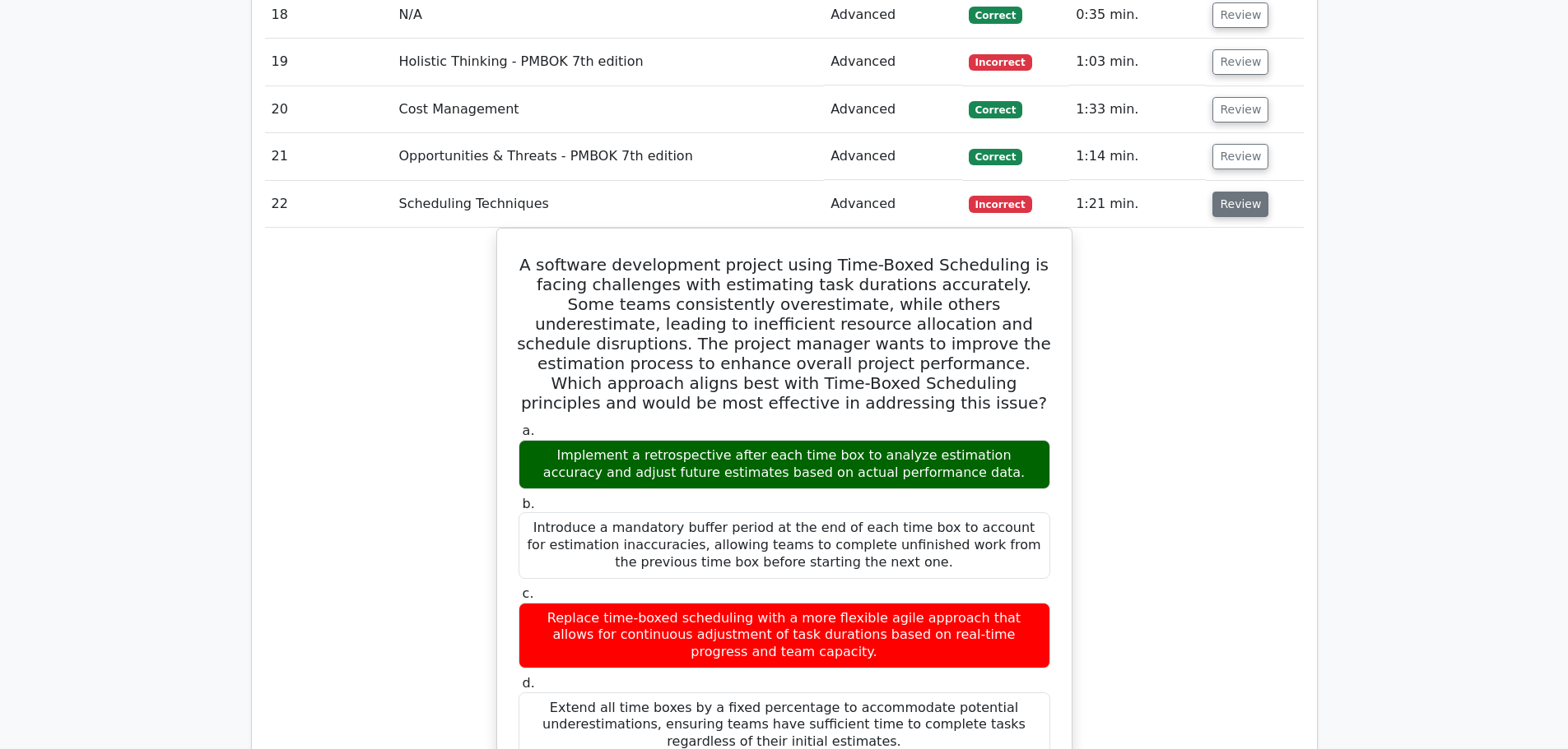
click at [1241, 192] on button "Review" at bounding box center [1241, 204] width 56 height 26
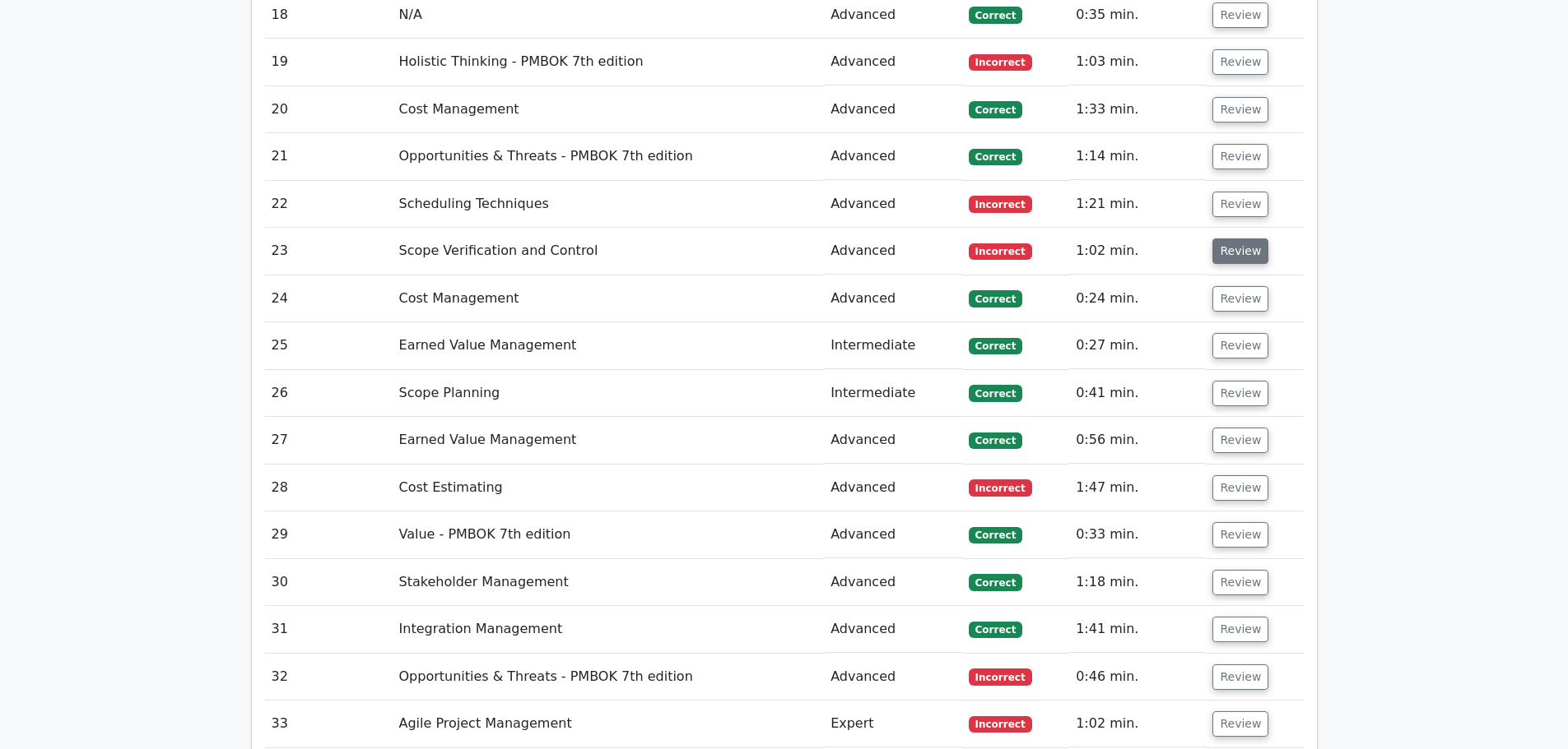
click at [1237, 239] on button "Review" at bounding box center [1241, 251] width 56 height 26
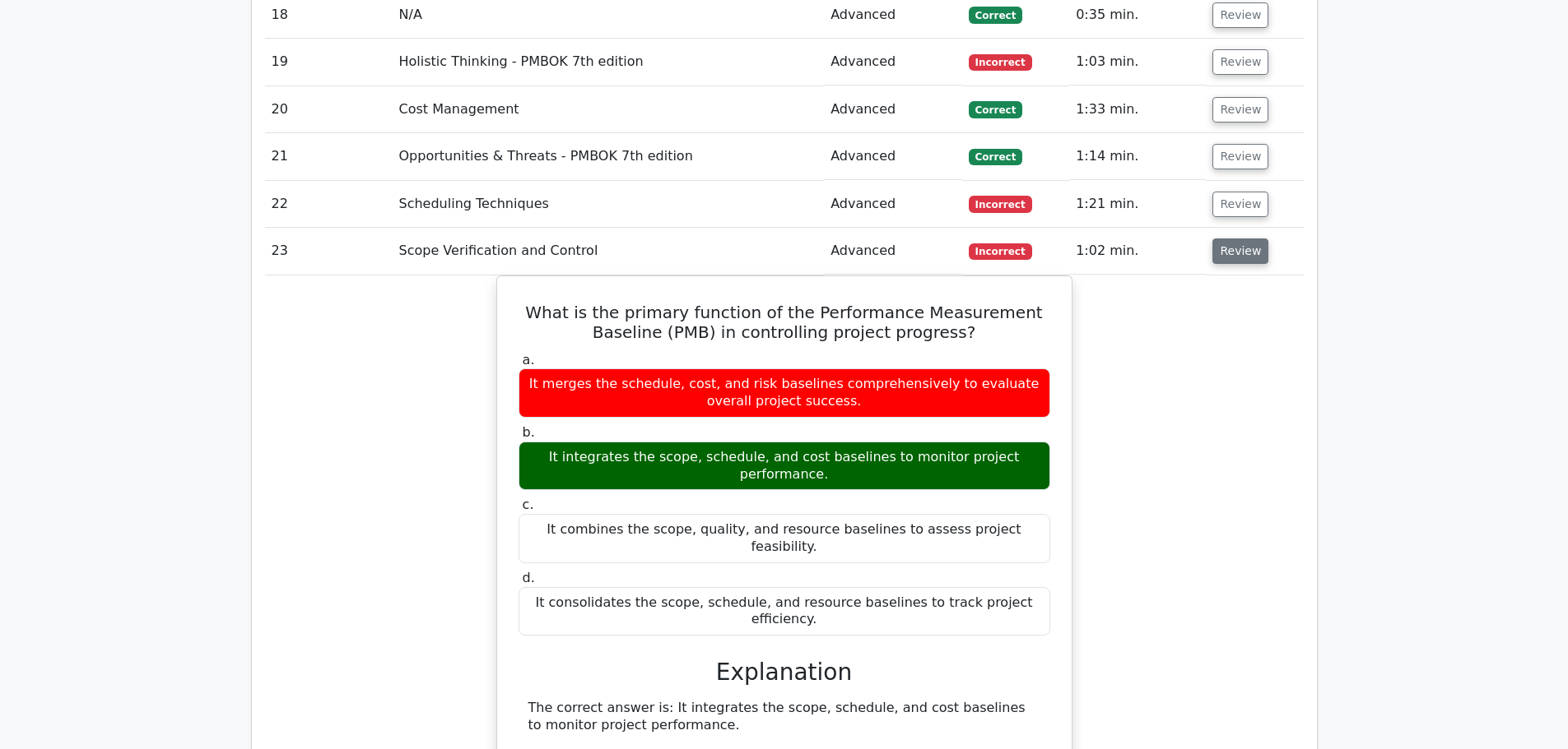
click at [1237, 239] on button "Review" at bounding box center [1241, 251] width 56 height 26
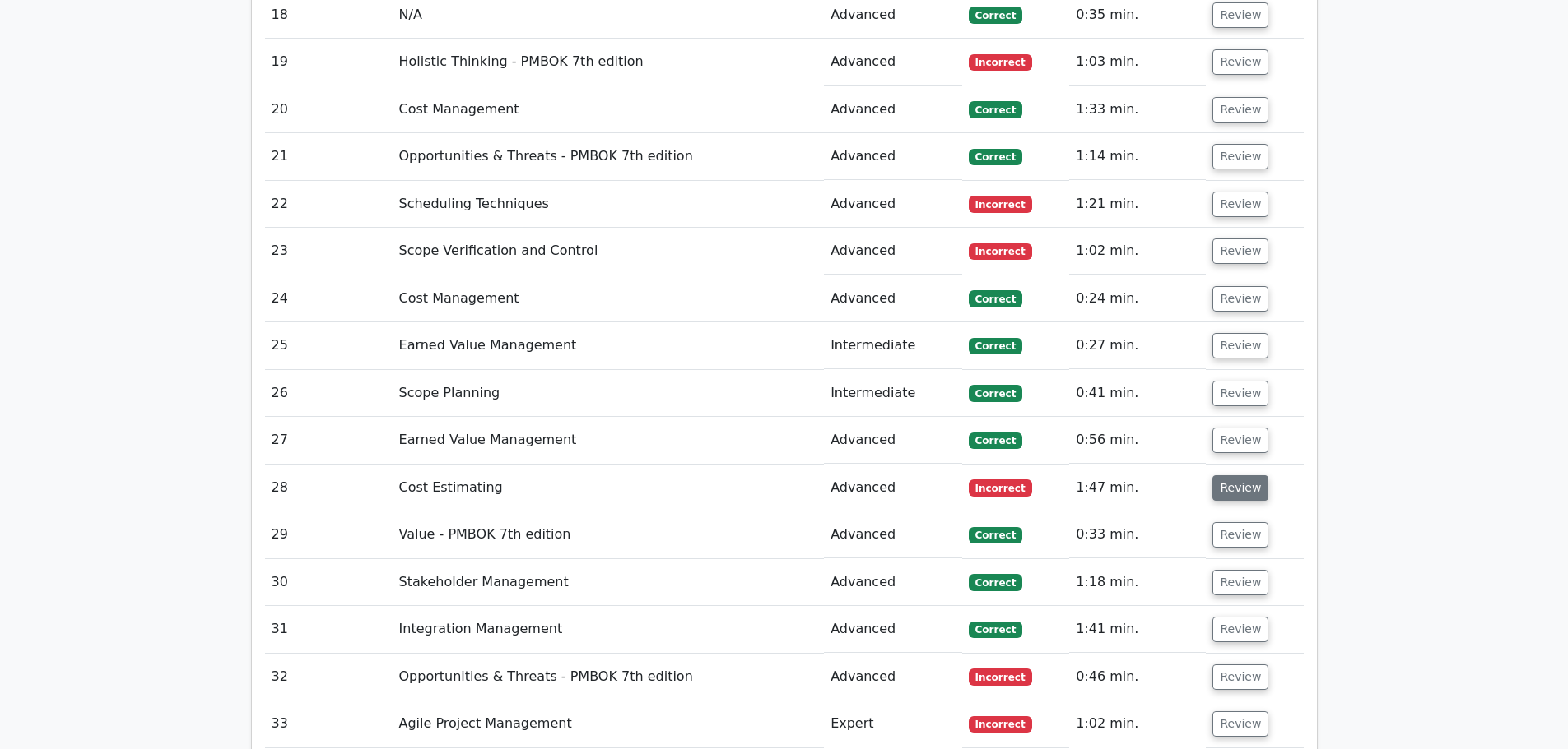
click at [1245, 476] on button "Review" at bounding box center [1241, 488] width 56 height 26
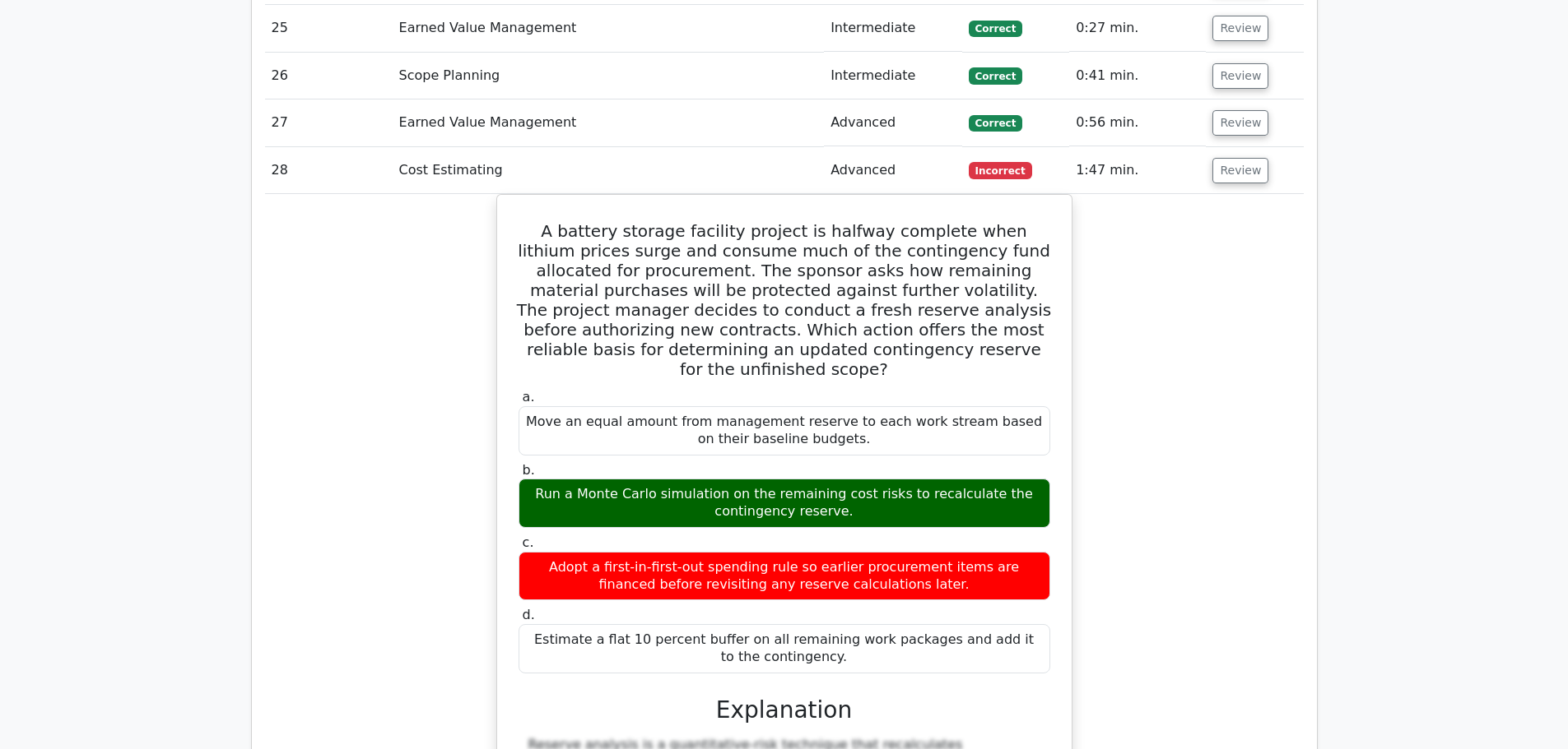
scroll to position [3272, 0]
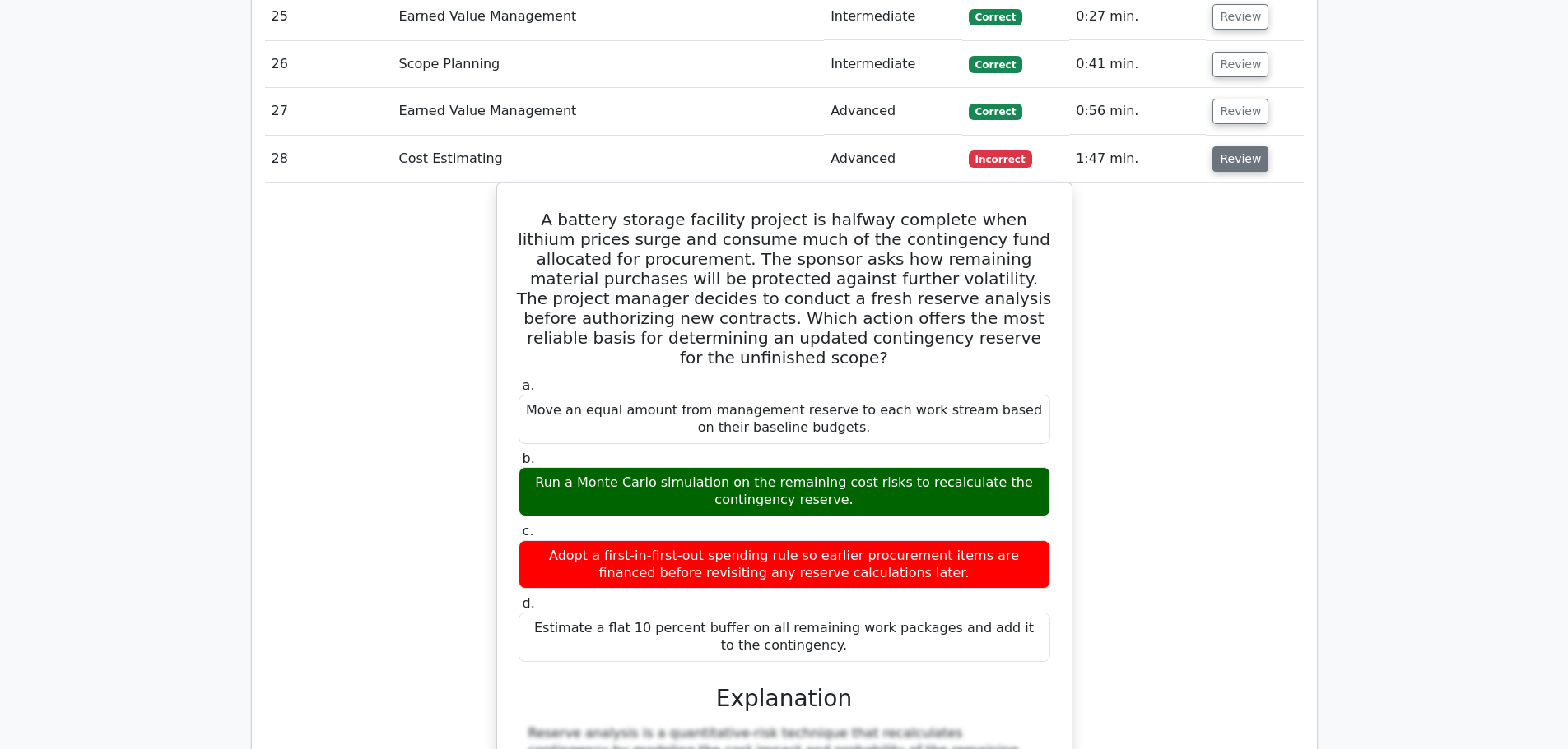
click at [1240, 147] on button "Review" at bounding box center [1241, 159] width 56 height 26
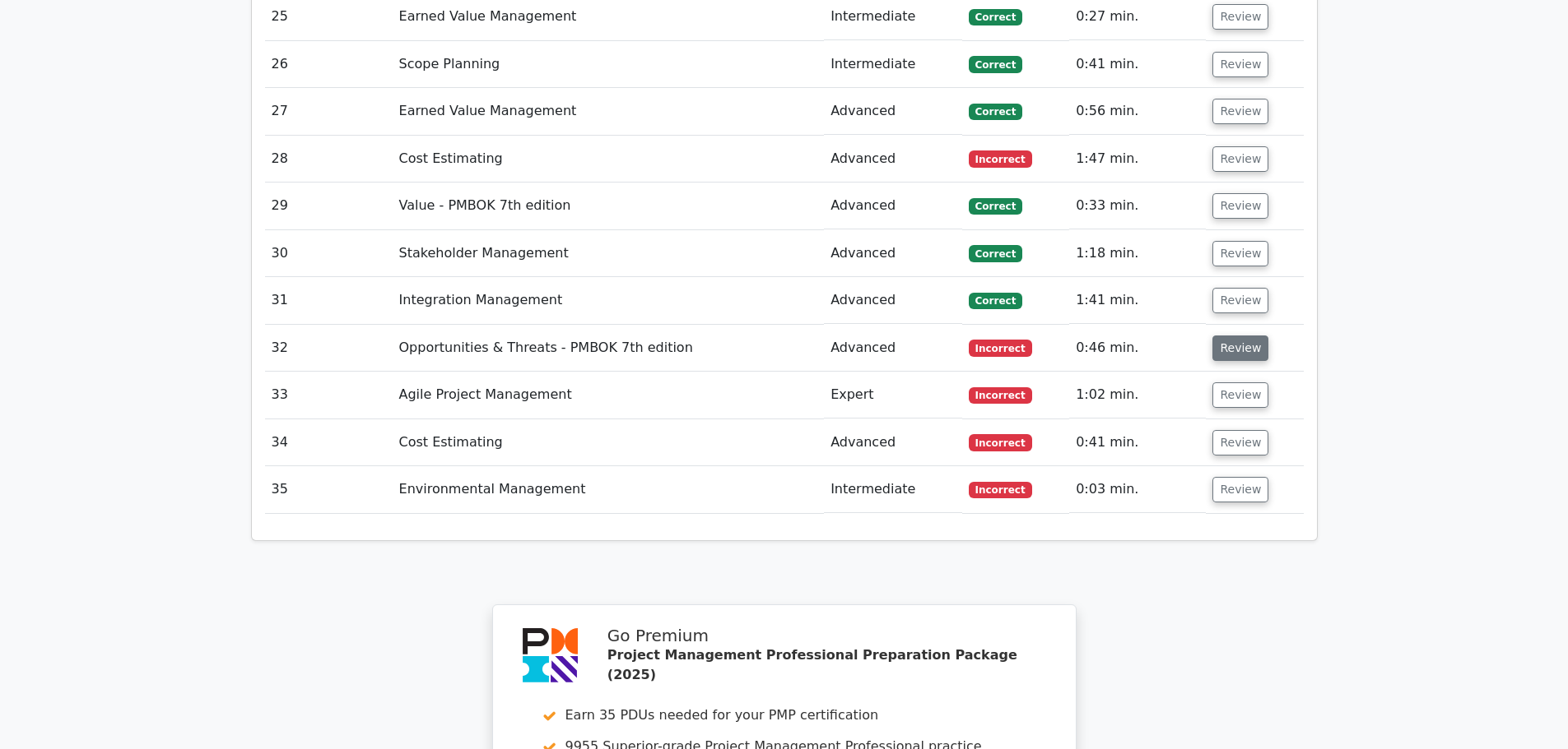
click at [1225, 336] on button "Review" at bounding box center [1241, 348] width 56 height 26
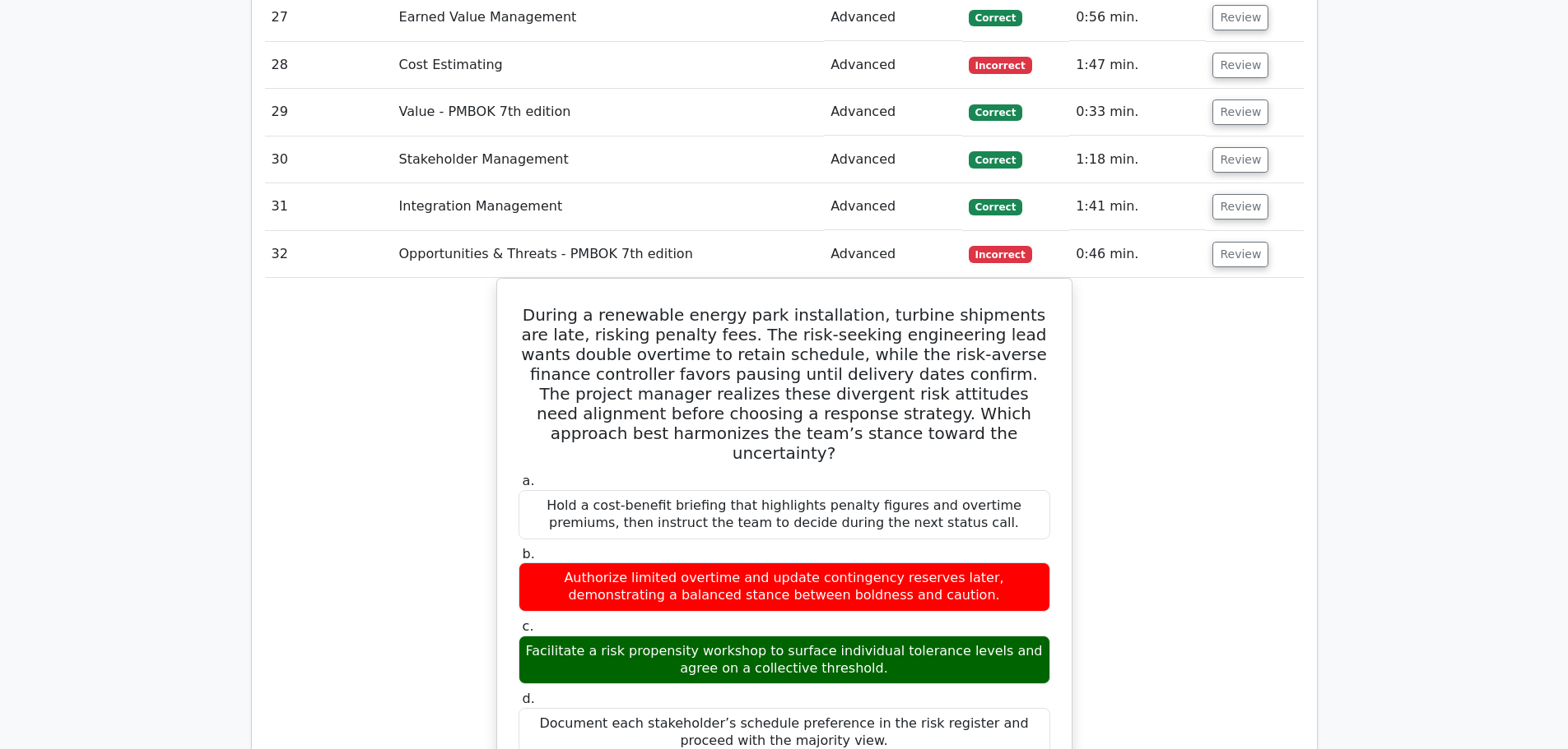
scroll to position [3355, 0]
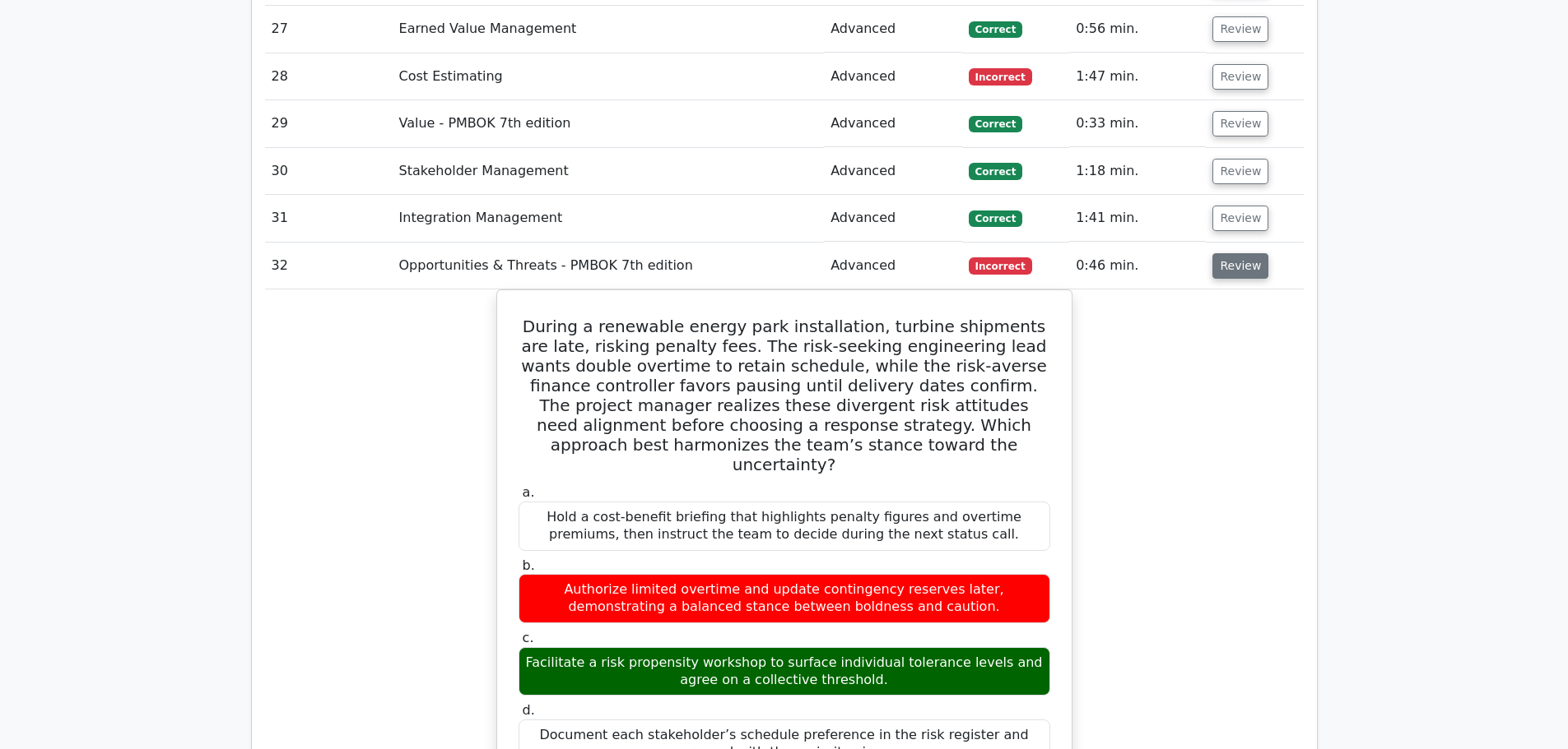
click at [1254, 253] on button "Review" at bounding box center [1241, 266] width 56 height 26
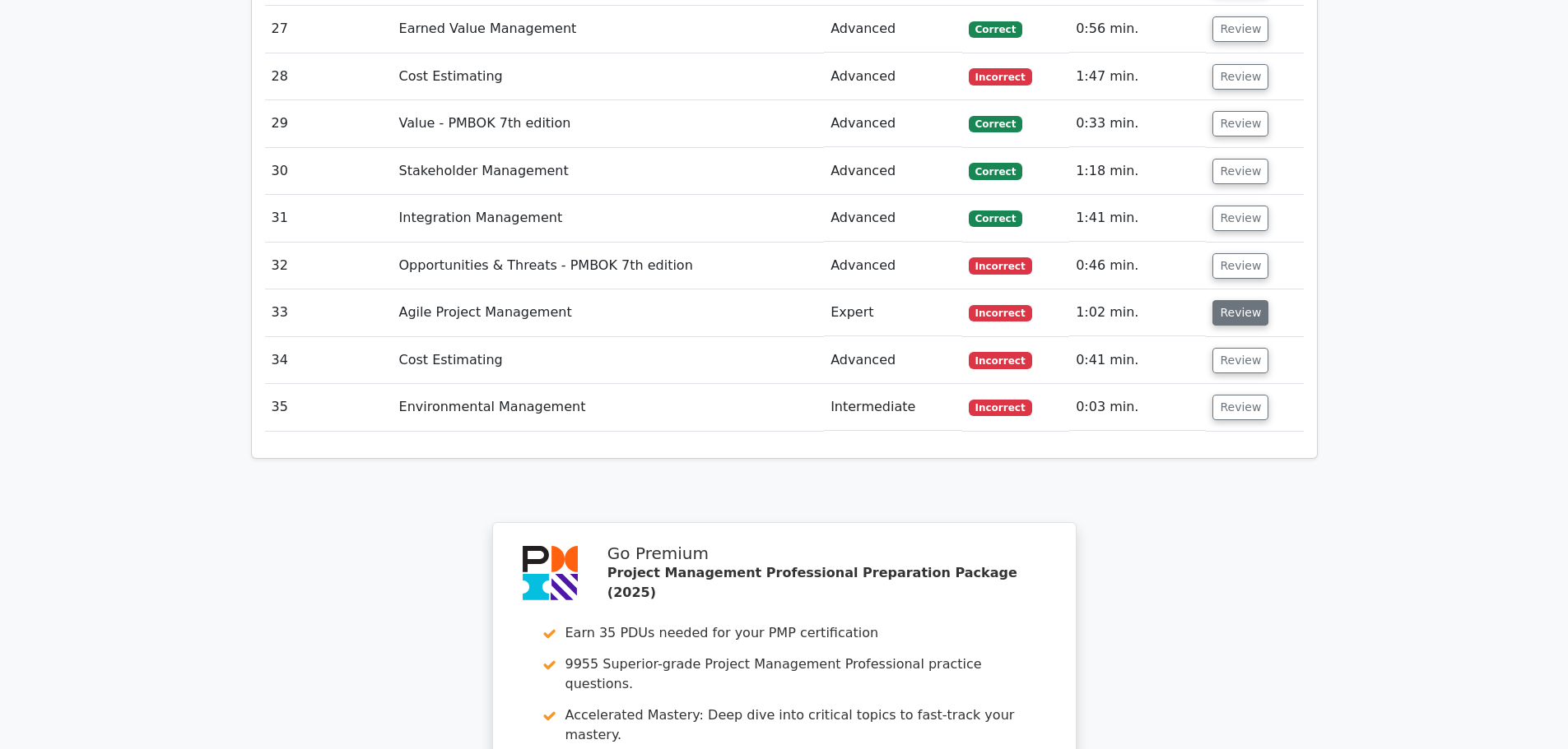
click at [1254, 300] on button "Review" at bounding box center [1241, 313] width 56 height 26
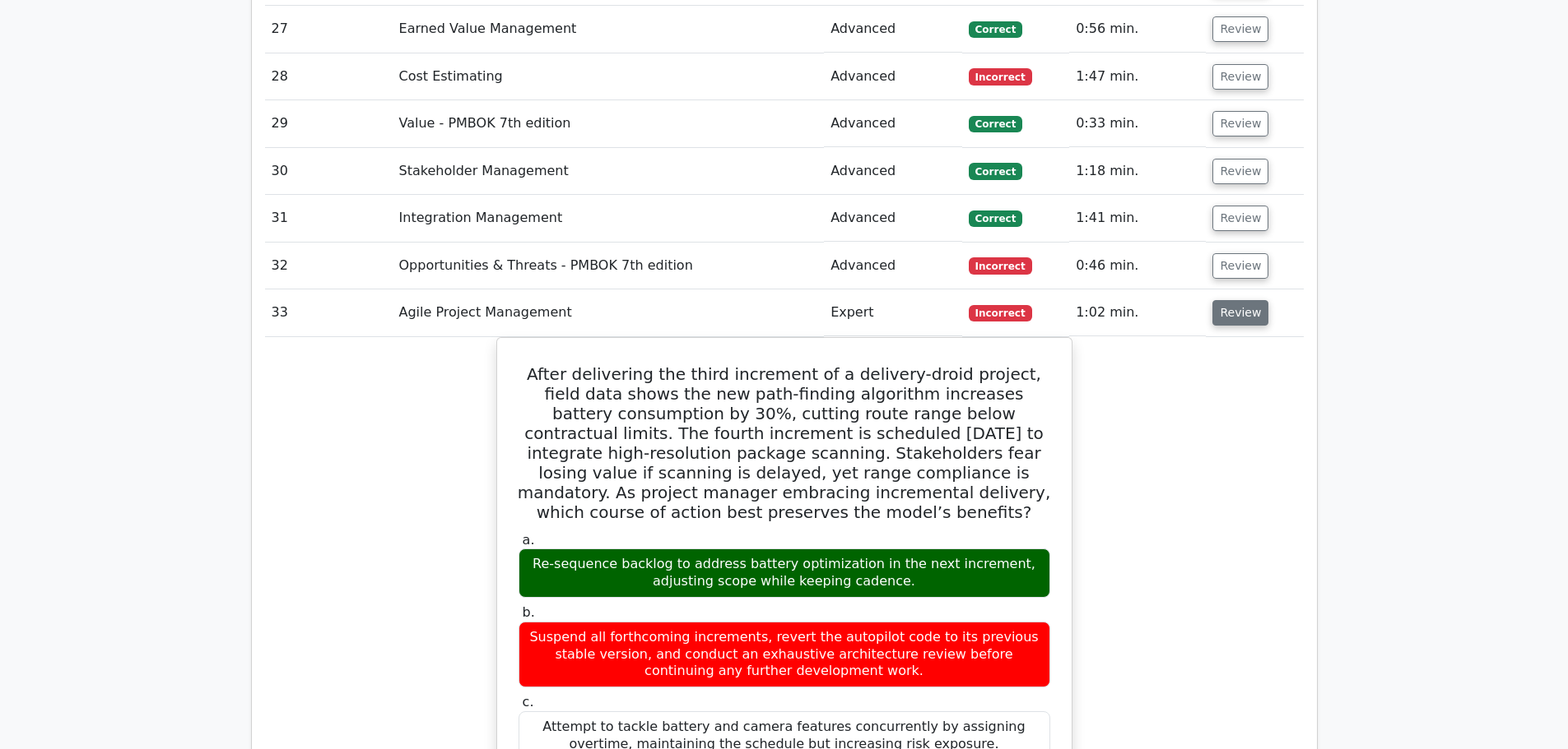
click at [1240, 300] on button "Review" at bounding box center [1241, 313] width 56 height 26
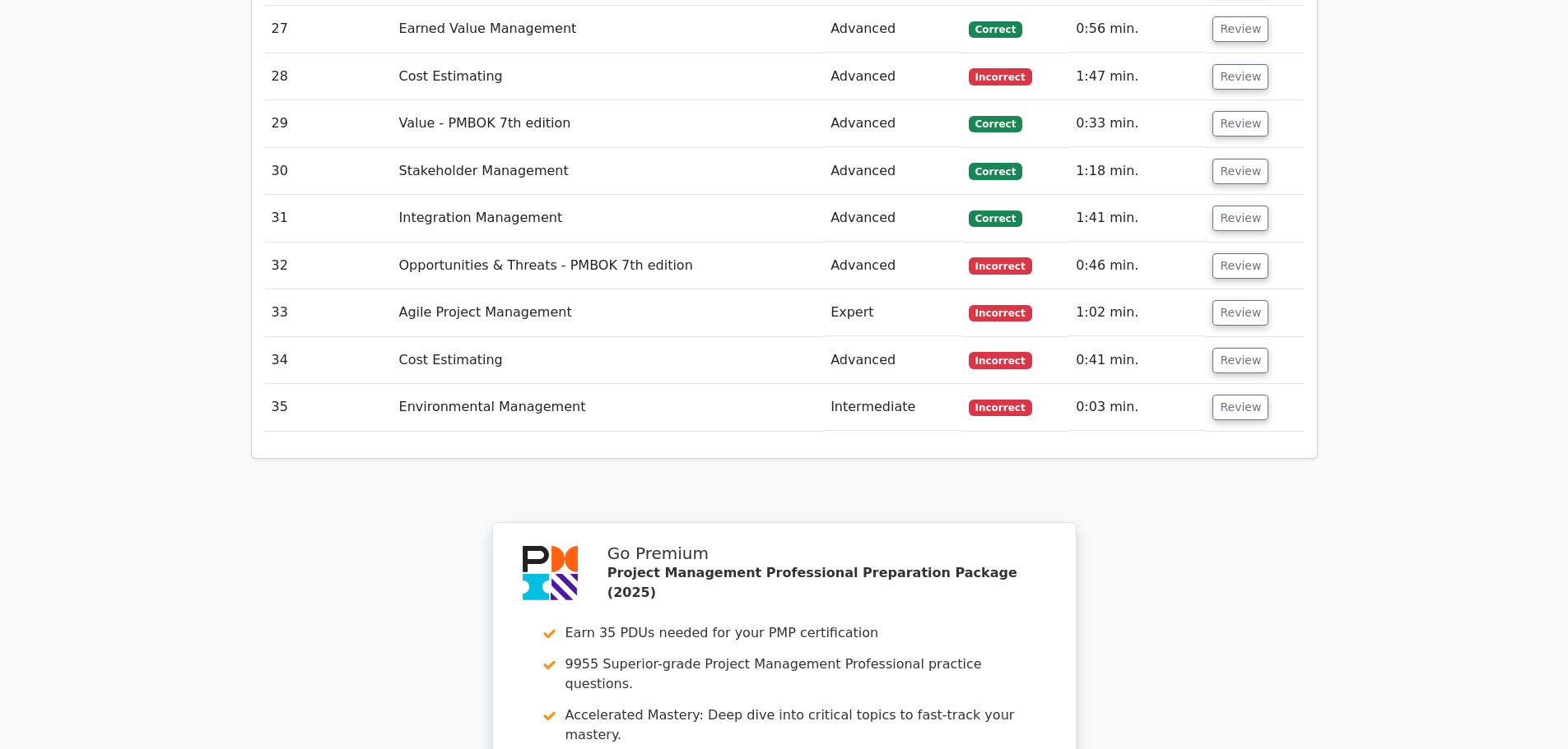
click at [1268, 338] on td "Review" at bounding box center [1254, 361] width 97 height 47
click at [1247, 348] on button "Review" at bounding box center [1241, 361] width 56 height 26
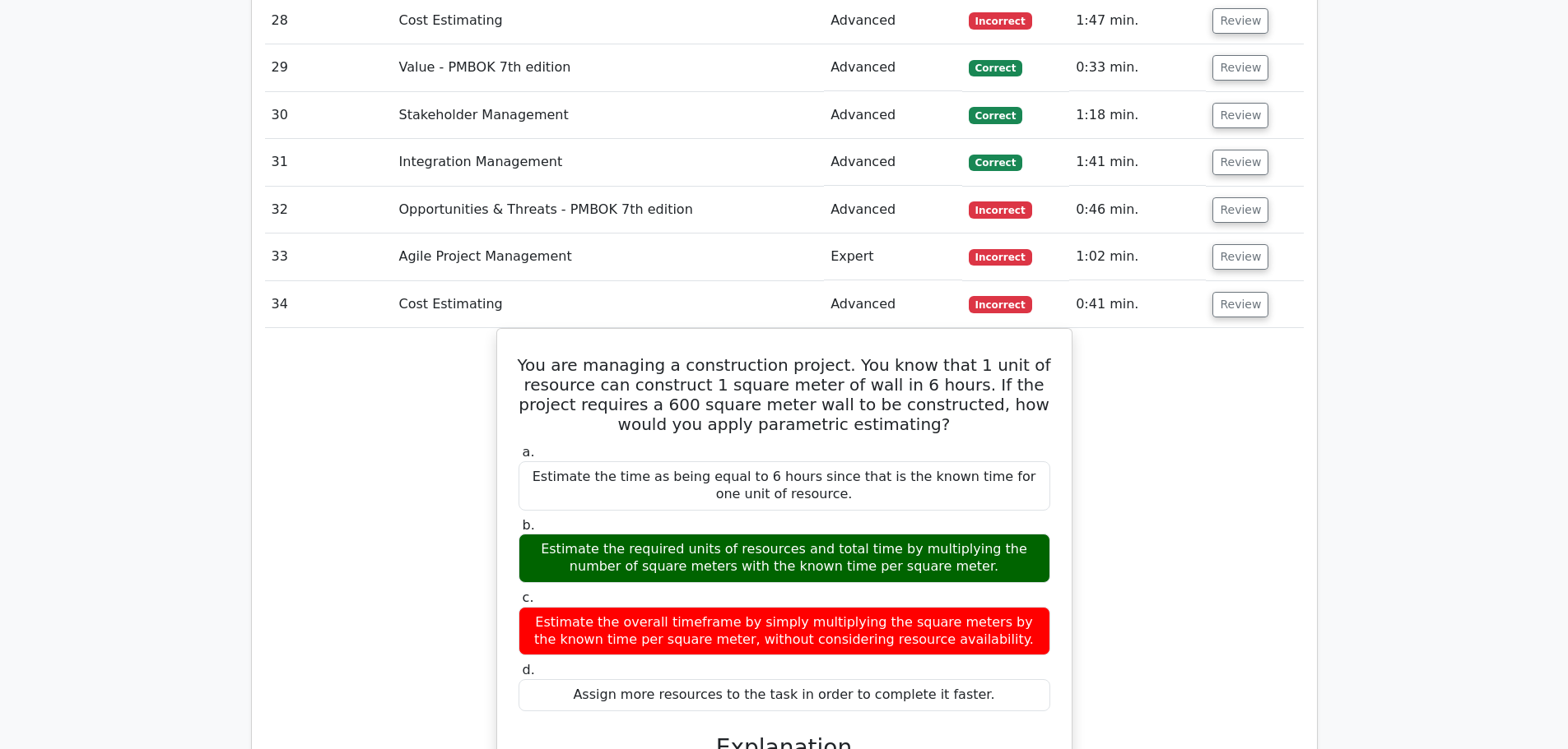
scroll to position [3437, 0]
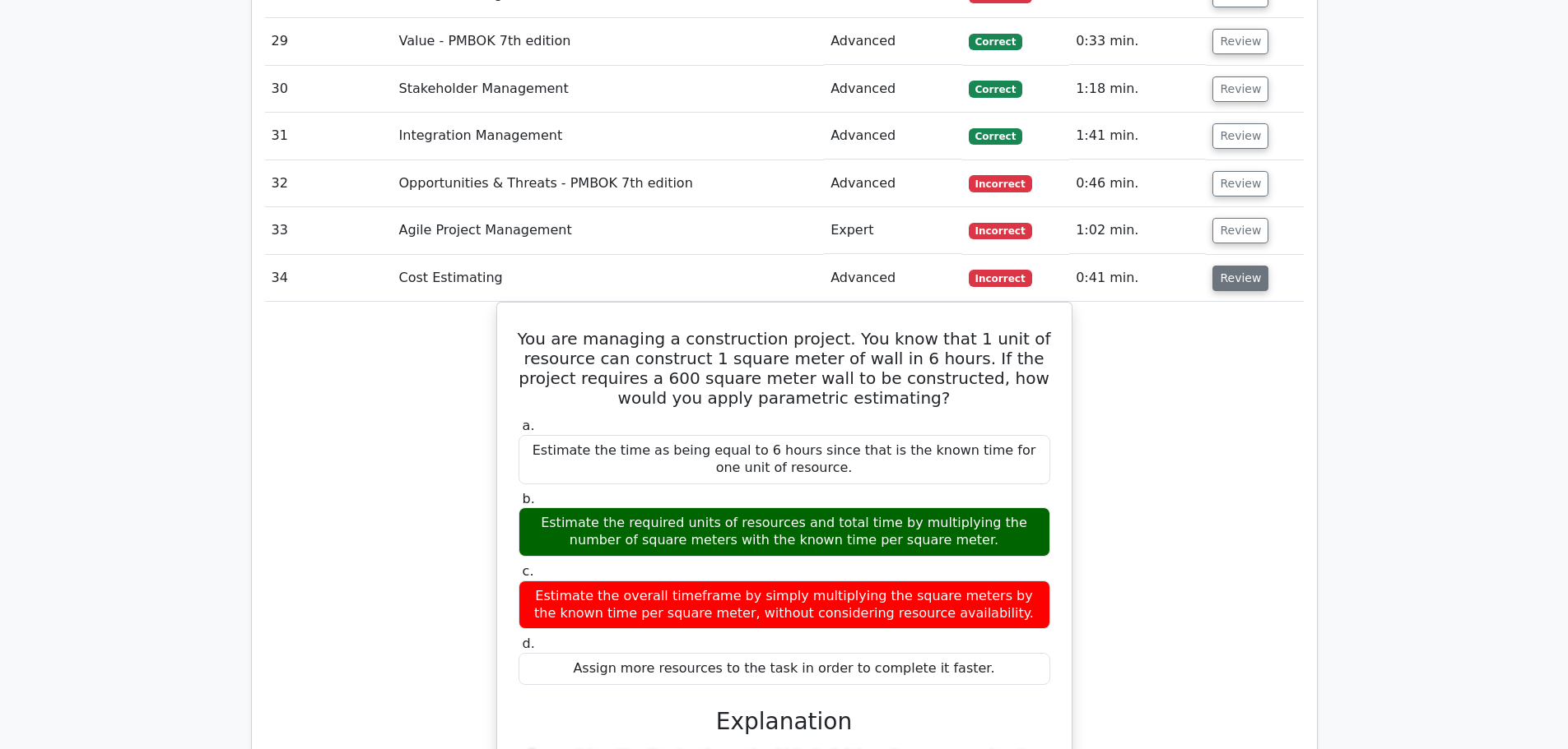
click at [1242, 266] on button "Review" at bounding box center [1241, 278] width 56 height 26
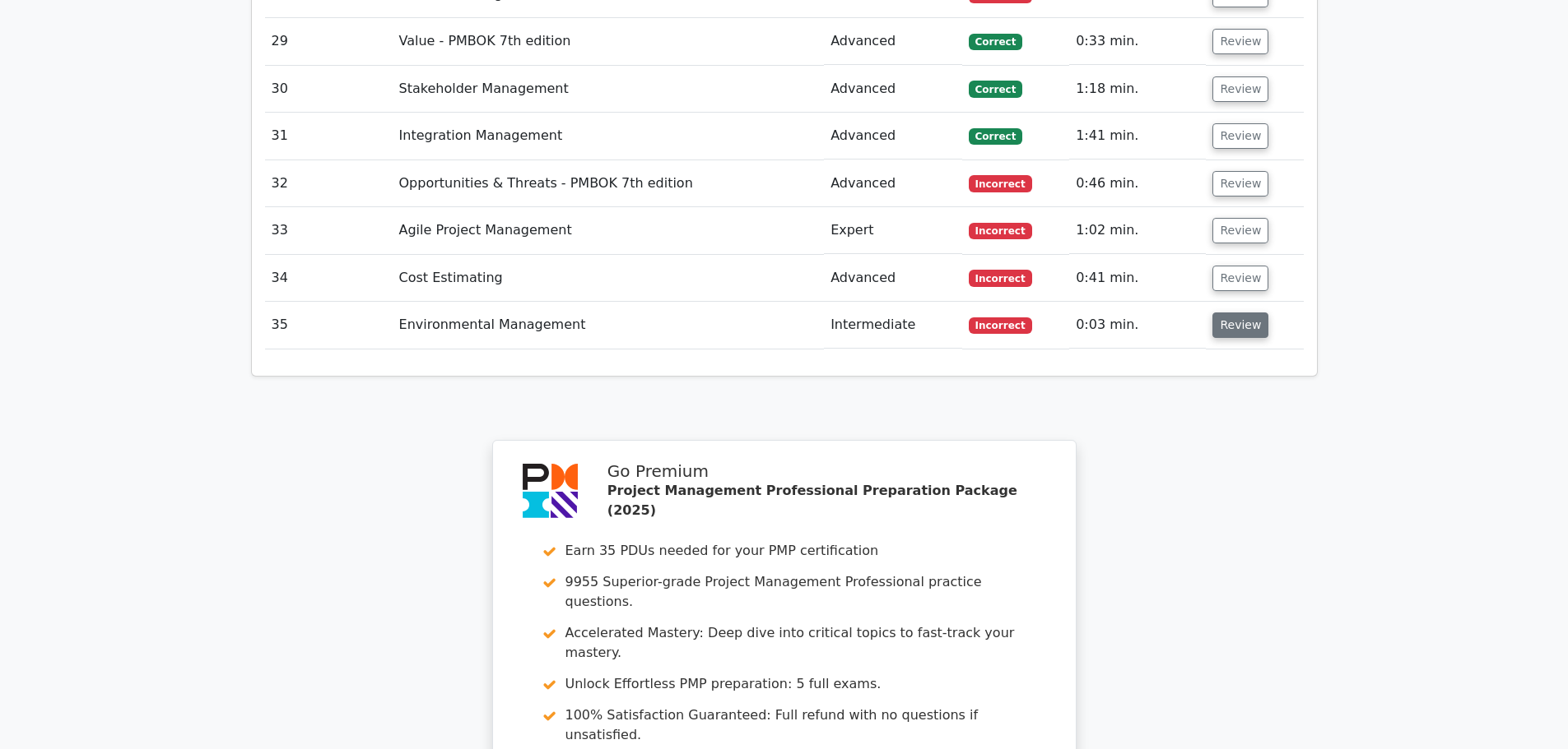
click at [1226, 313] on button "Review" at bounding box center [1241, 325] width 56 height 26
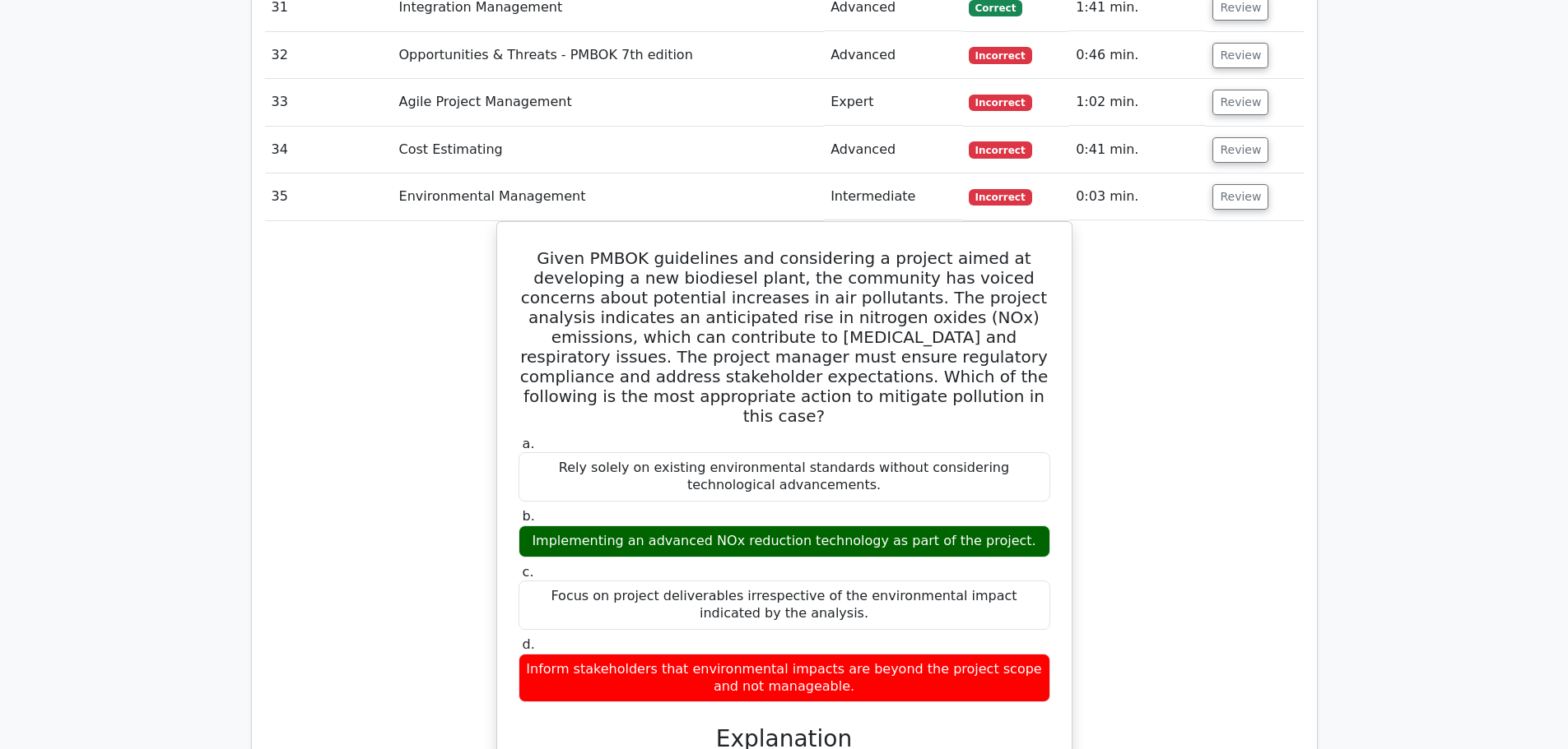
scroll to position [3602, 0]
